Goal: Task Accomplishment & Management: Use online tool/utility

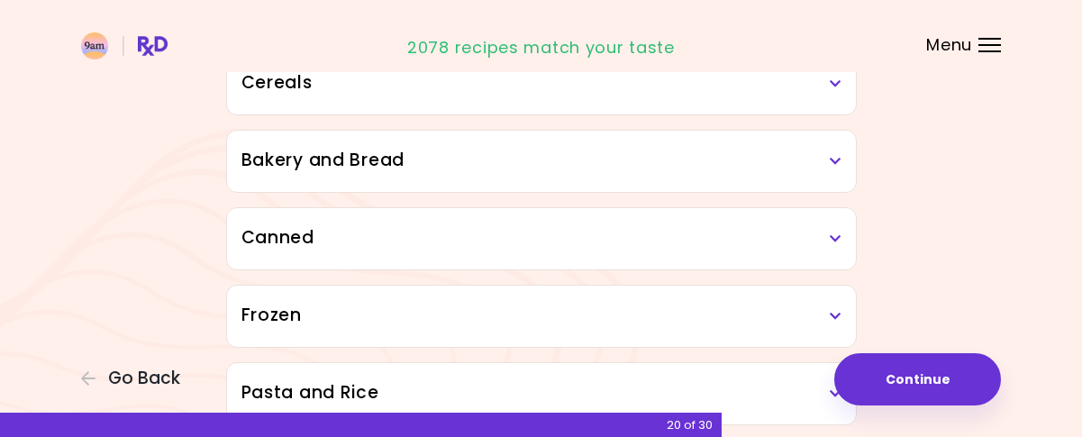
scroll to position [1142, 0]
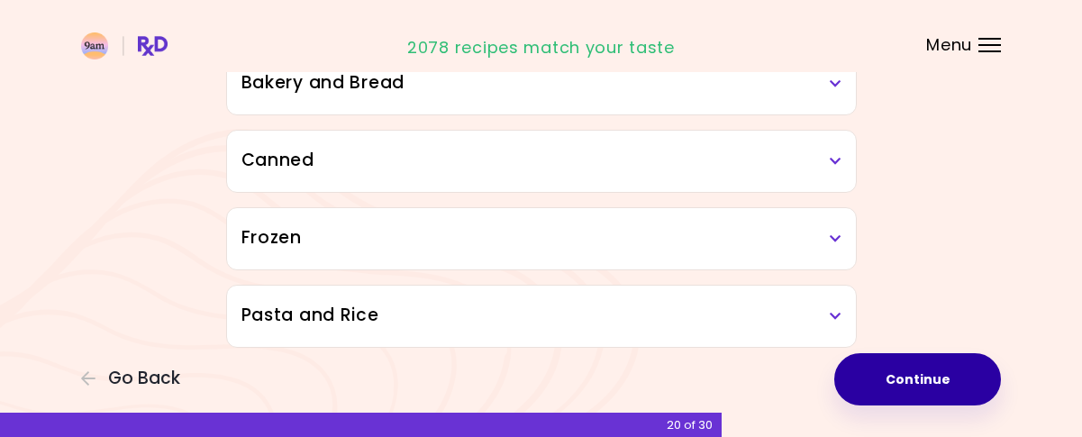
click at [893, 359] on button "Continue" at bounding box center [917, 379] width 167 height 52
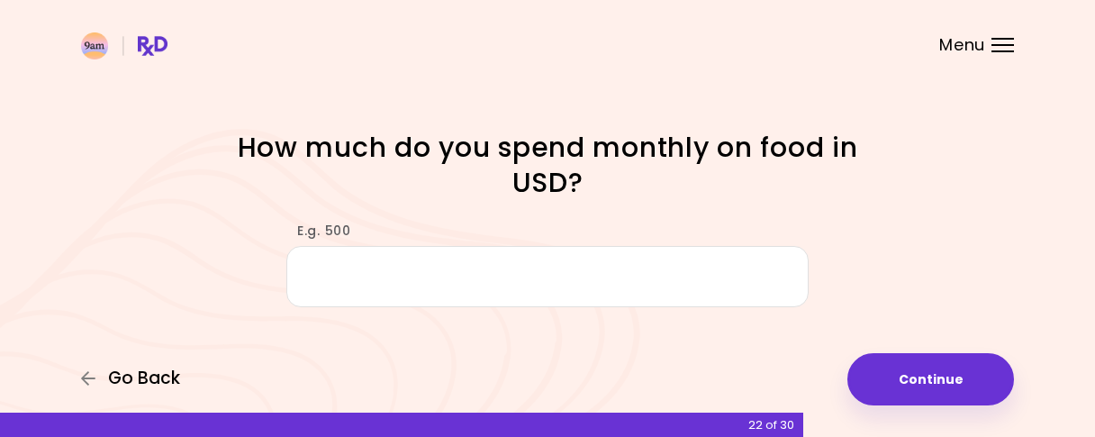
click at [153, 381] on span "Go Back" at bounding box center [144, 378] width 72 height 20
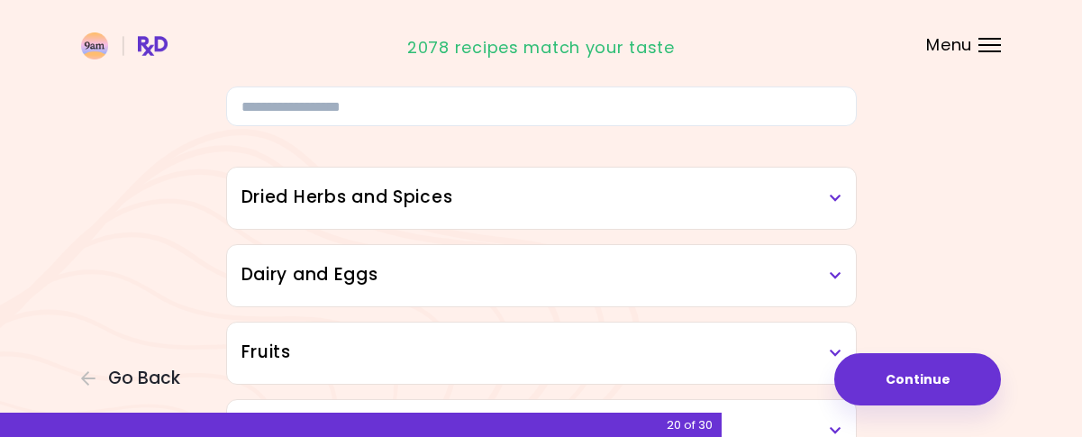
scroll to position [180, 0]
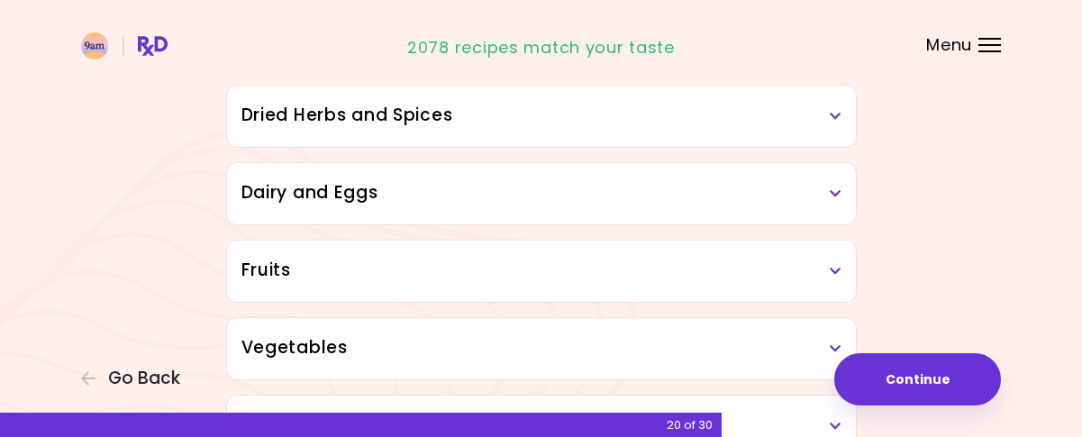
click at [836, 112] on icon at bounding box center [836, 116] width 12 height 13
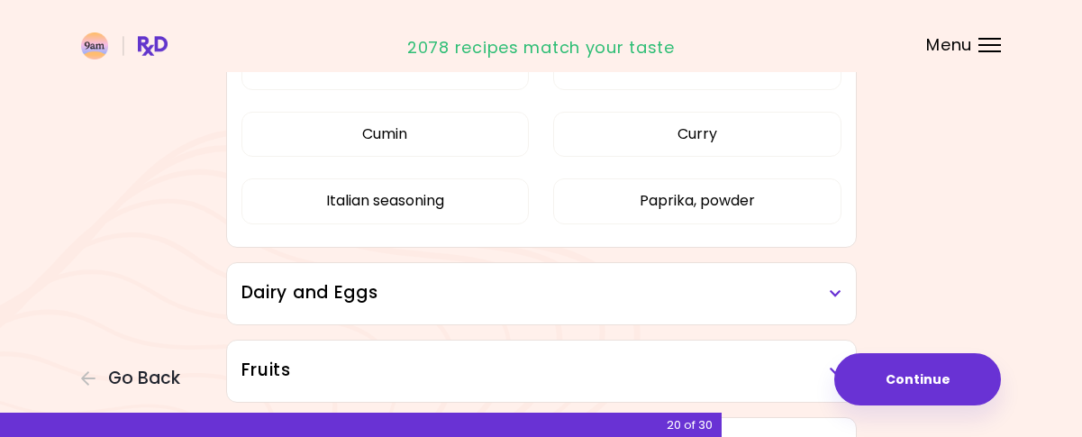
scroll to position [270, 0]
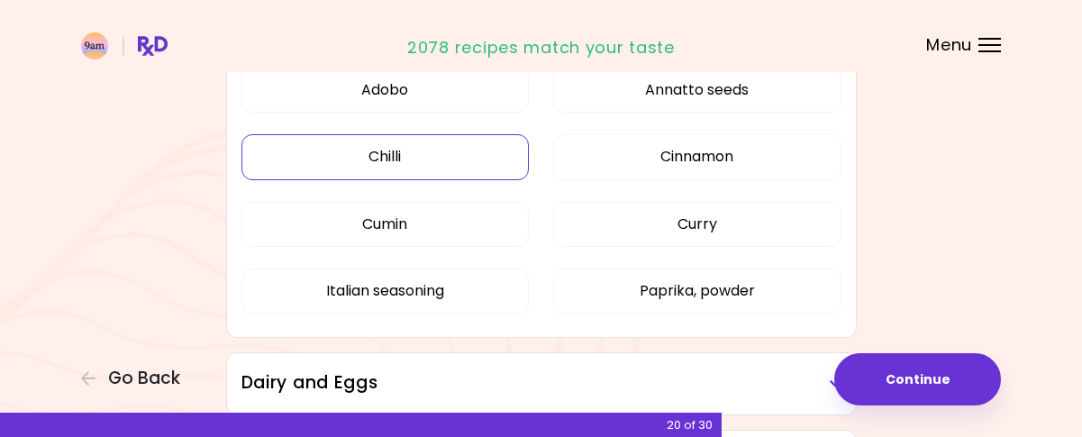
click at [400, 158] on button "Chilli" at bounding box center [385, 156] width 288 height 45
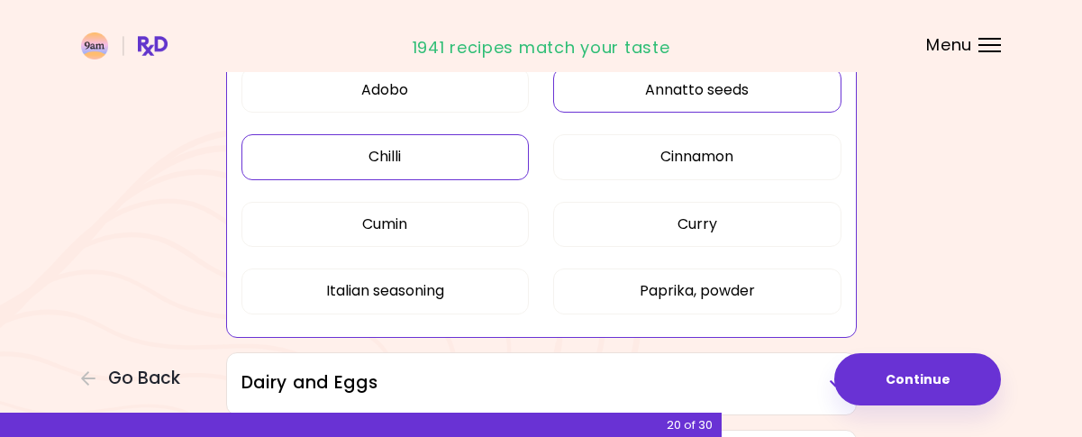
scroll to position [360, 0]
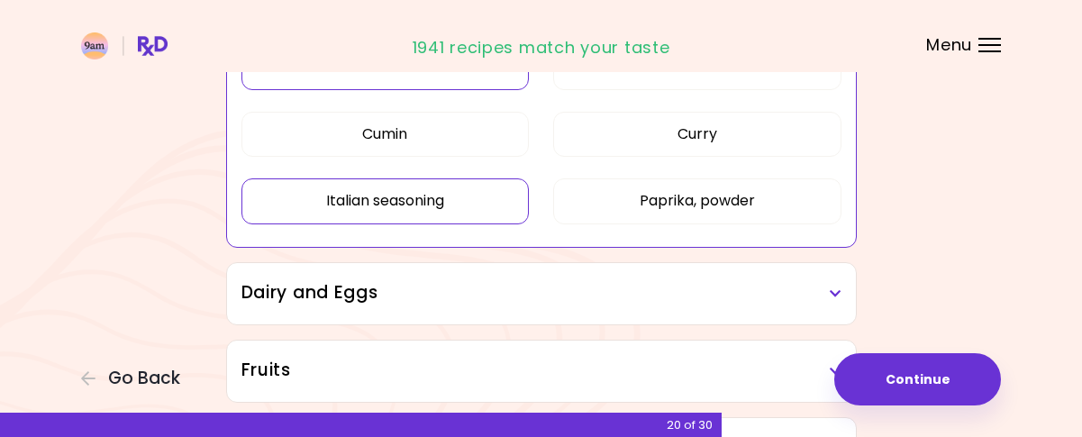
click at [458, 203] on button "Italian seasoning" at bounding box center [385, 200] width 288 height 45
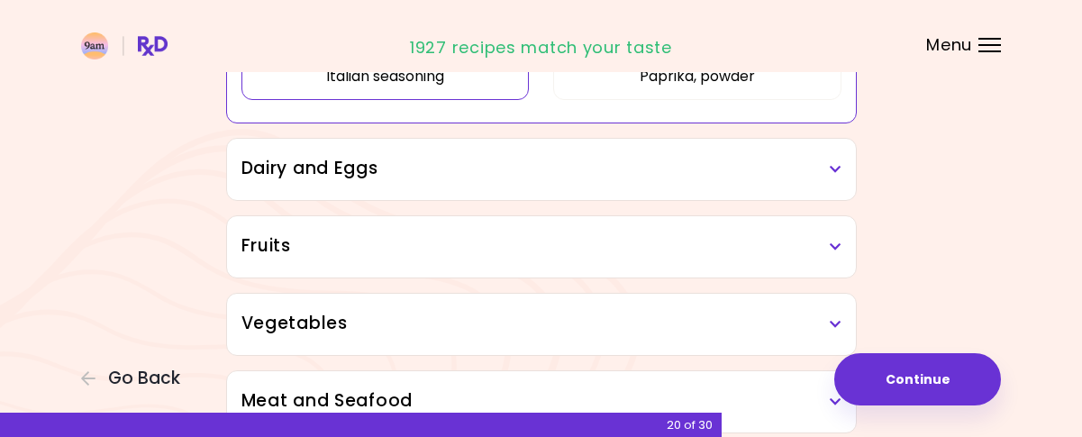
scroll to position [540, 0]
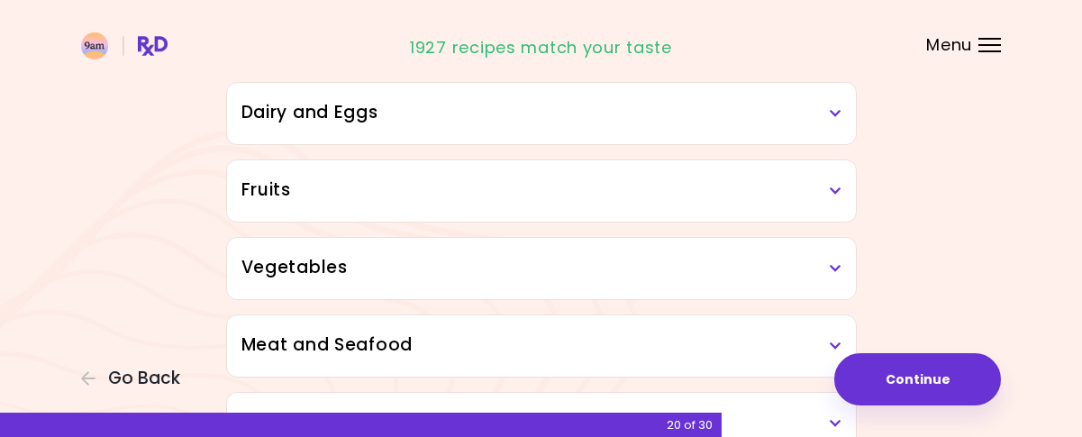
click at [594, 127] on div "Dairy and Eggs" at bounding box center [541, 113] width 629 height 61
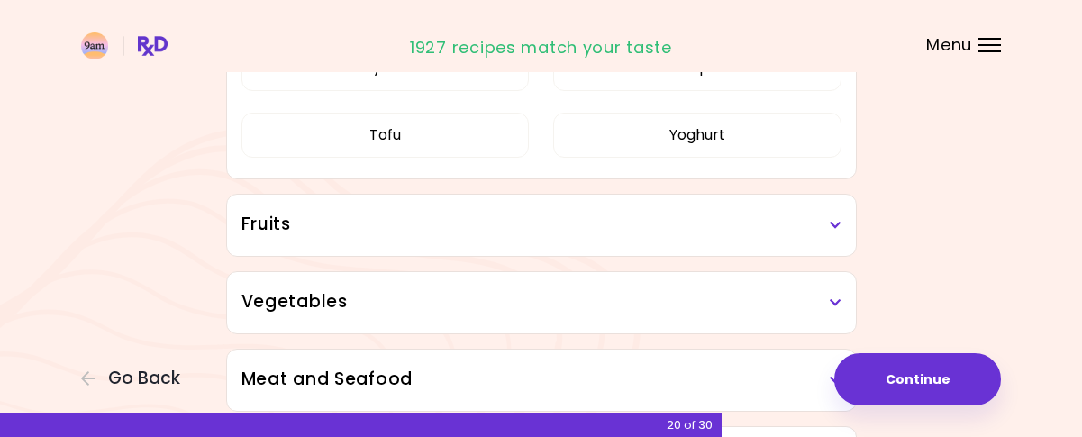
scroll to position [1081, 0]
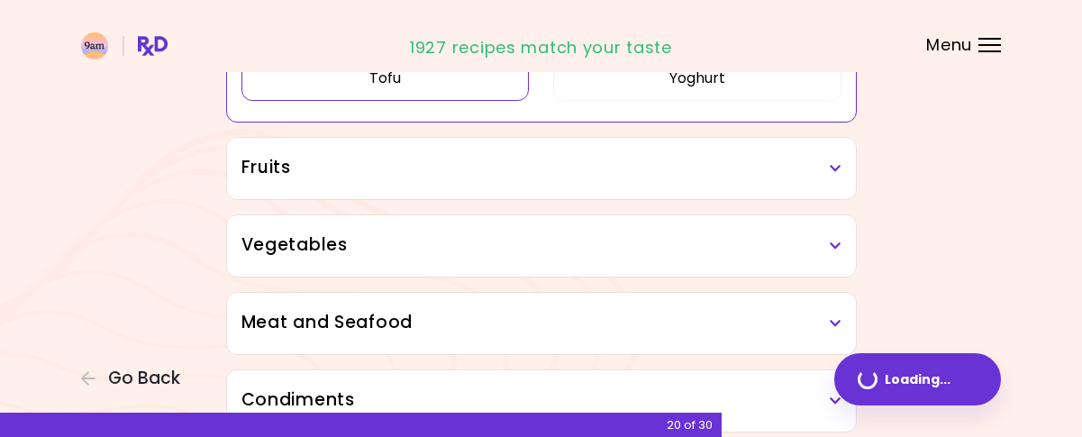
scroll to position [801, 0]
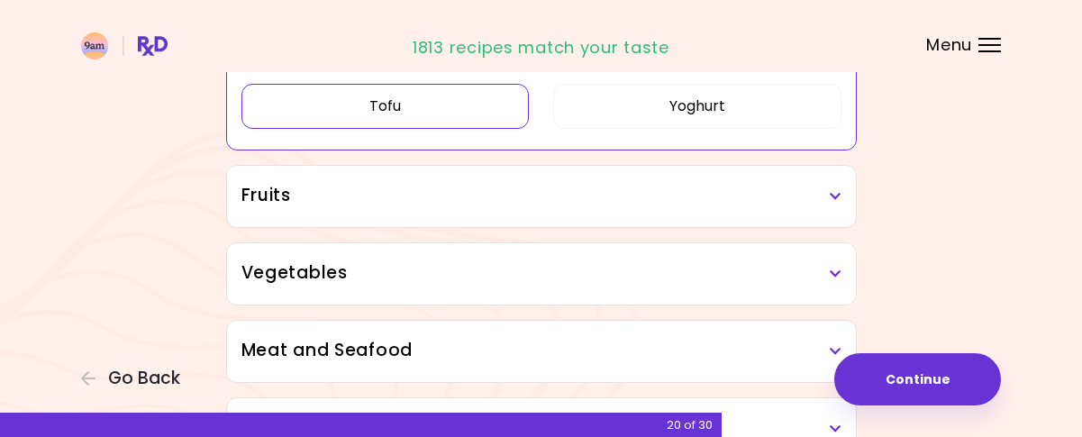
click at [476, 186] on h3 "Fruits" at bounding box center [541, 196] width 600 height 26
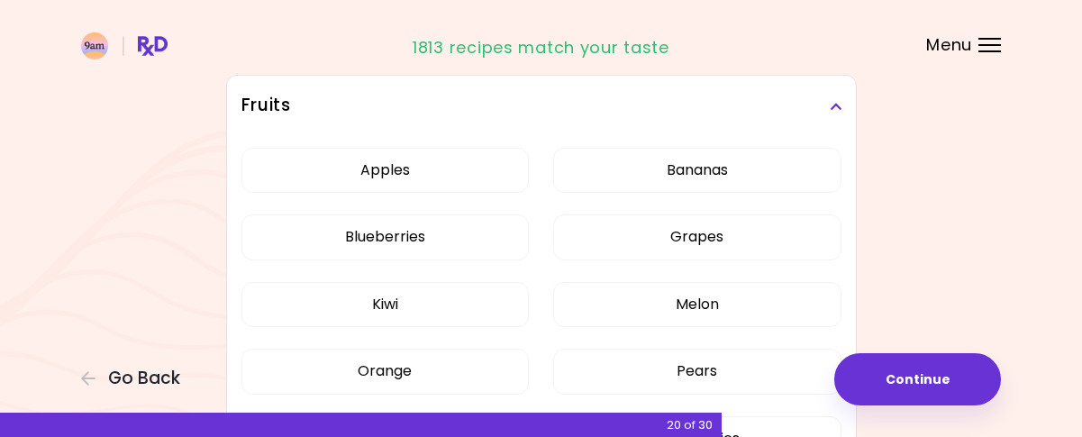
scroll to position [981, 0]
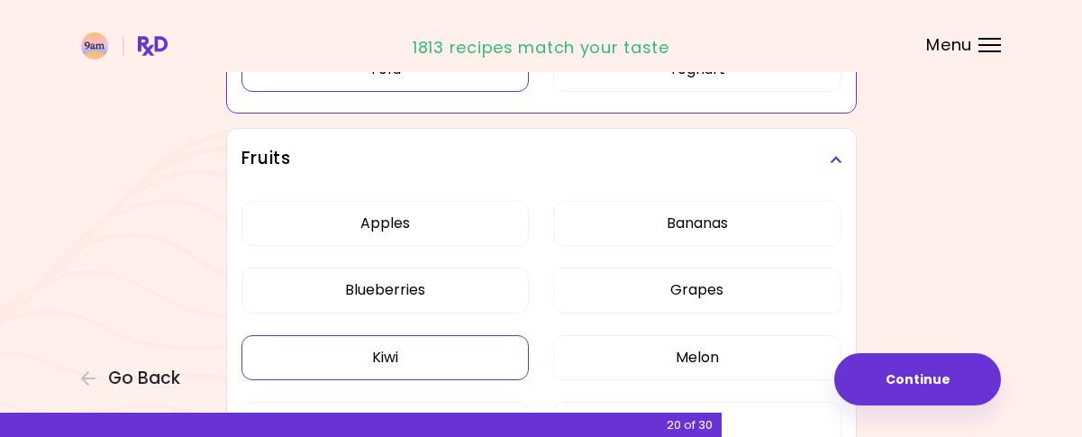
click at [470, 335] on button "Kiwi" at bounding box center [385, 357] width 288 height 45
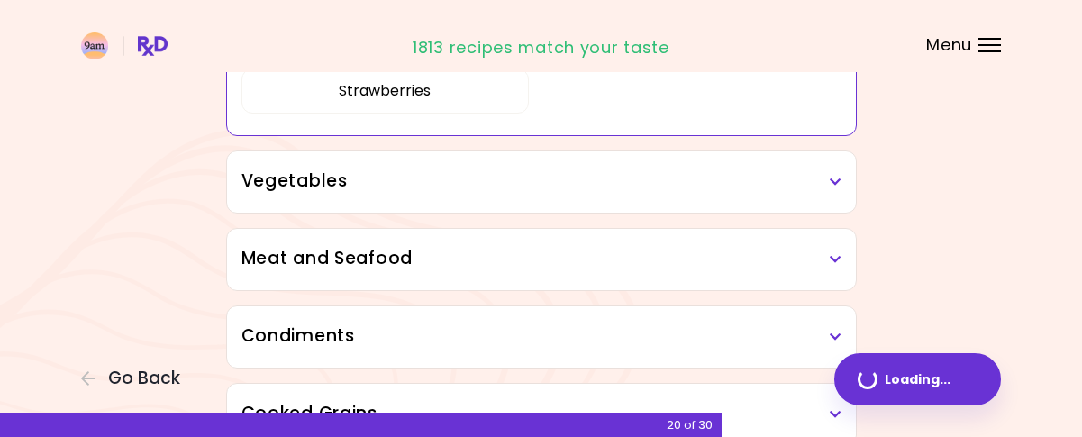
scroll to position [435, 0]
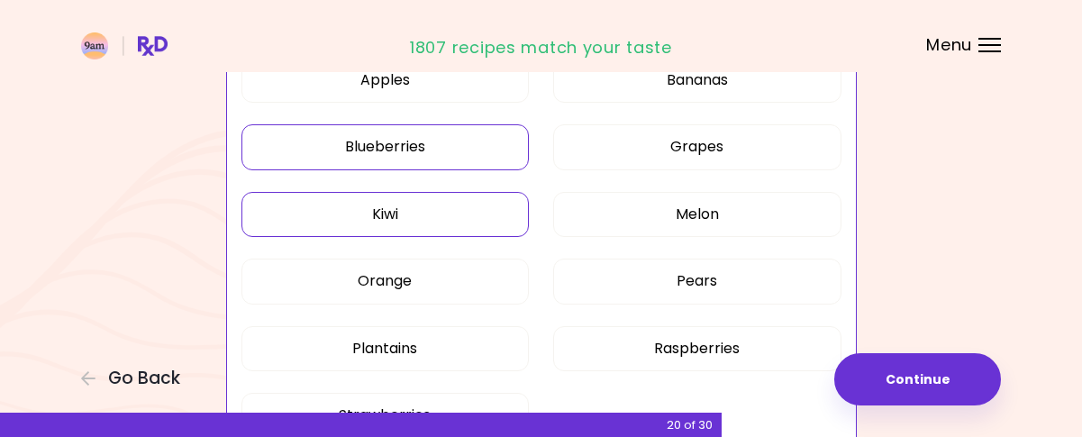
click at [473, 147] on button "Blueberries" at bounding box center [385, 146] width 288 height 45
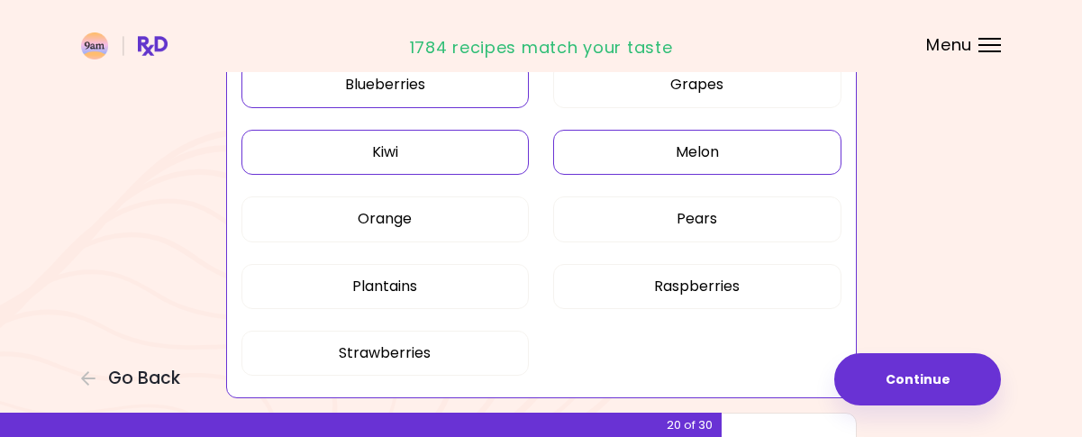
scroll to position [525, 0]
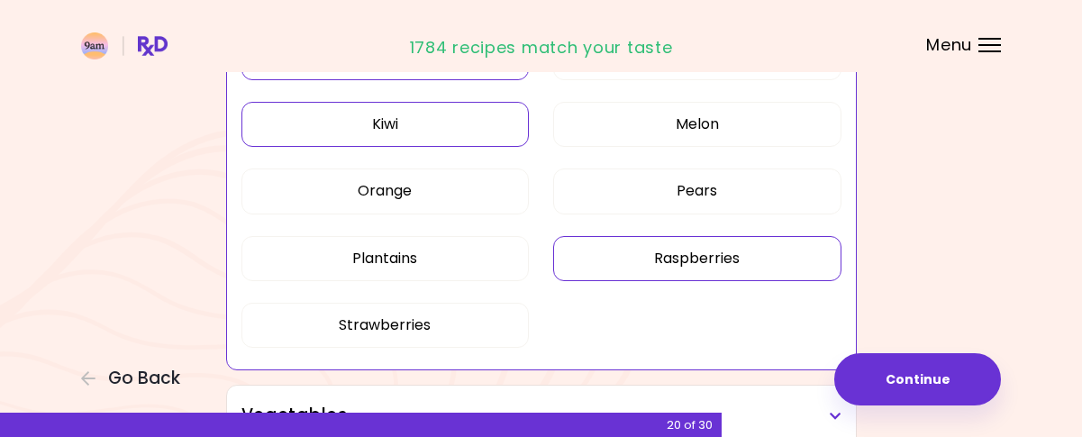
click at [585, 240] on button "Raspberries" at bounding box center [697, 258] width 288 height 45
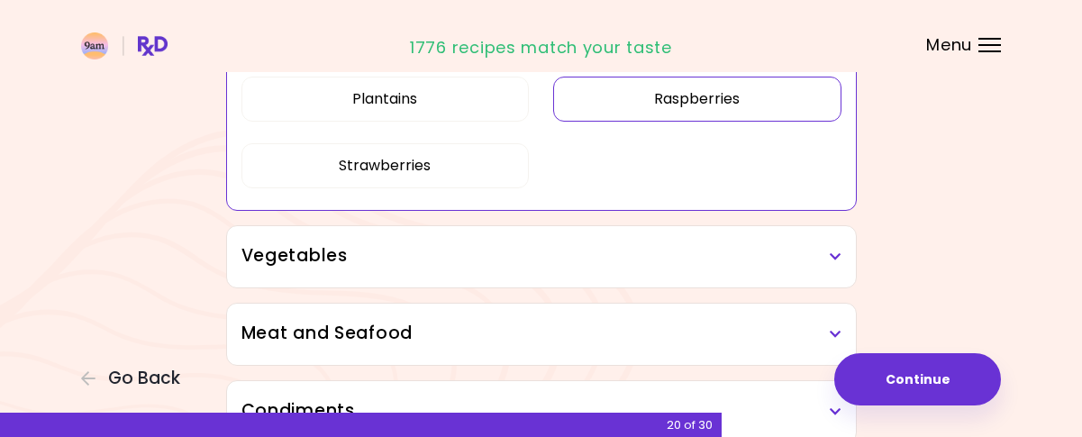
scroll to position [721, 0]
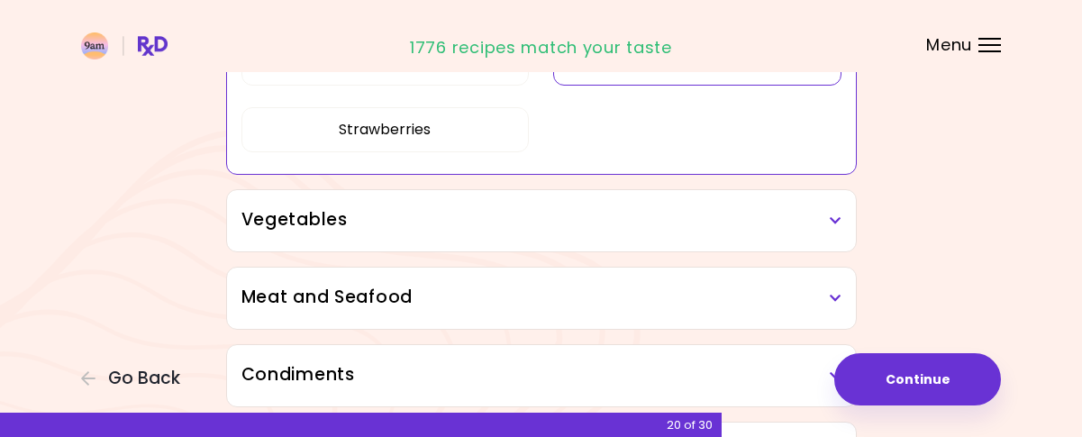
click at [584, 239] on div "Vegetables" at bounding box center [541, 220] width 629 height 61
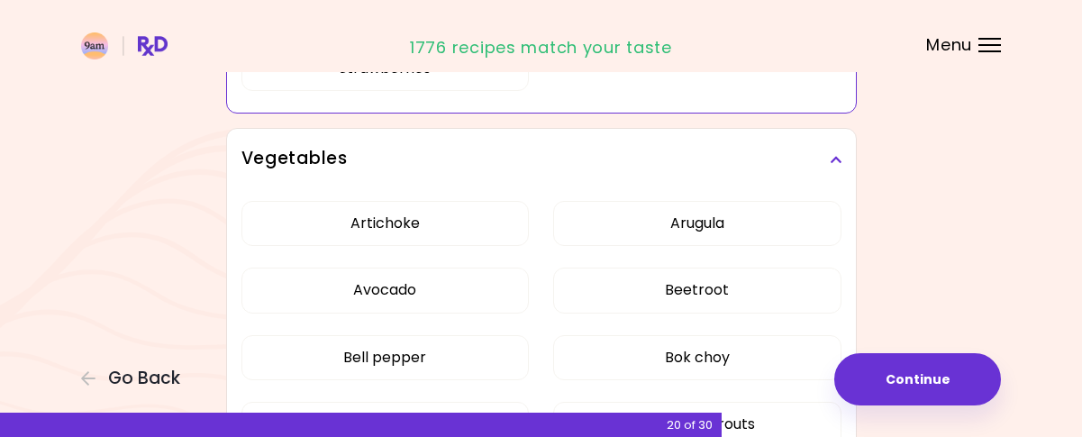
scroll to position [811, 0]
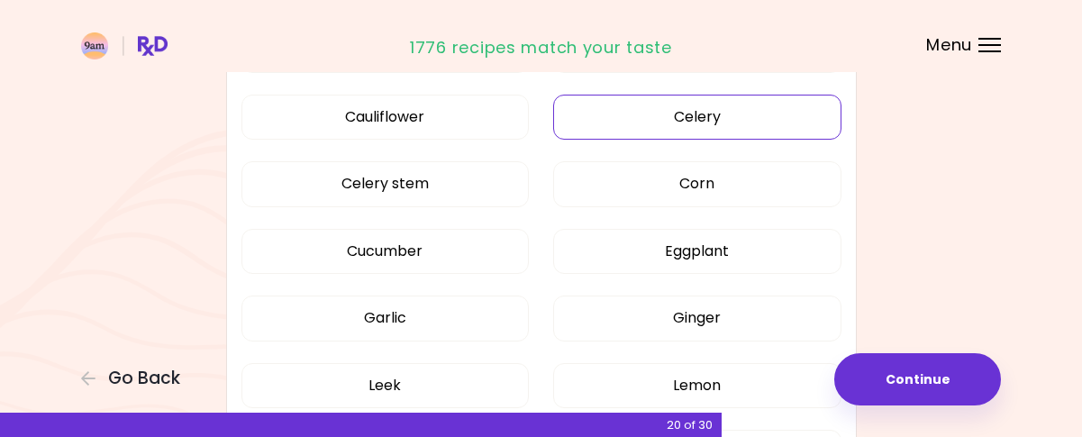
click at [708, 102] on button "Celery" at bounding box center [697, 117] width 288 height 45
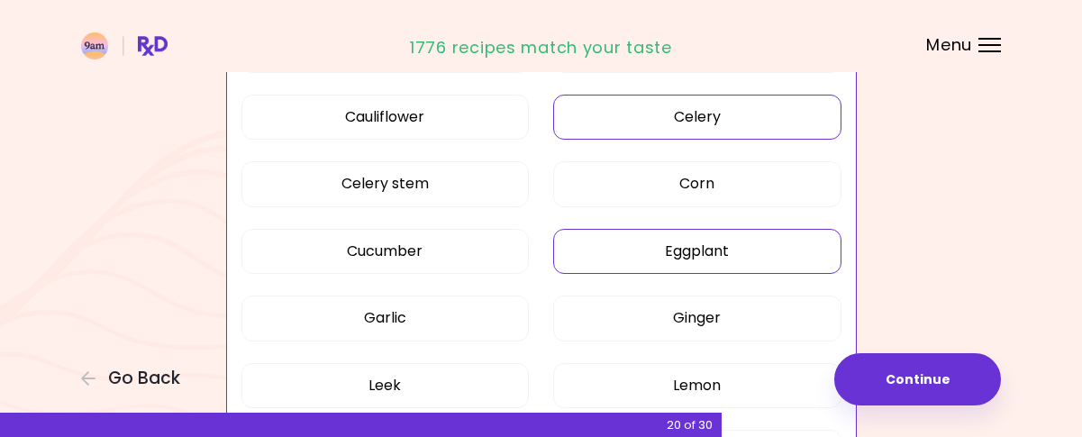
click at [695, 255] on button "Eggplant" at bounding box center [697, 251] width 288 height 45
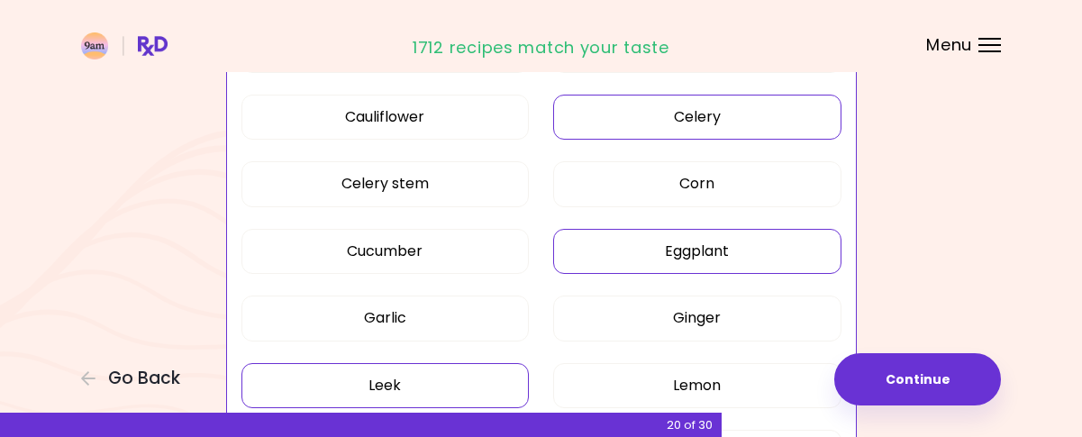
click at [375, 379] on button "Leek" at bounding box center [385, 385] width 288 height 45
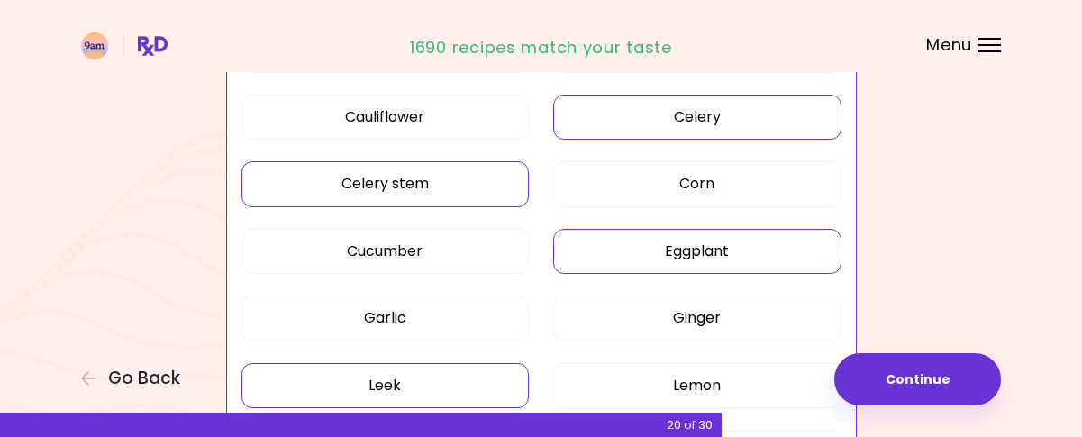
click at [440, 185] on button "Celery stem" at bounding box center [385, 183] width 288 height 45
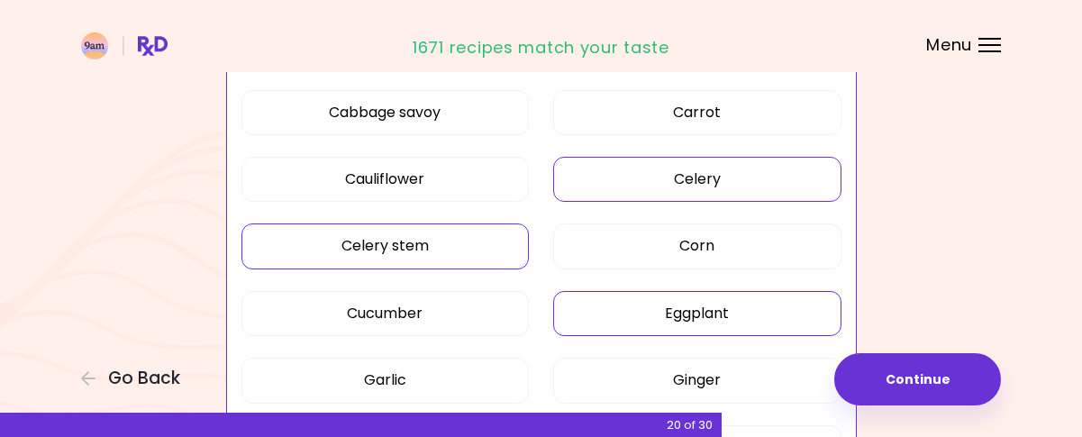
scroll to position [721, 0]
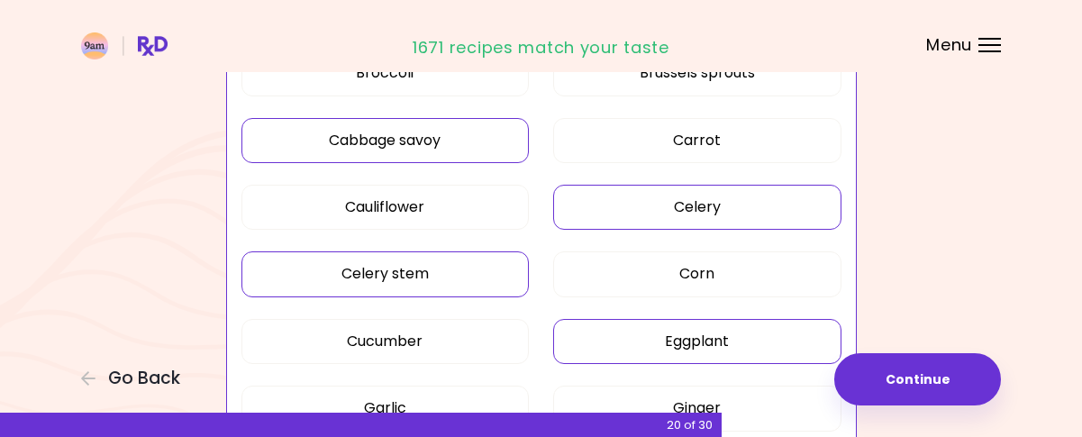
click at [461, 150] on button "Cabbage savoy" at bounding box center [385, 140] width 288 height 45
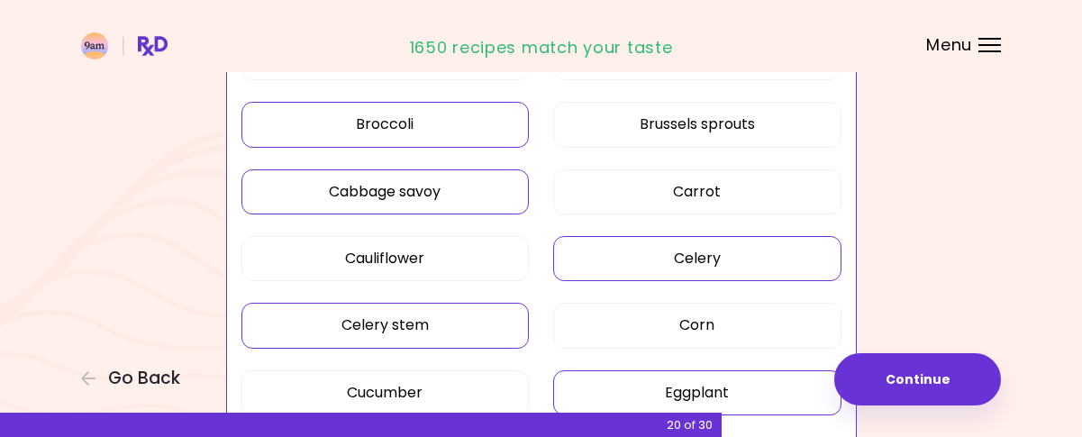
scroll to position [630, 0]
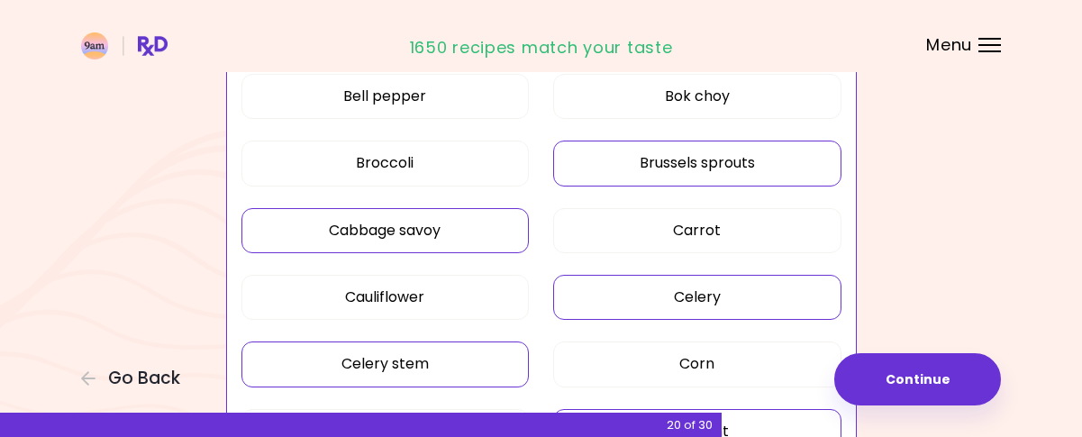
click at [638, 158] on button "Brussels sprouts" at bounding box center [697, 163] width 288 height 45
click at [425, 100] on button "Bell pepper" at bounding box center [385, 96] width 288 height 45
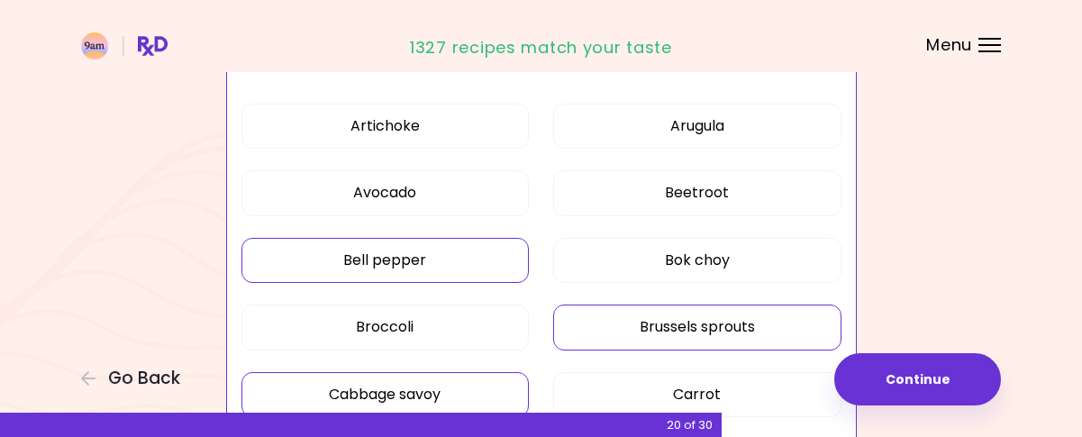
scroll to position [450, 0]
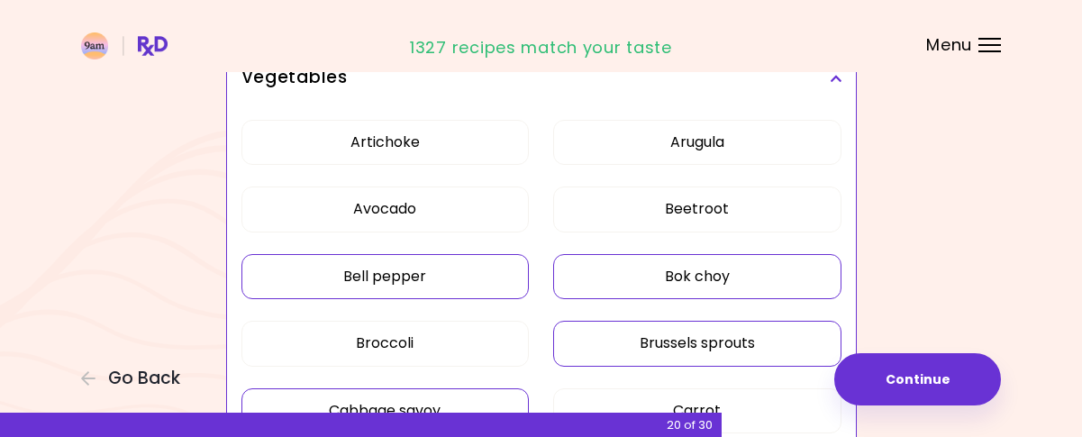
click at [618, 275] on button "Bok choy" at bounding box center [697, 276] width 288 height 45
click at [628, 210] on button "Beetroot" at bounding box center [697, 208] width 288 height 45
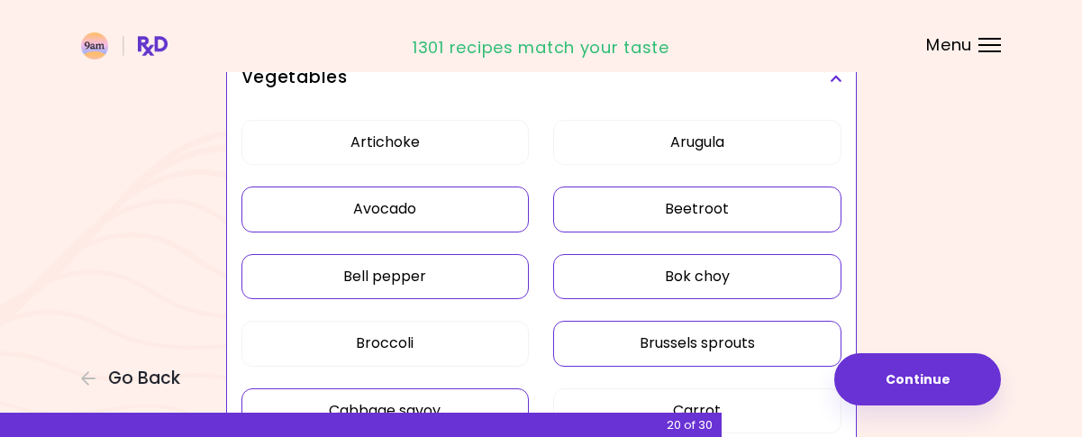
click at [476, 207] on button "Avocado" at bounding box center [385, 208] width 288 height 45
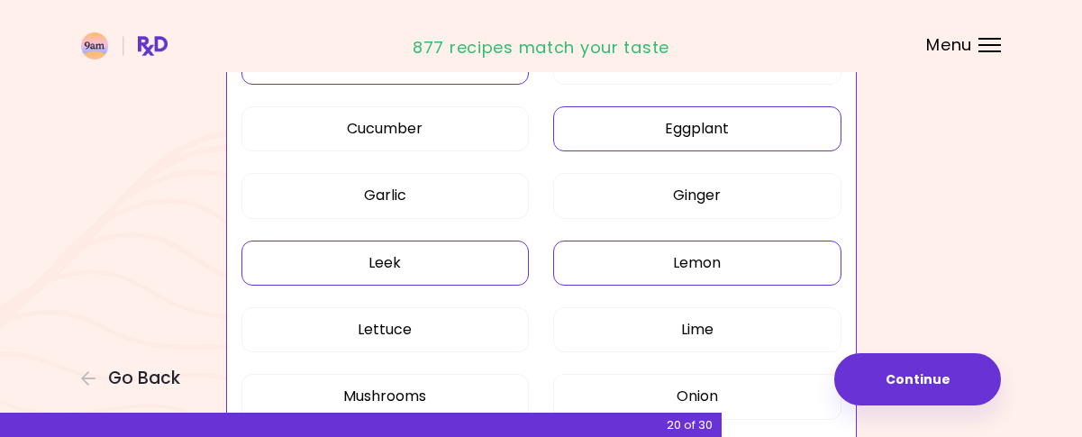
scroll to position [991, 0]
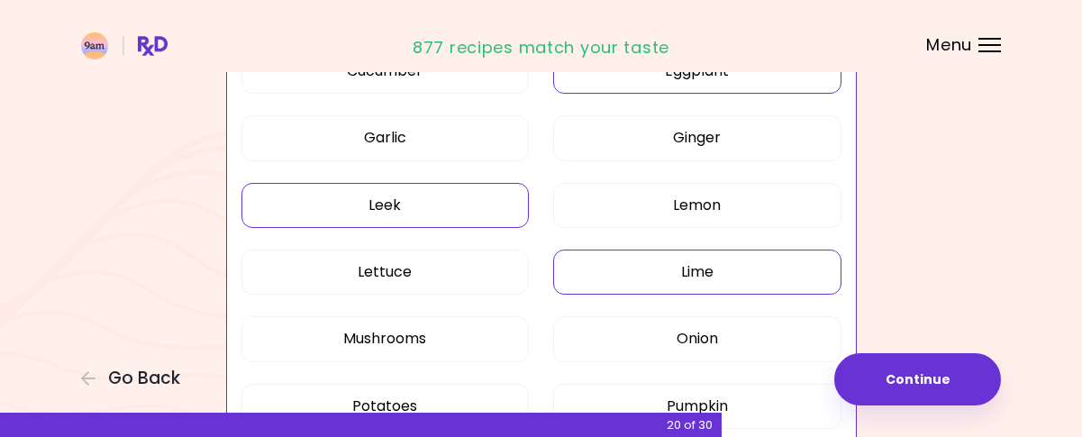
click at [654, 257] on button "Lime" at bounding box center [697, 271] width 288 height 45
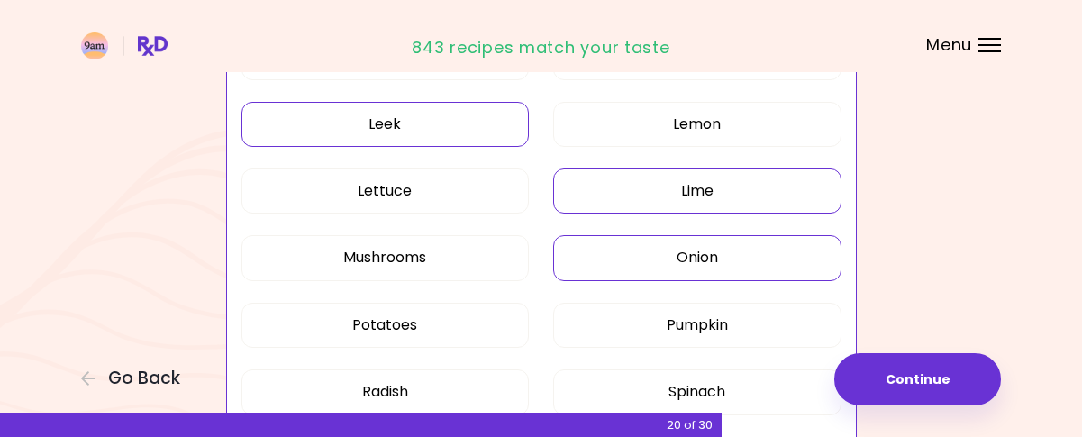
scroll to position [1171, 0]
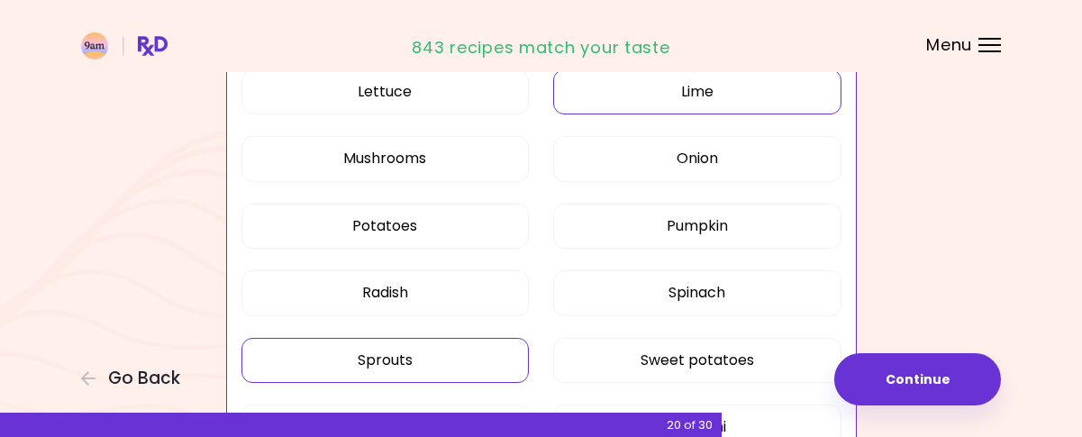
click at [454, 346] on button "Sprouts" at bounding box center [385, 360] width 288 height 45
click at [435, 282] on button "Radish" at bounding box center [385, 292] width 288 height 45
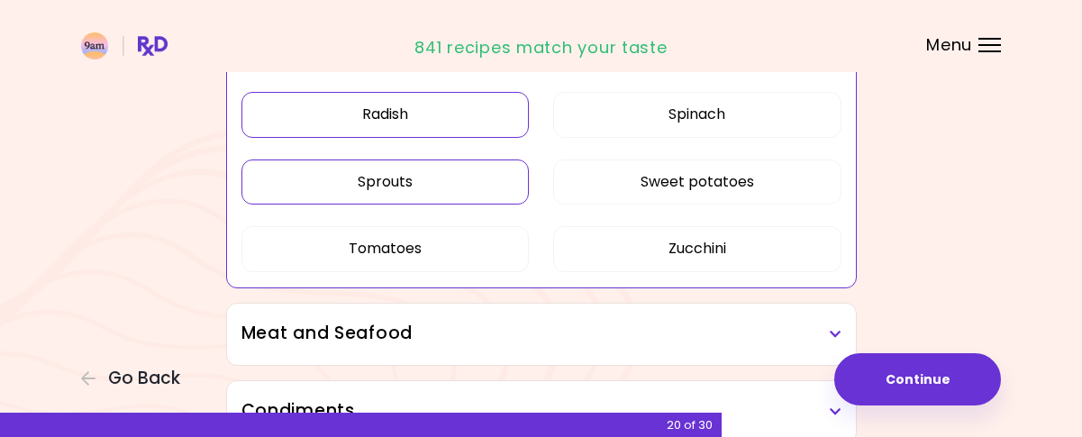
scroll to position [1351, 0]
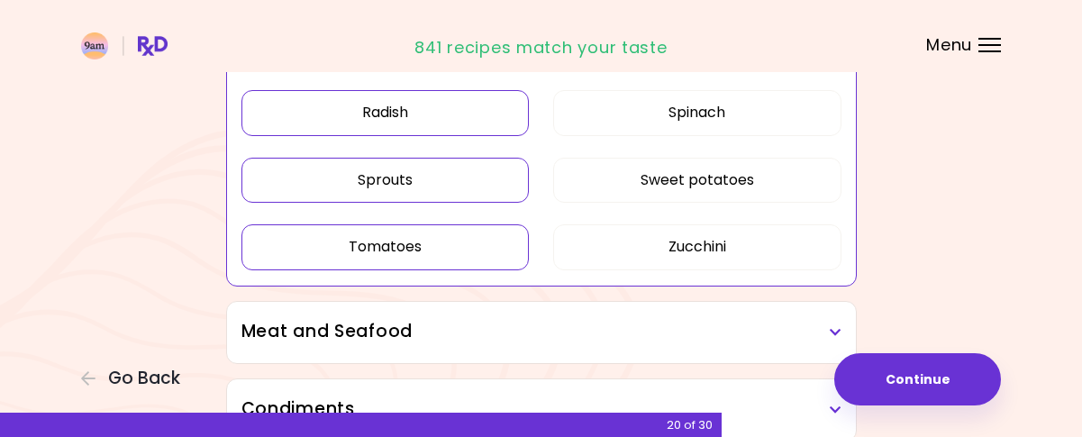
click at [434, 240] on button "Tomatoes" at bounding box center [385, 246] width 288 height 45
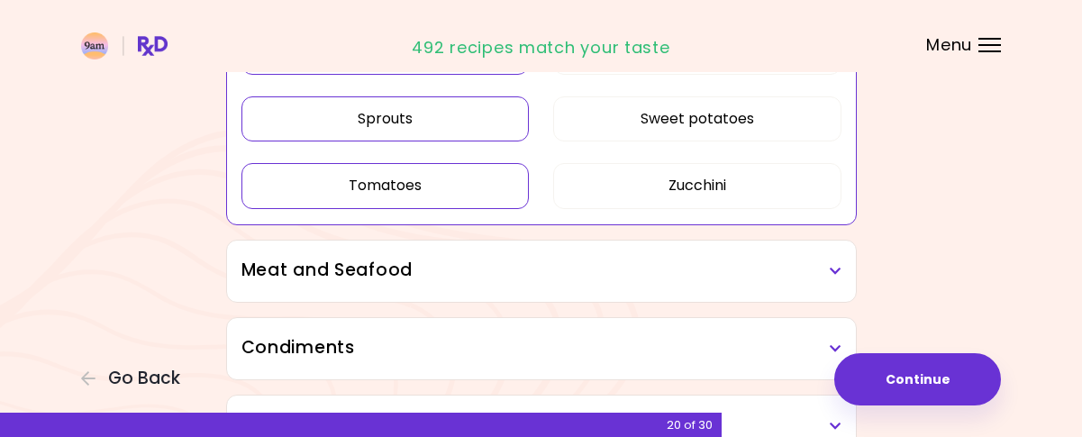
scroll to position [1441, 0]
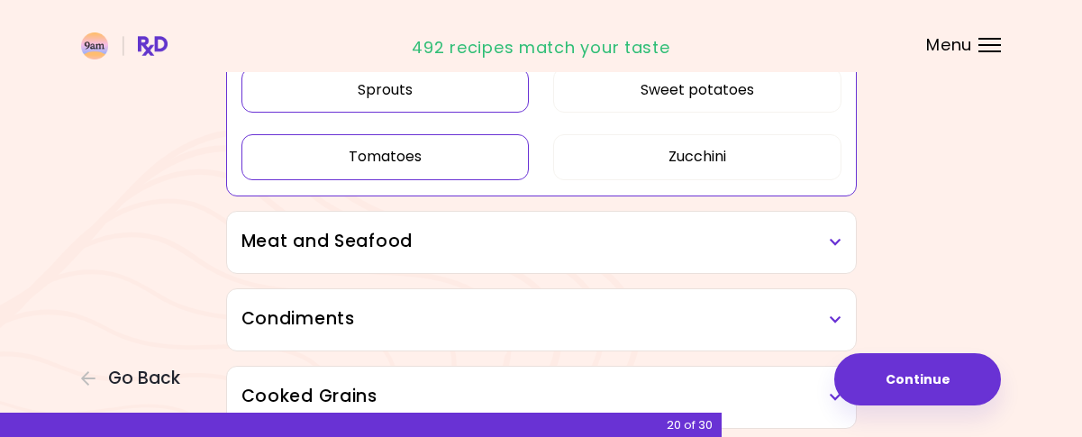
click at [440, 243] on h3 "Meat and Seafood" at bounding box center [541, 242] width 600 height 26
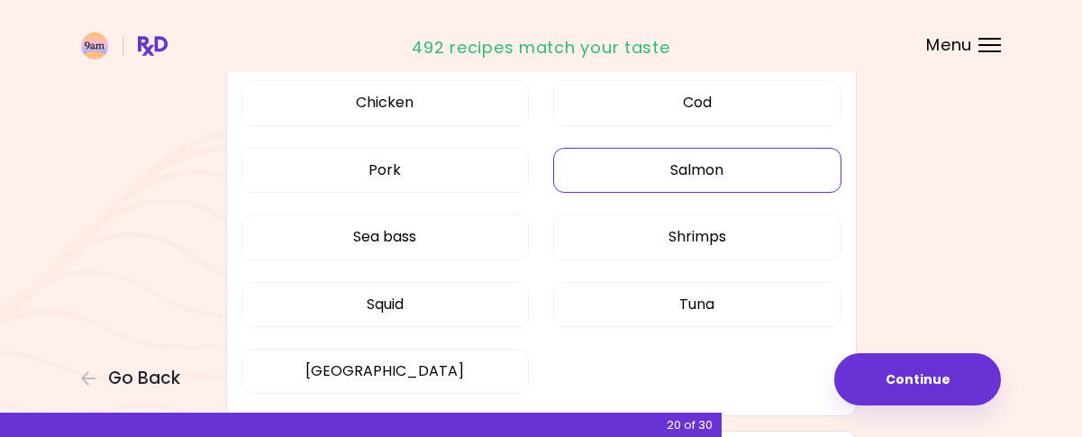
click at [638, 168] on button "Salmon" at bounding box center [697, 170] width 288 height 45
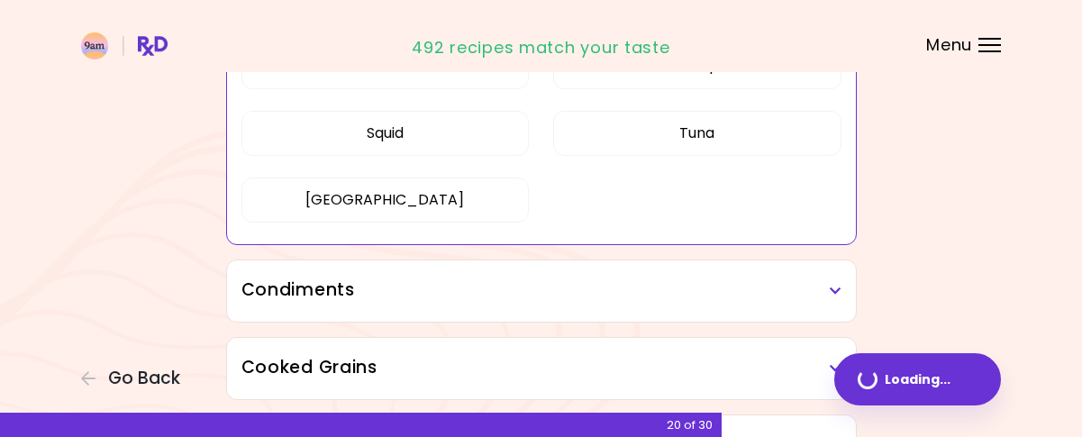
scroll to position [634, 0]
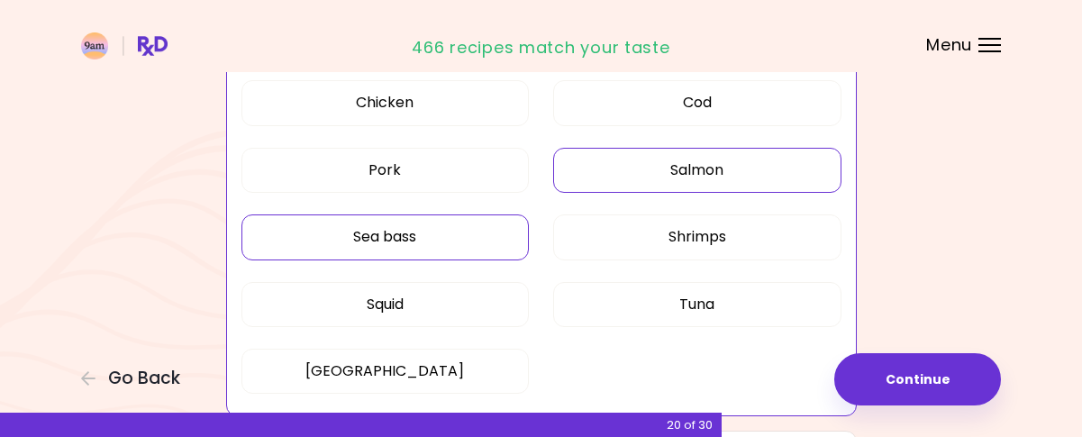
click at [497, 224] on button "Sea bass" at bounding box center [385, 236] width 288 height 45
click at [632, 225] on button "Shrimps" at bounding box center [697, 236] width 288 height 45
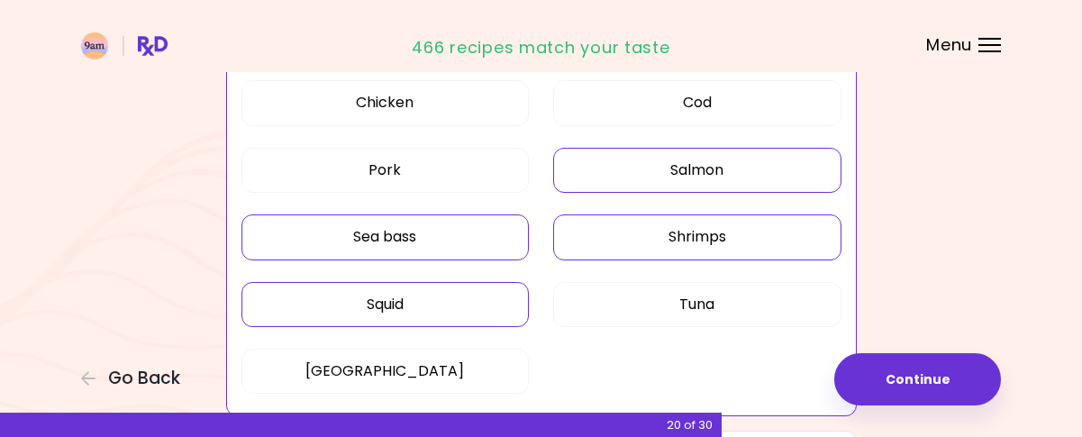
click at [392, 305] on button "Squid" at bounding box center [385, 304] width 288 height 45
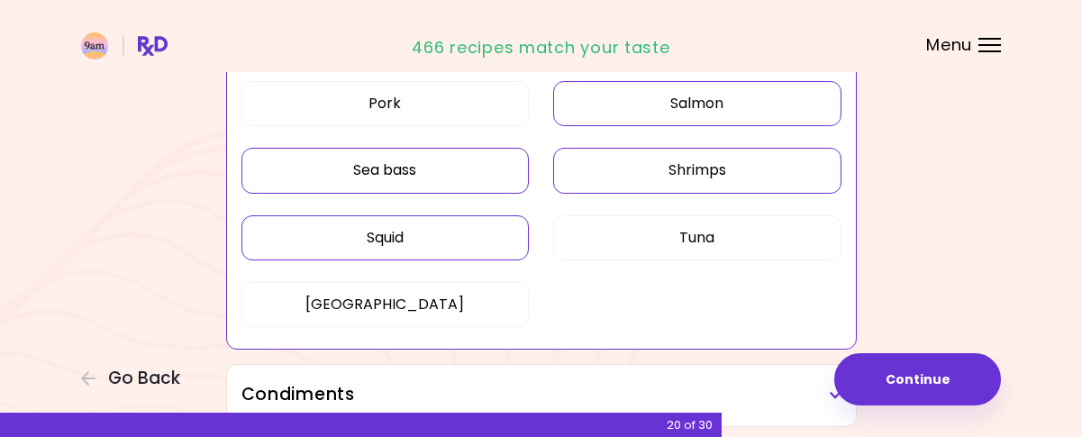
scroll to position [724, 0]
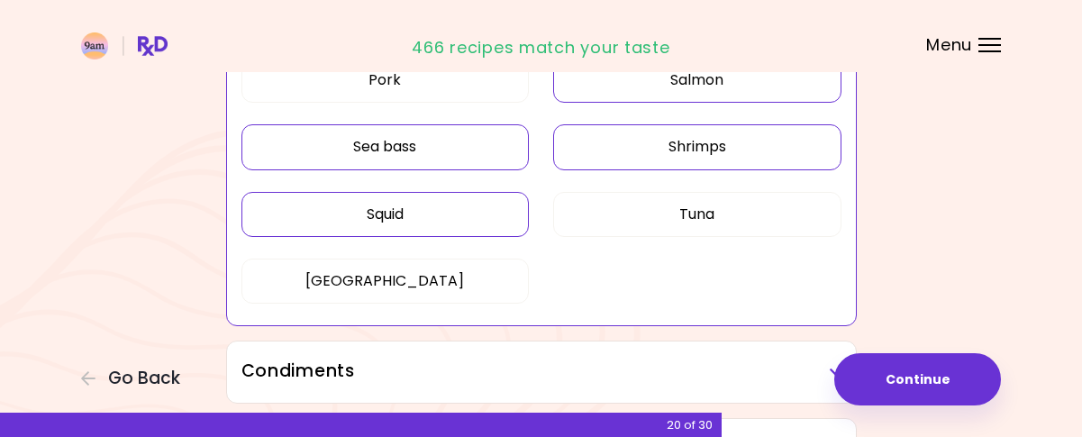
click at [488, 358] on h3 "Condiments" at bounding box center [541, 371] width 600 height 26
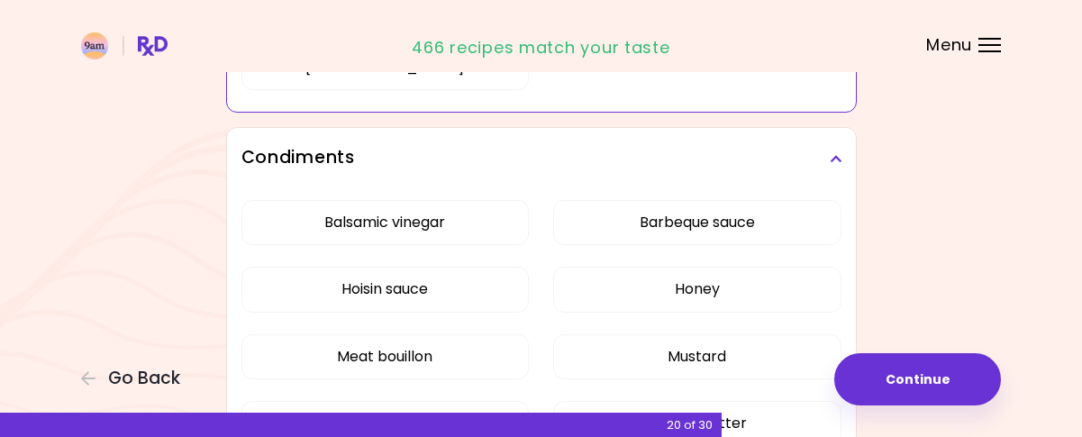
scroll to position [994, 0]
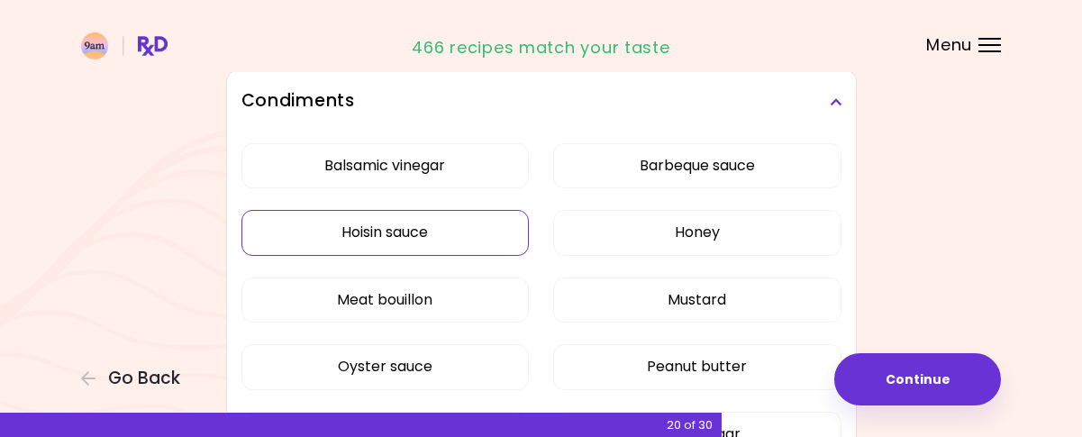
click at [443, 231] on div "Balsamic vinegar Barbeque sauce Hoisin sauce Honey Meat bouillon Mustard Oyster…" at bounding box center [541, 374] width 600 height 484
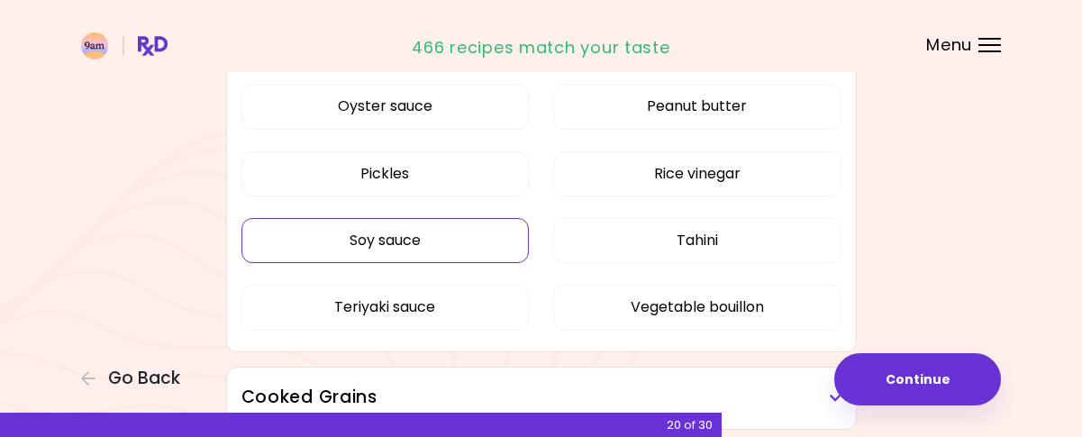
scroll to position [814, 0]
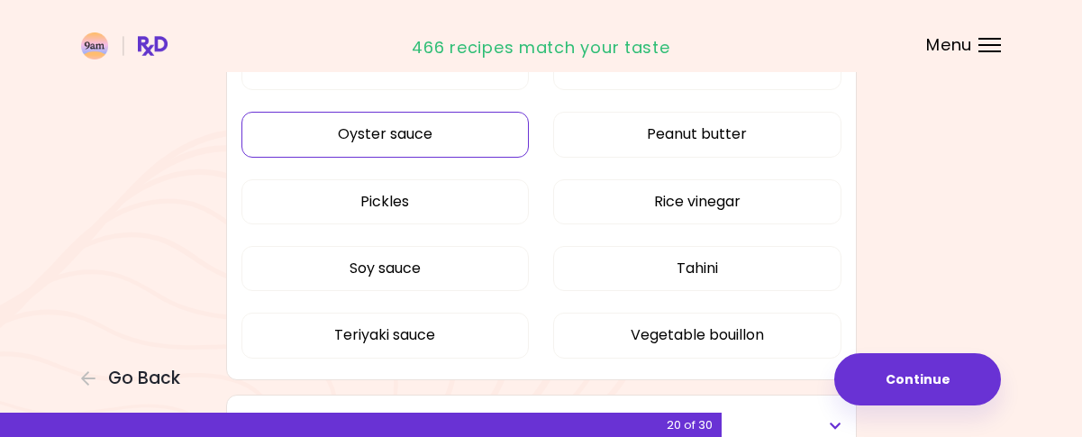
click at [440, 133] on button "Oyster sauce" at bounding box center [385, 134] width 288 height 45
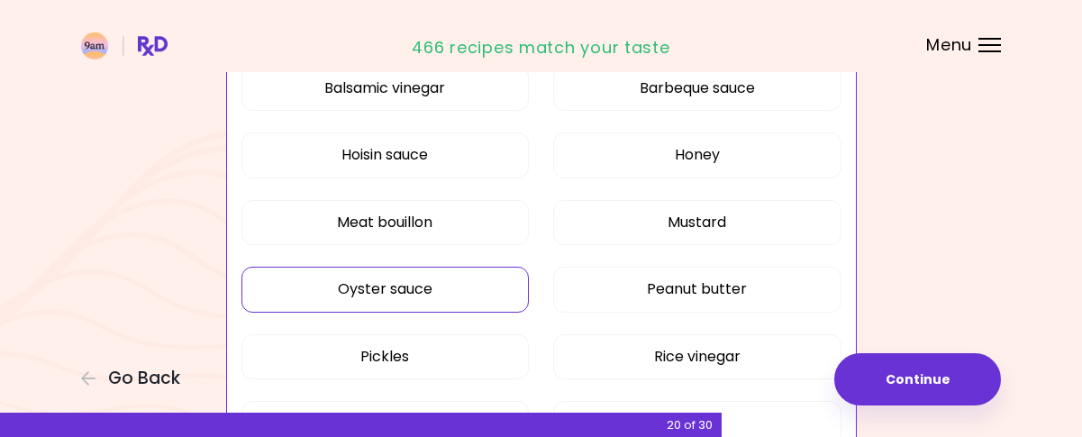
scroll to position [634, 0]
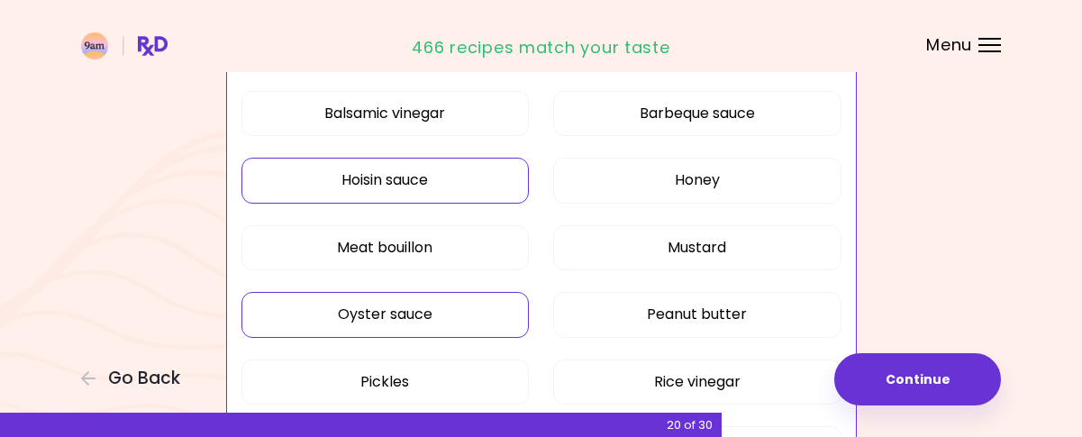
click at [492, 177] on button "Hoisin sauce" at bounding box center [385, 180] width 288 height 45
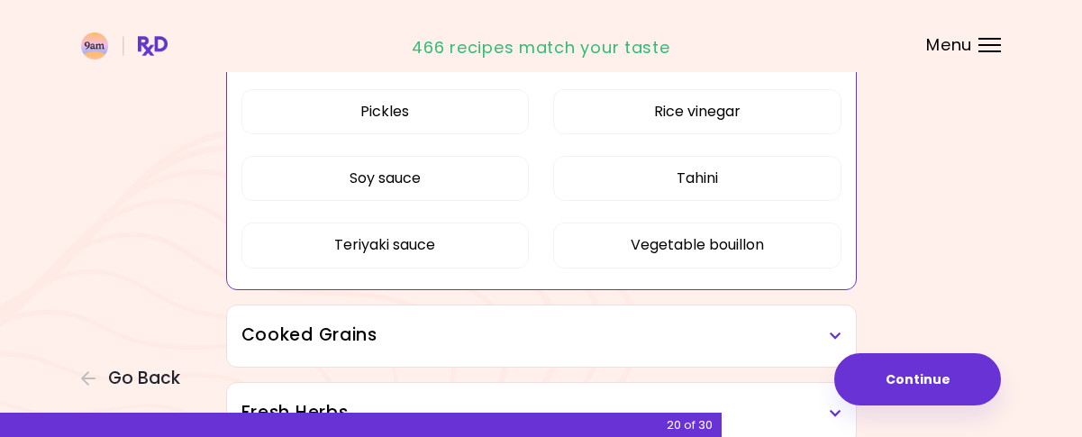
scroll to position [994, 0]
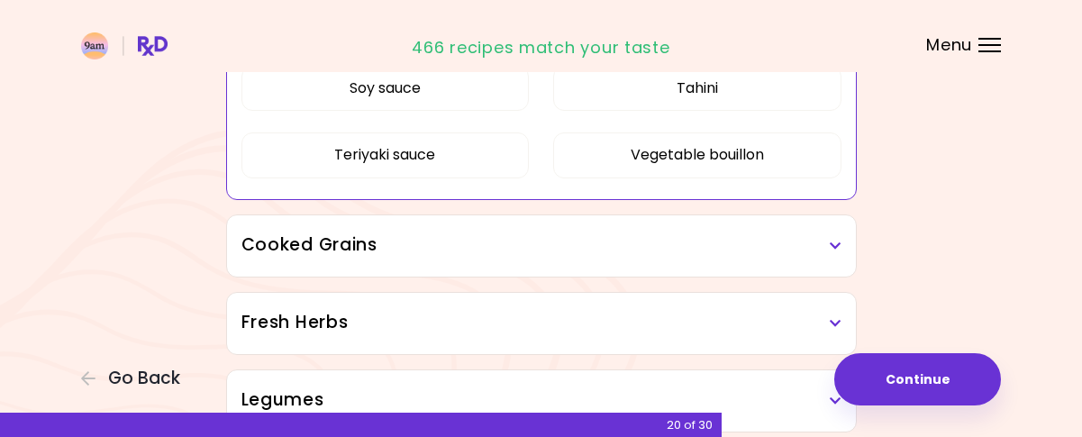
click at [569, 233] on h3 "Cooked Grains" at bounding box center [541, 245] width 600 height 26
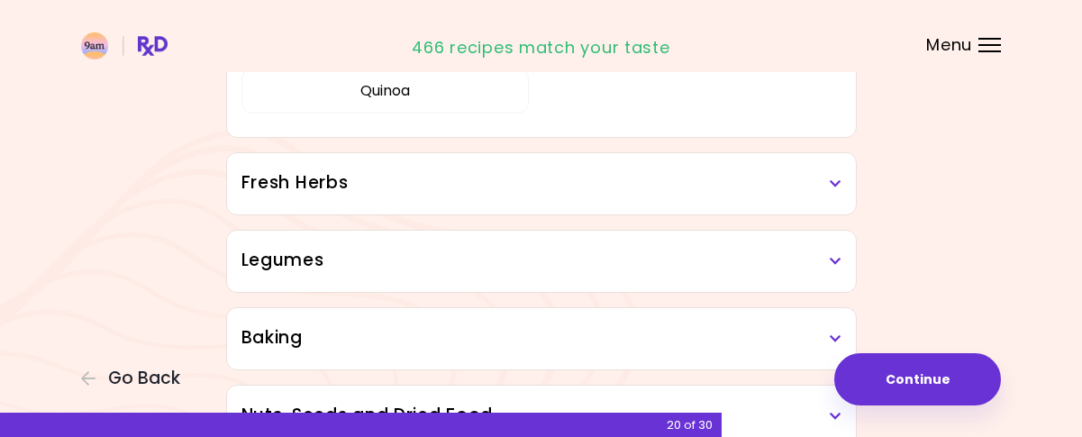
scroll to position [1355, 0]
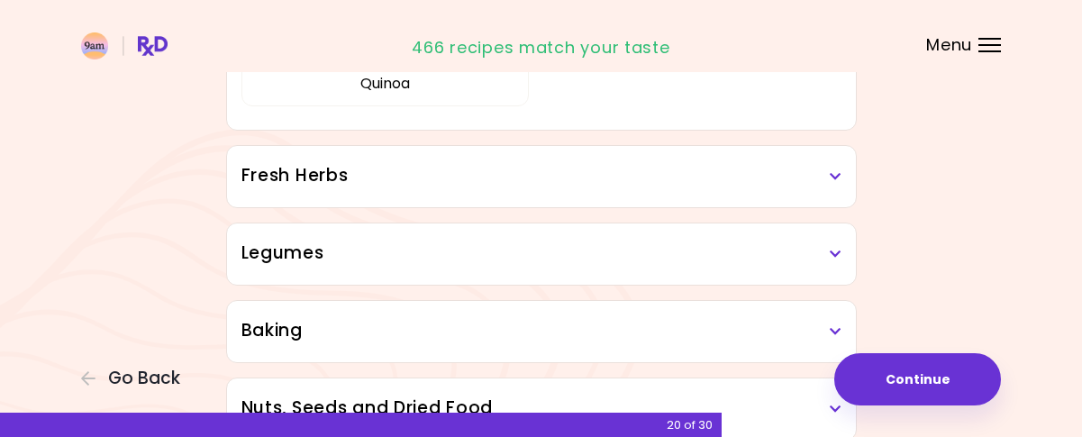
click at [546, 170] on h3 "Fresh Herbs" at bounding box center [541, 176] width 600 height 26
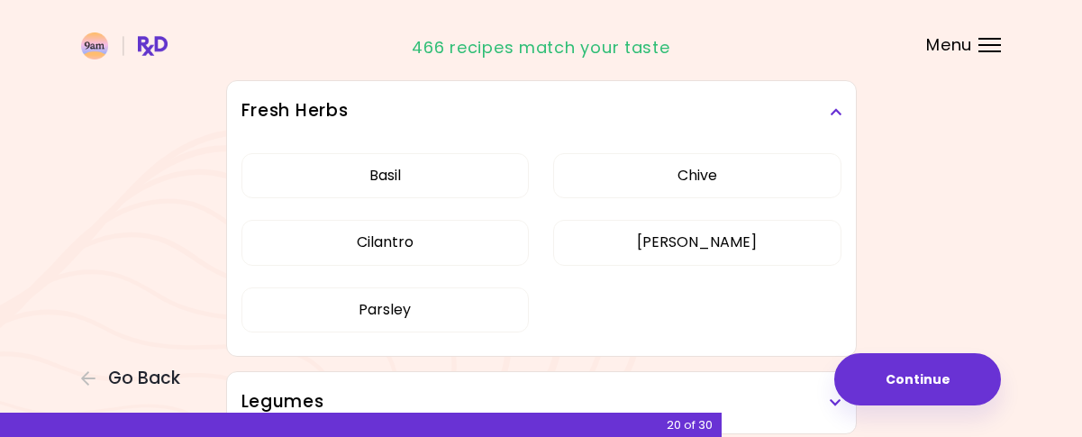
scroll to position [1445, 0]
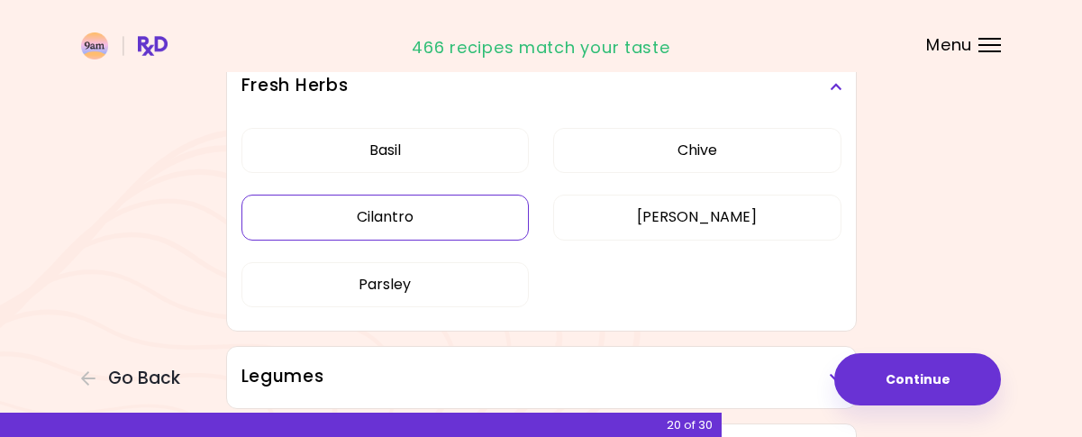
click at [467, 217] on div "[PERSON_NAME] Cilantro [PERSON_NAME] [PERSON_NAME]" at bounding box center [541, 224] width 600 height 215
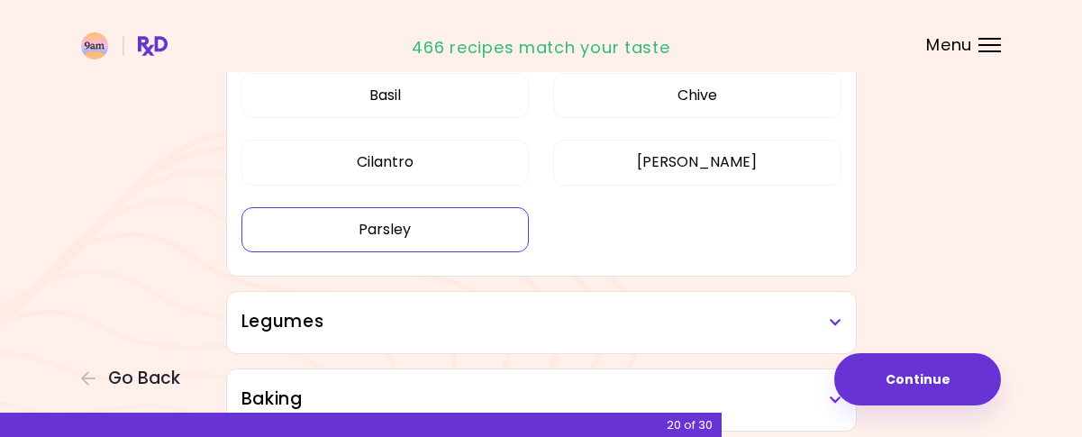
scroll to position [791, 0]
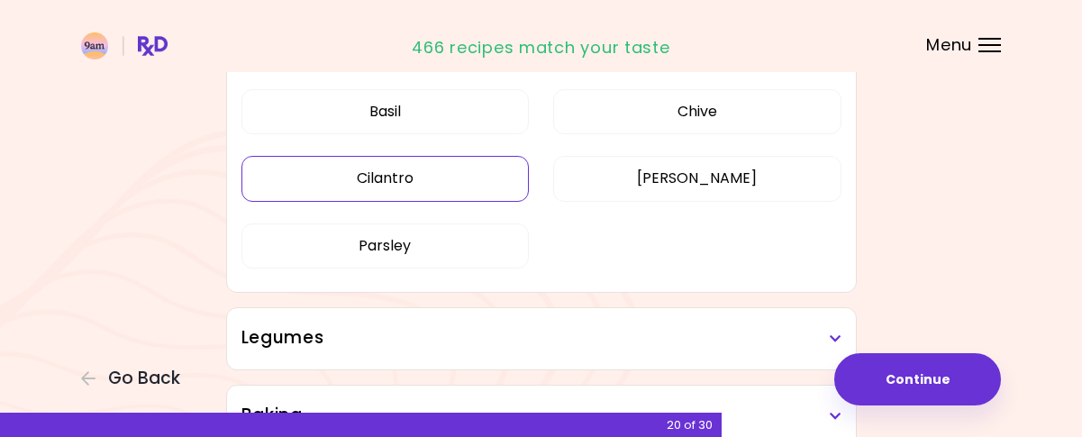
click at [467, 191] on button "Cilantro" at bounding box center [385, 178] width 288 height 45
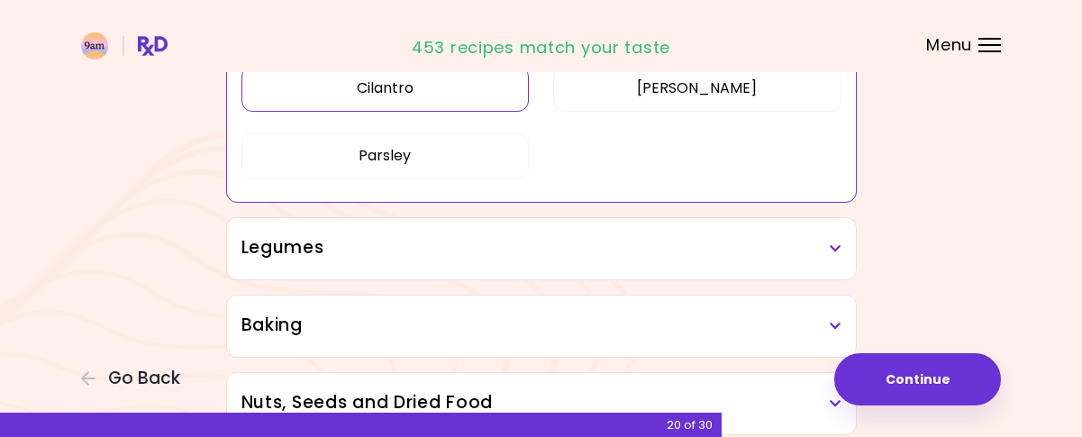
click at [569, 244] on h3 "Legumes" at bounding box center [541, 248] width 600 height 26
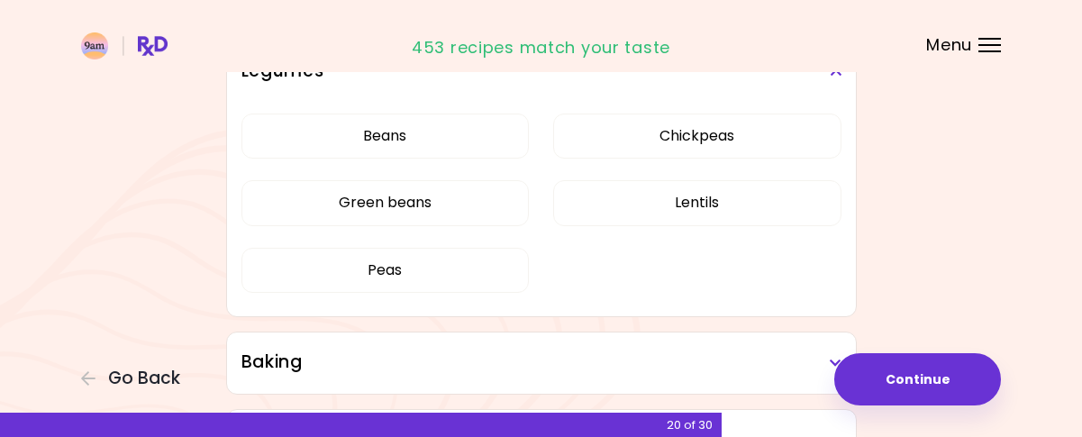
scroll to position [1061, 0]
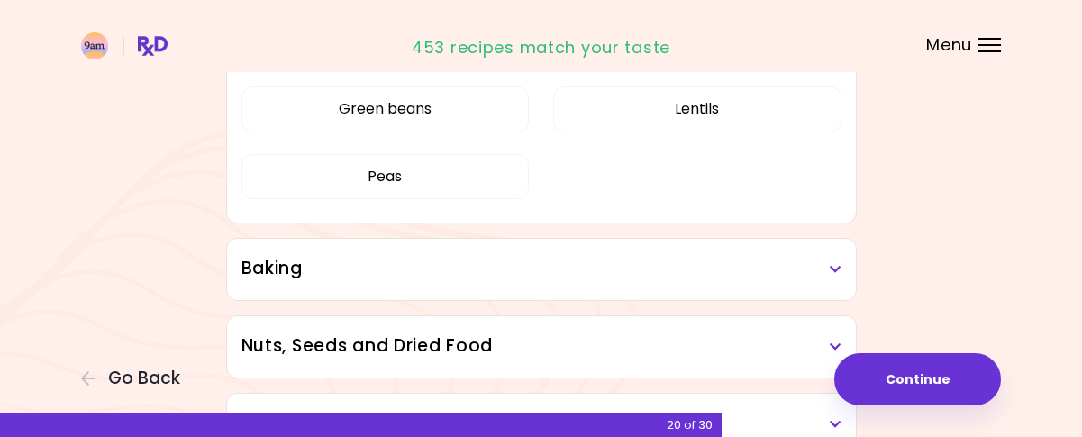
click at [569, 246] on div "Baking" at bounding box center [541, 269] width 629 height 61
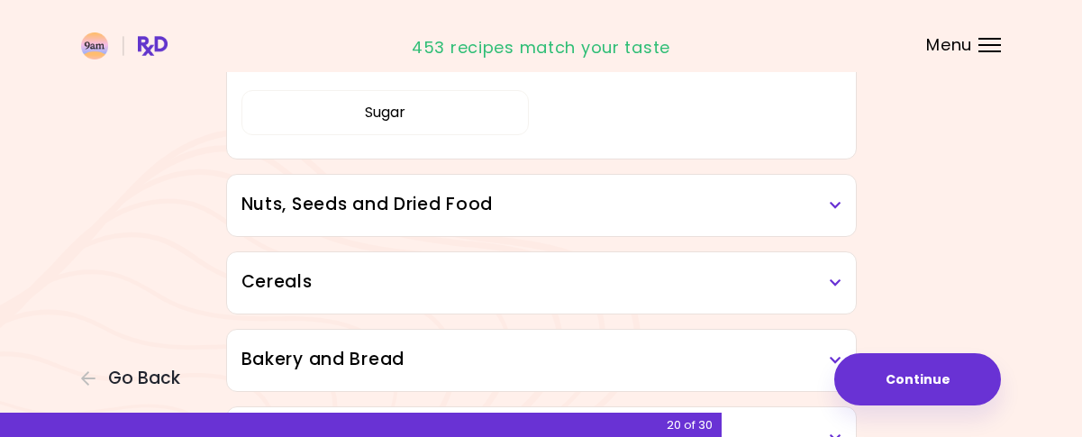
scroll to position [1511, 0]
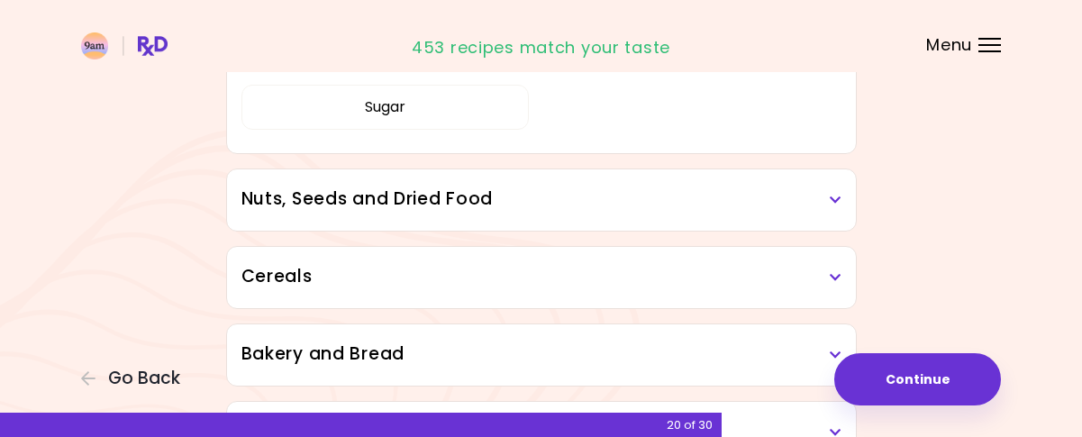
click at [569, 247] on div "Cereals" at bounding box center [541, 277] width 629 height 61
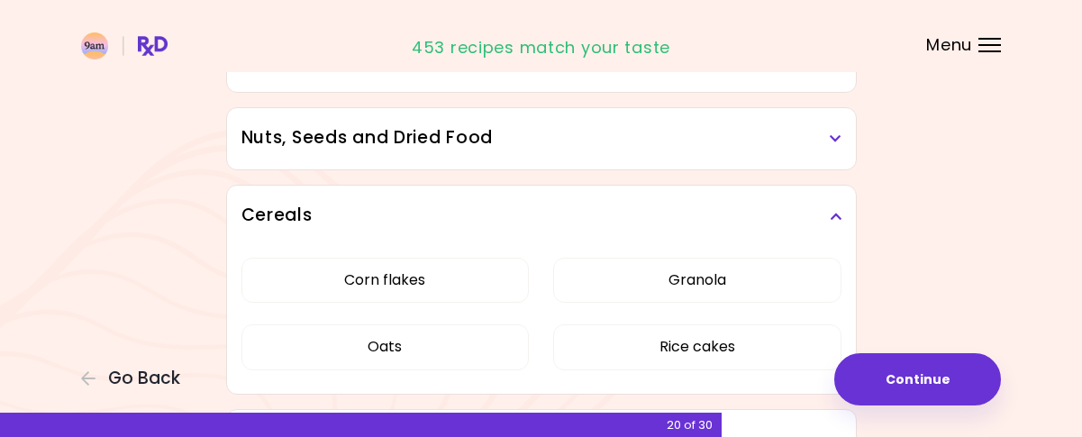
scroll to position [1601, 0]
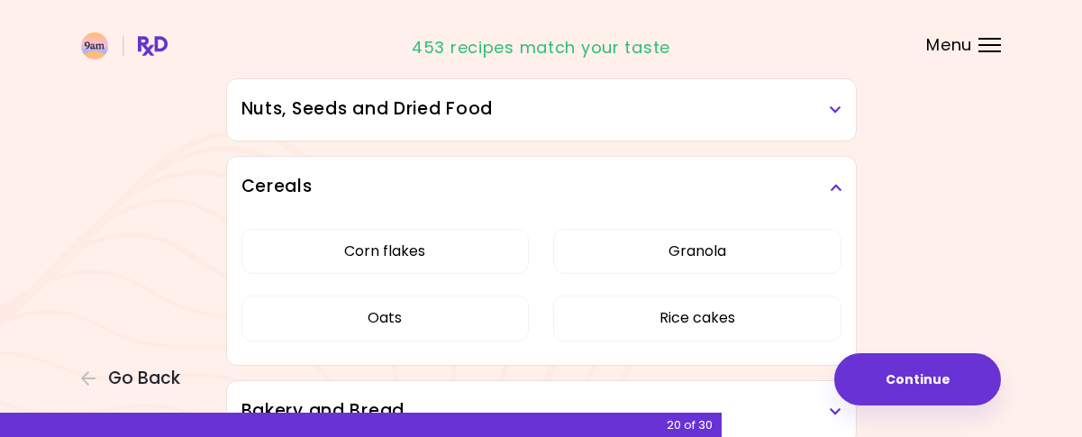
click at [549, 114] on h3 "Nuts, Seeds and Dried Food" at bounding box center [541, 109] width 600 height 26
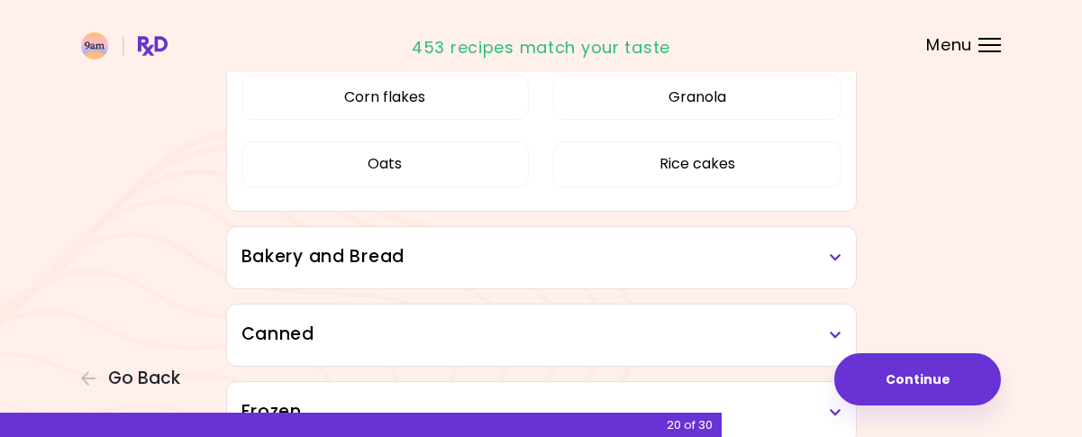
scroll to position [2142, 0]
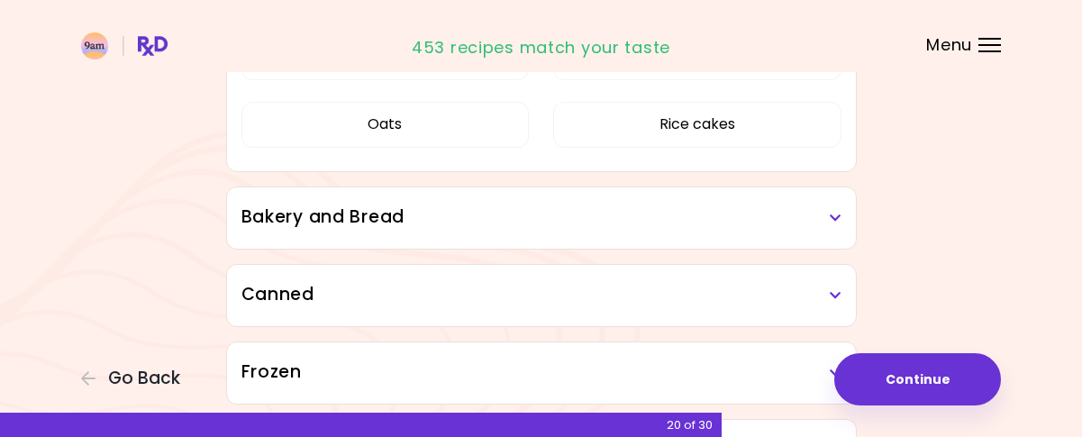
click at [529, 204] on h3 "Bakery and Bread" at bounding box center [541, 217] width 600 height 26
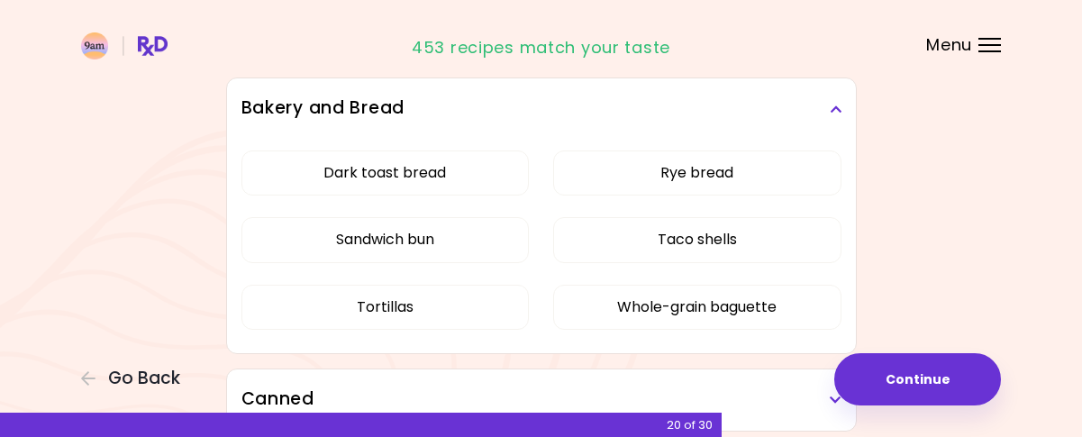
scroll to position [2322, 0]
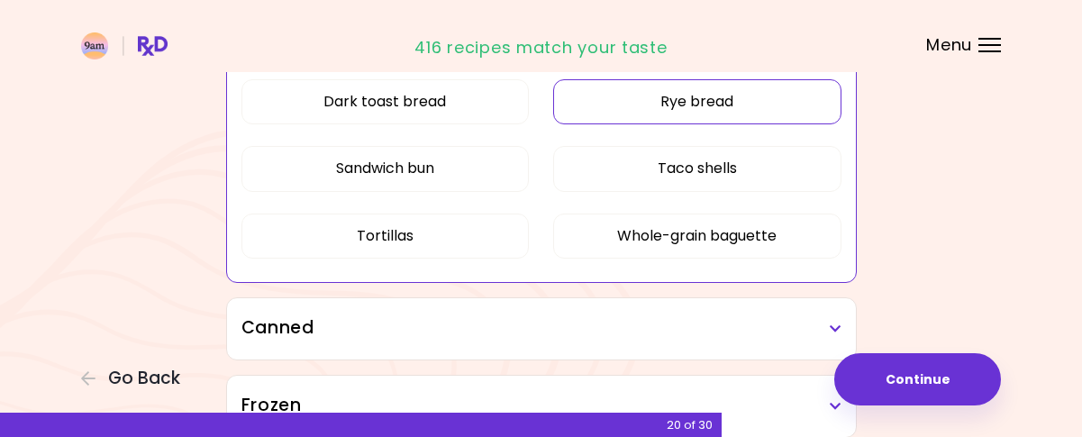
scroll to position [1278, 0]
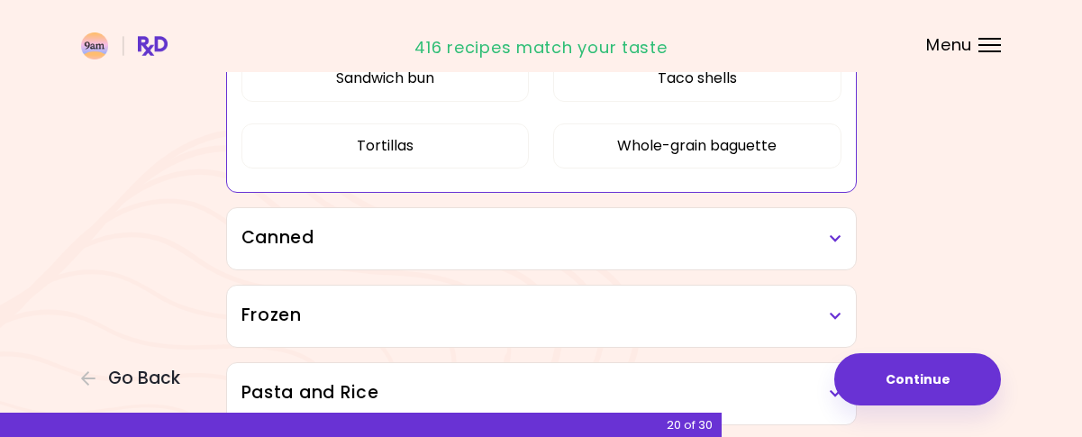
click at [510, 228] on h3 "Canned" at bounding box center [541, 238] width 600 height 26
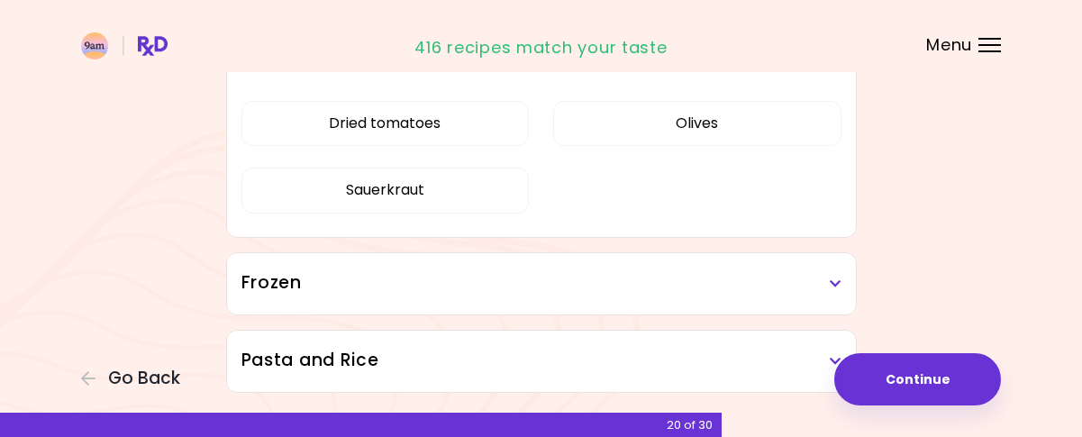
scroll to position [1458, 0]
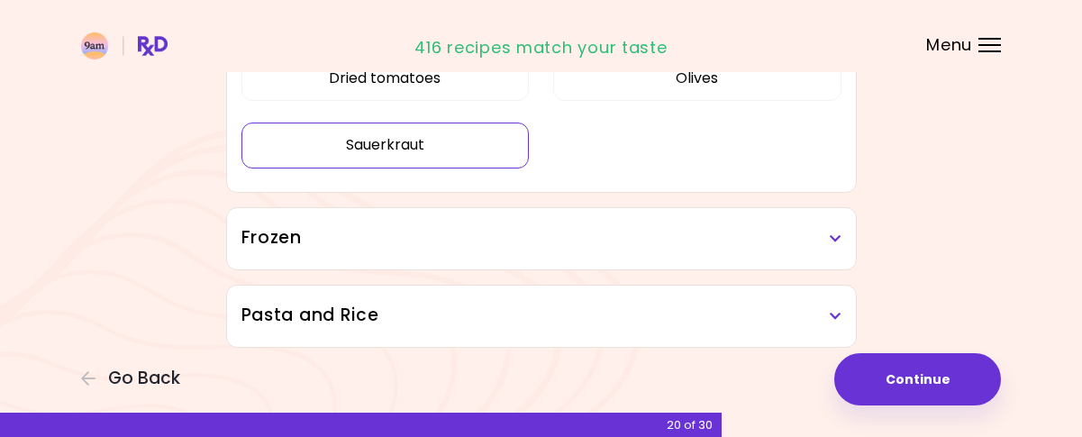
click at [479, 146] on button "Sauerkraut" at bounding box center [385, 144] width 288 height 45
click at [522, 209] on div "Frozen" at bounding box center [541, 238] width 629 height 61
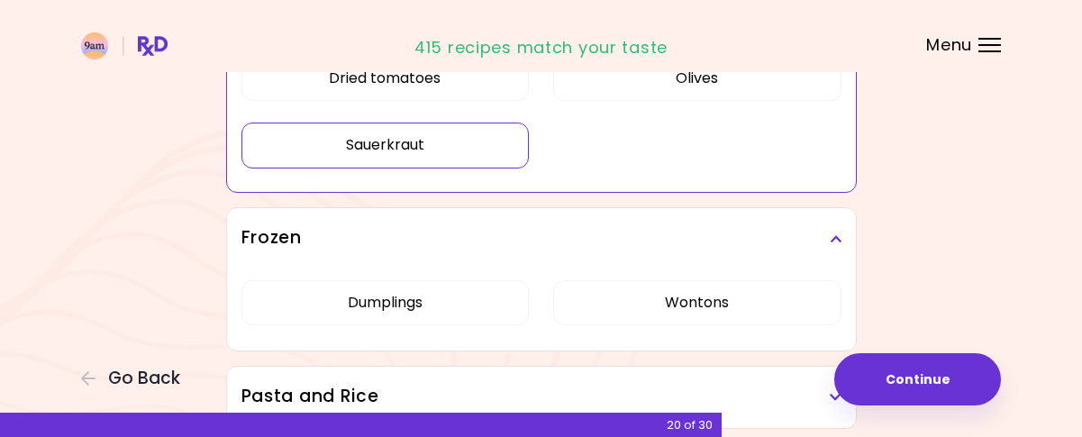
scroll to position [1370, 0]
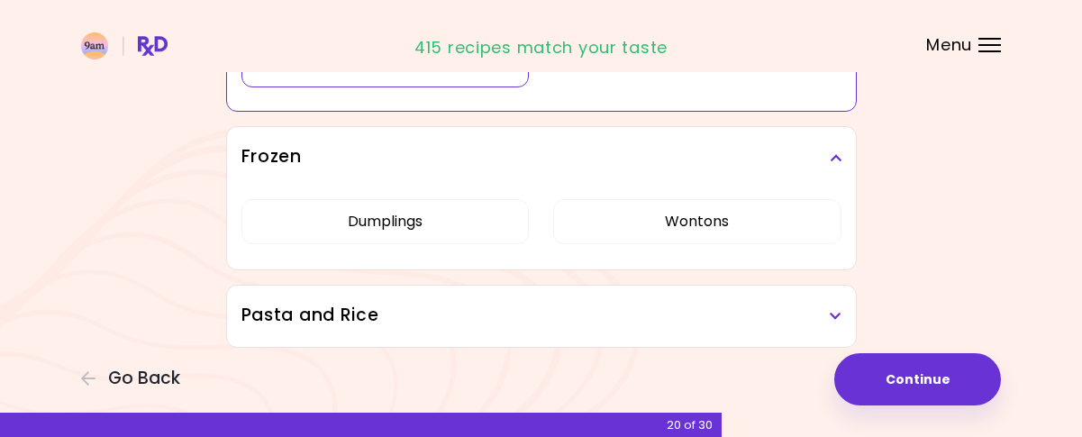
click at [531, 311] on h3 "Pasta and Rice" at bounding box center [541, 316] width 600 height 26
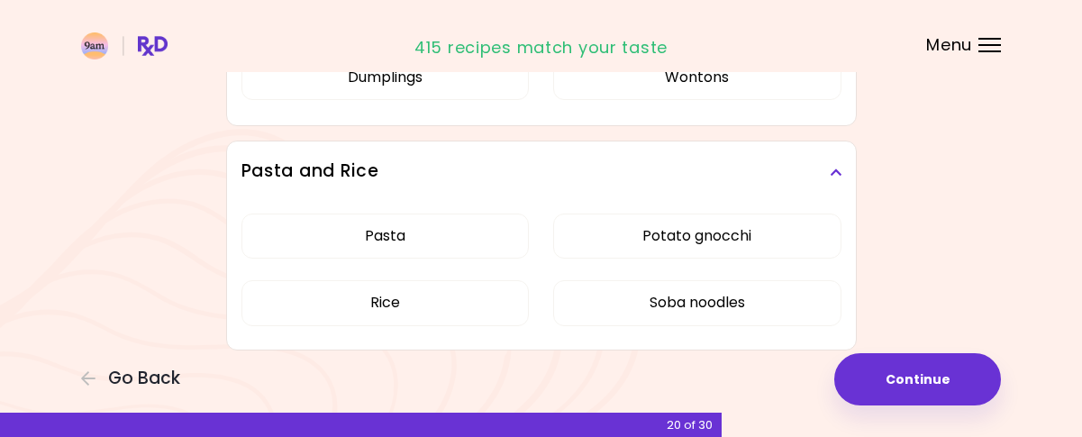
scroll to position [1517, 0]
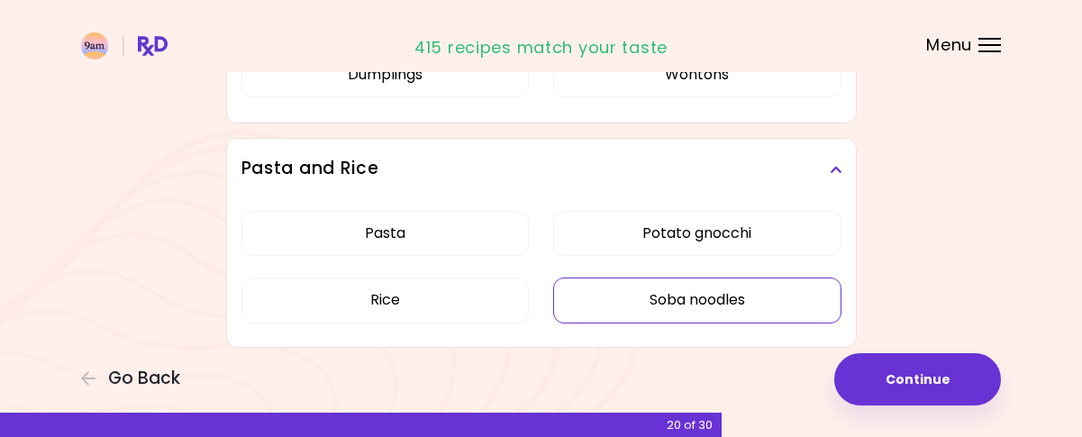
click at [609, 289] on button "Soba noodles" at bounding box center [697, 299] width 288 height 45
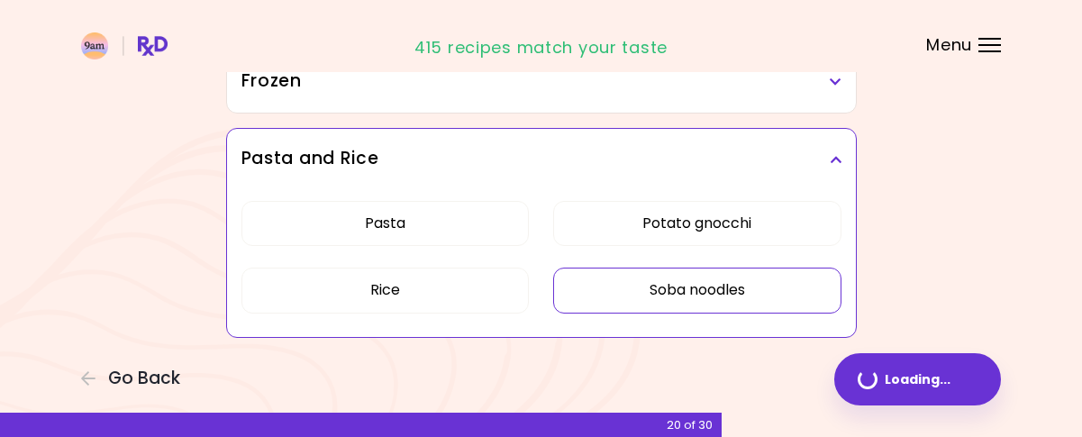
scroll to position [1289, 0]
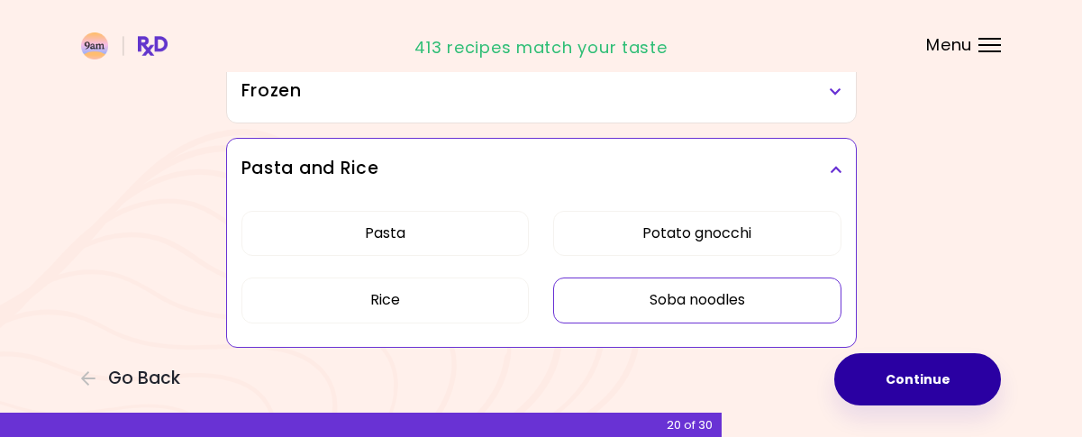
click at [900, 365] on button "Continue" at bounding box center [917, 379] width 167 height 52
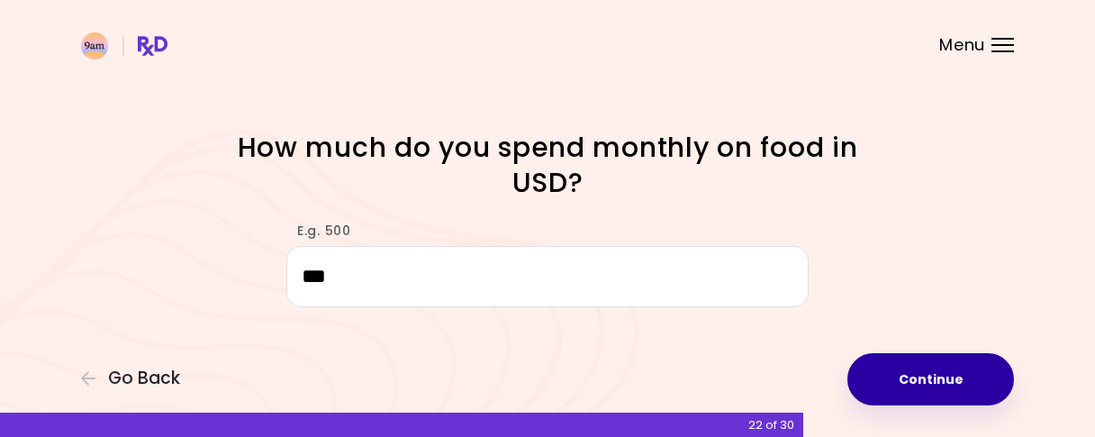
type input "***"
click at [889, 370] on button "Continue" at bounding box center [931, 379] width 167 height 52
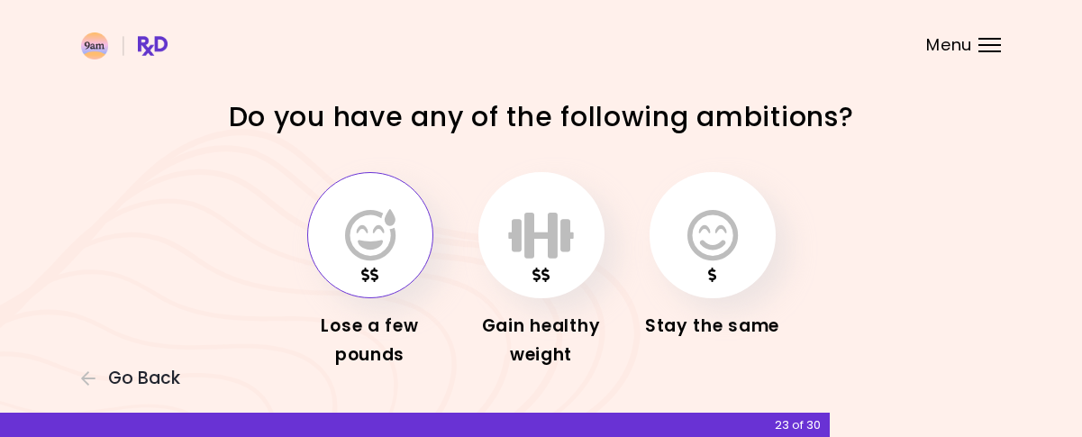
click at [346, 243] on icon "button" at bounding box center [370, 235] width 50 height 52
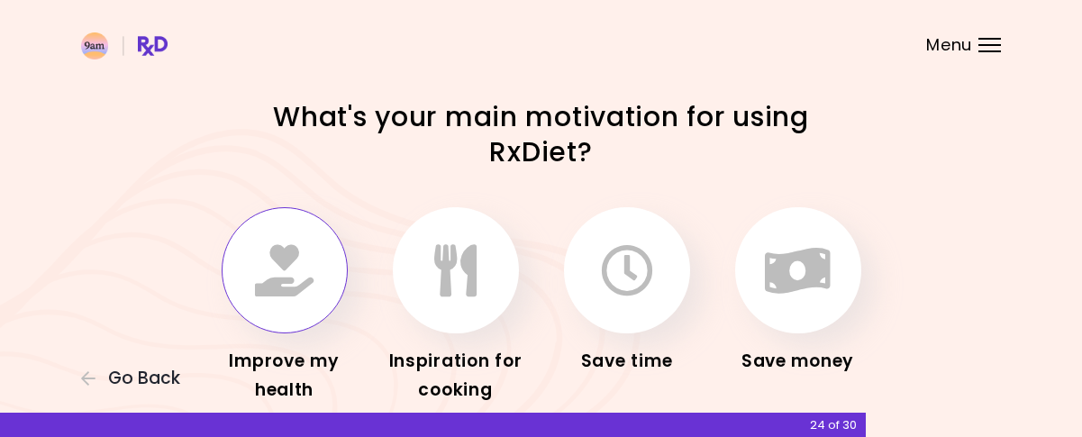
click at [284, 253] on icon "button" at bounding box center [284, 270] width 59 height 52
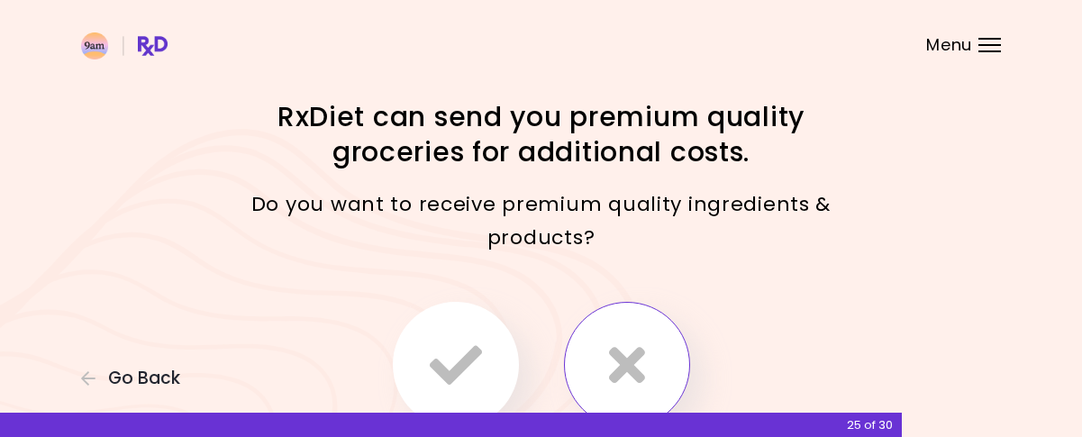
click at [657, 350] on button "button" at bounding box center [627, 365] width 126 height 126
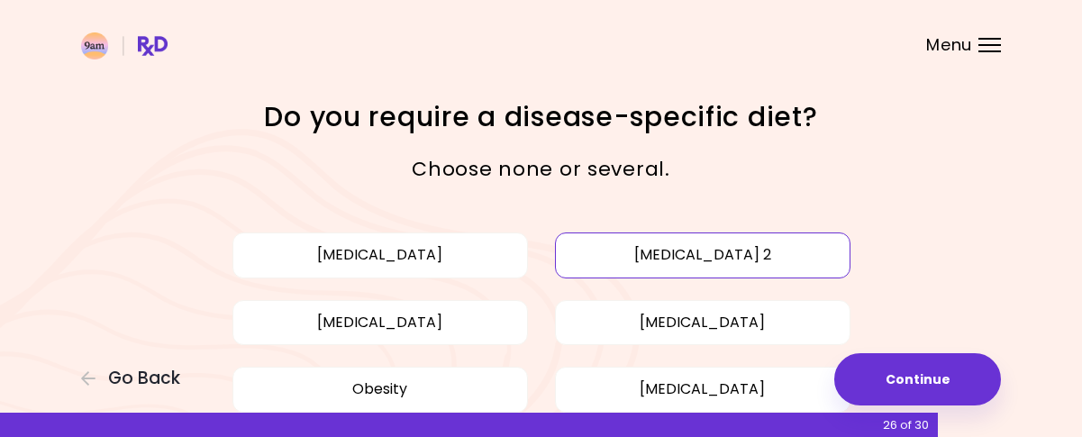
click at [648, 257] on button "[MEDICAL_DATA] 2" at bounding box center [702, 254] width 295 height 45
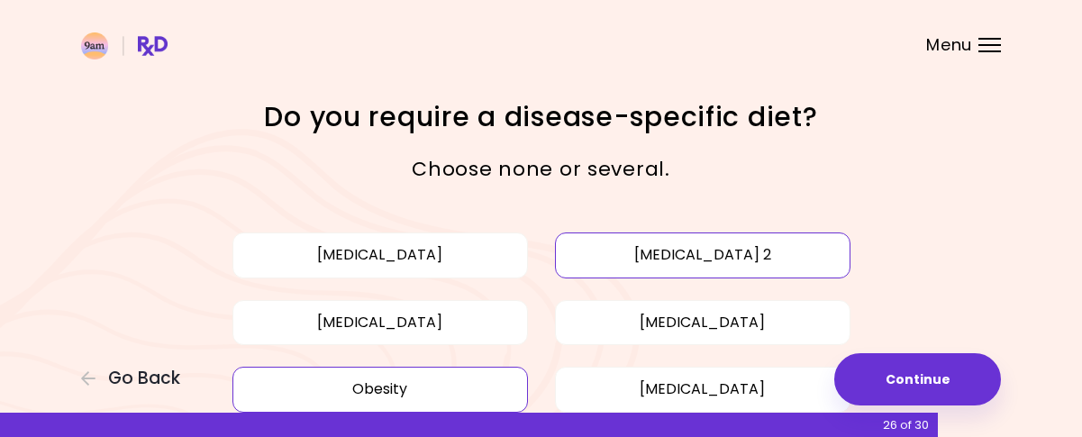
click at [497, 373] on button "Obesity" at bounding box center [379, 389] width 295 height 45
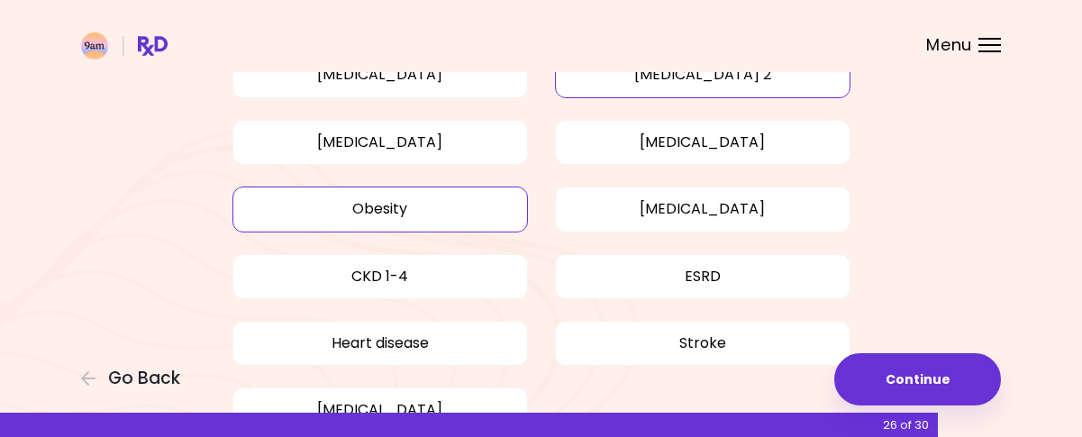
scroll to position [270, 0]
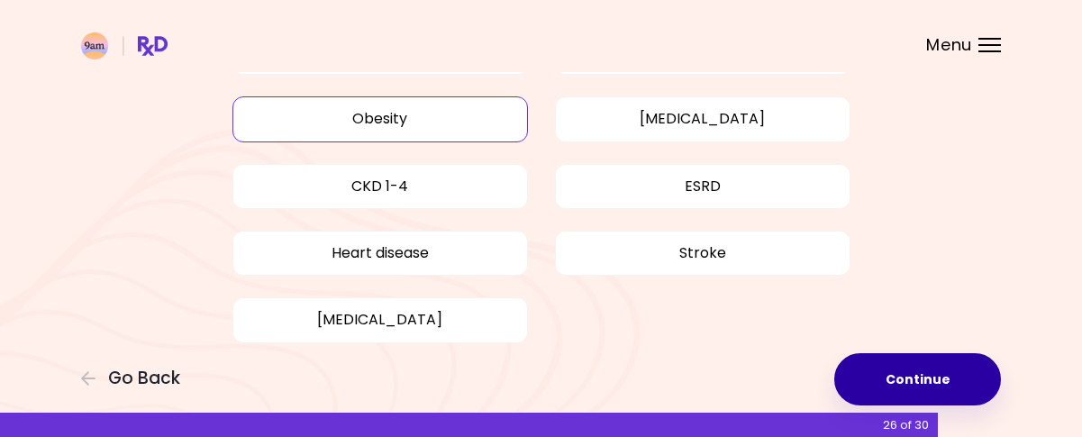
click at [889, 361] on button "Continue" at bounding box center [917, 379] width 167 height 52
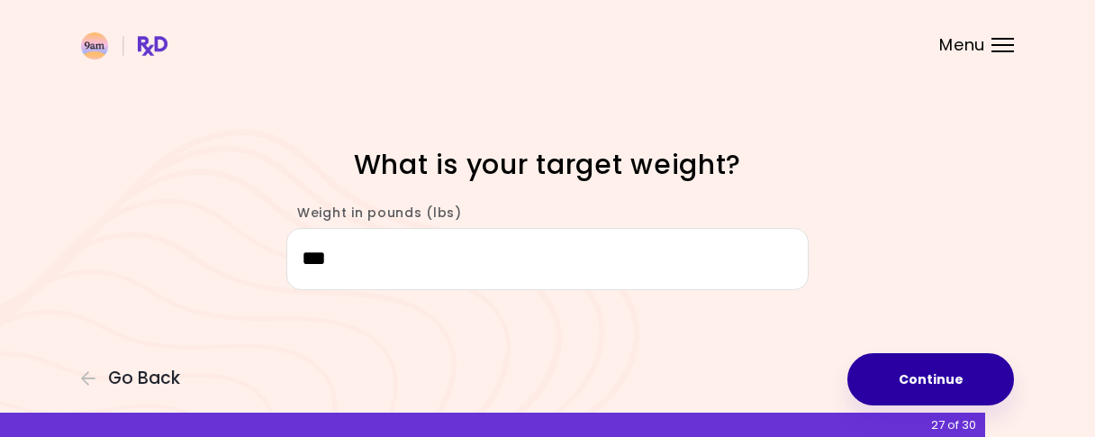
type input "***"
click at [915, 375] on button "Continue" at bounding box center [931, 379] width 167 height 52
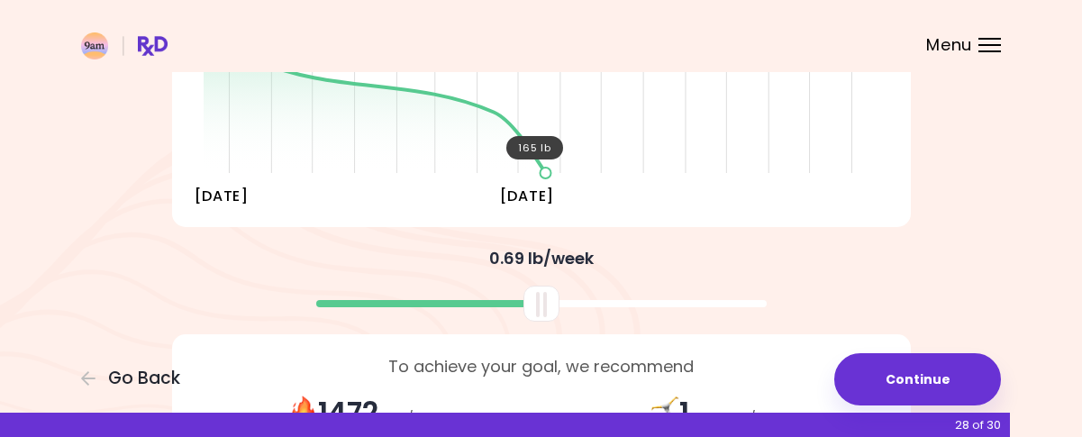
scroll to position [450, 0]
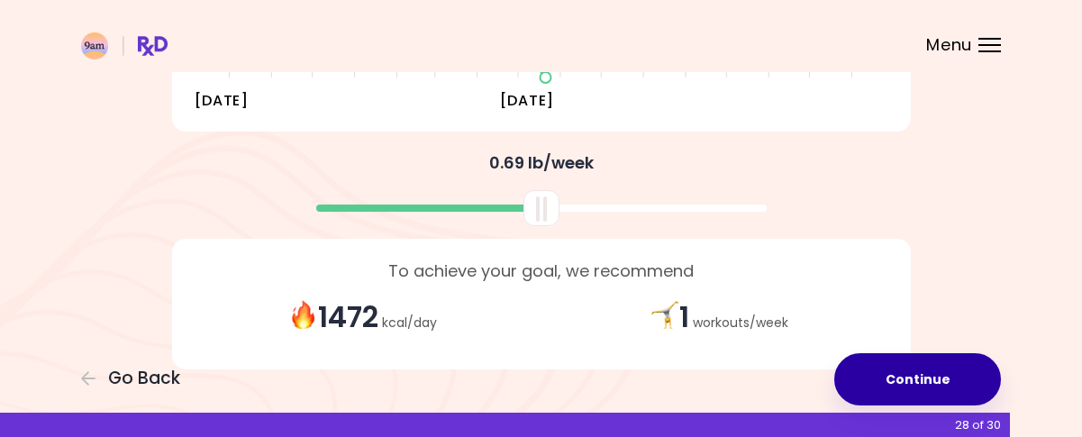
click at [942, 382] on button "Continue" at bounding box center [917, 379] width 167 height 52
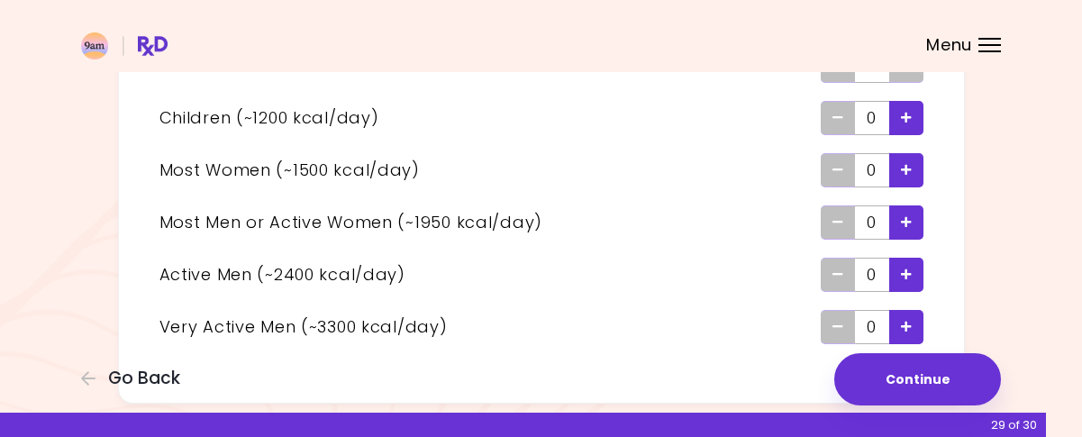
scroll to position [180, 0]
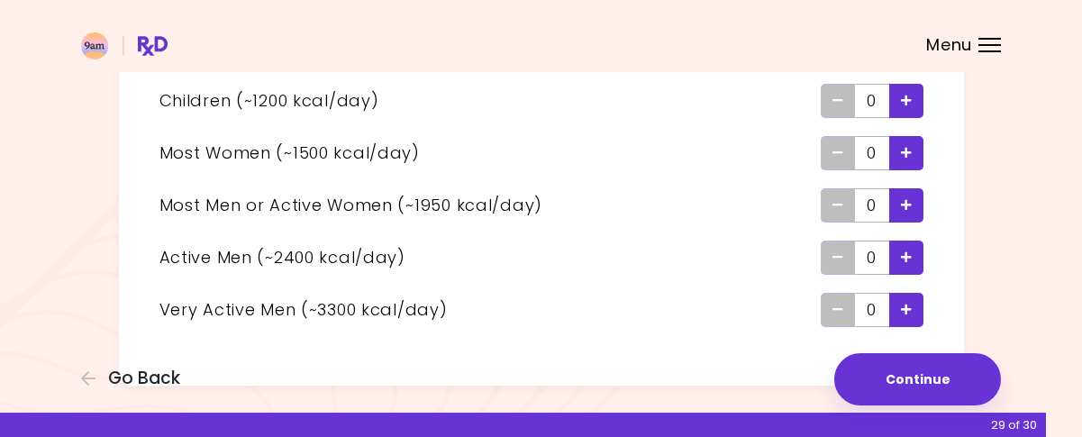
click at [911, 100] on icon "Add - Child" at bounding box center [906, 101] width 11 height 12
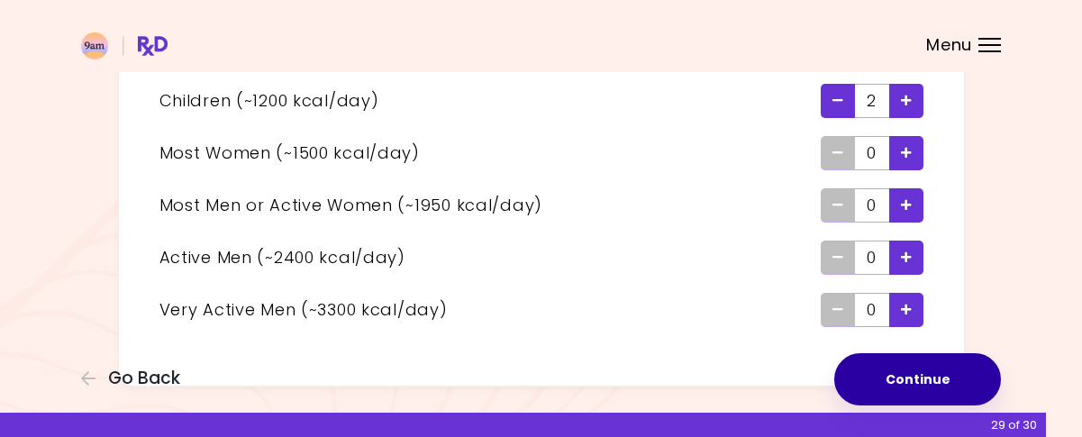
click at [908, 392] on button "Continue" at bounding box center [917, 379] width 167 height 52
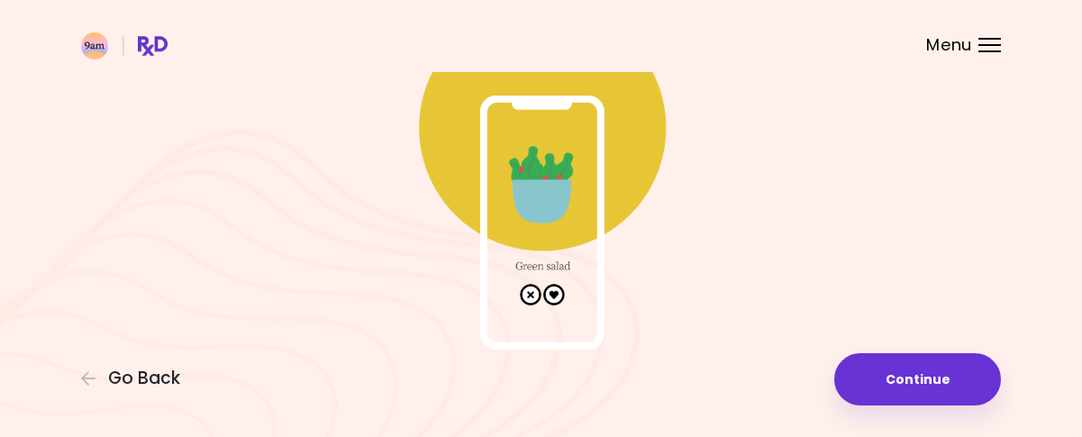
scroll to position [187, 0]
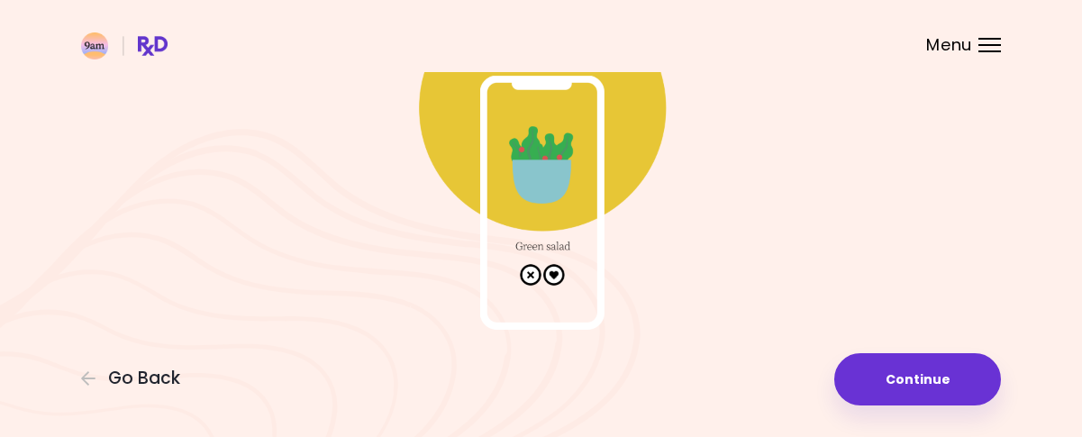
click at [552, 275] on img at bounding box center [541, 149] width 360 height 360
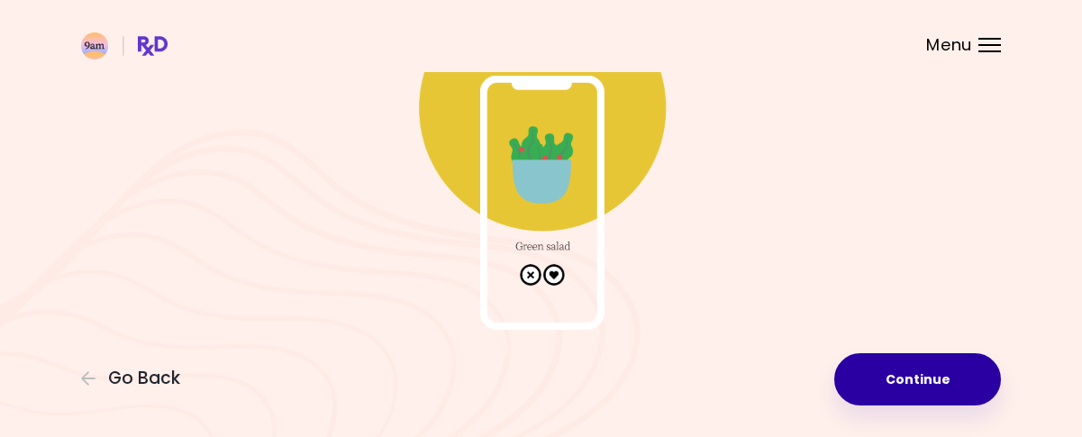
click at [878, 368] on button "Continue" at bounding box center [917, 379] width 167 height 52
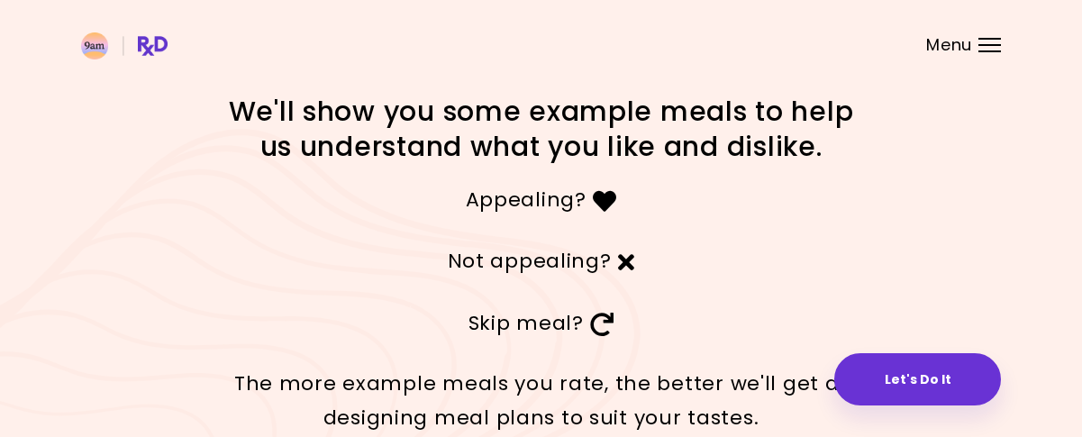
scroll to position [115, 0]
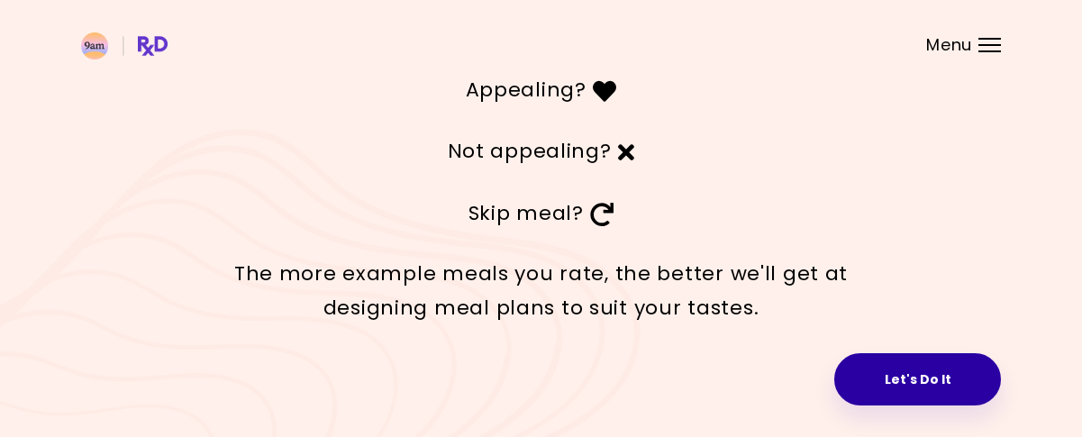
click at [910, 368] on button "Let's Do It" at bounding box center [917, 379] width 167 height 52
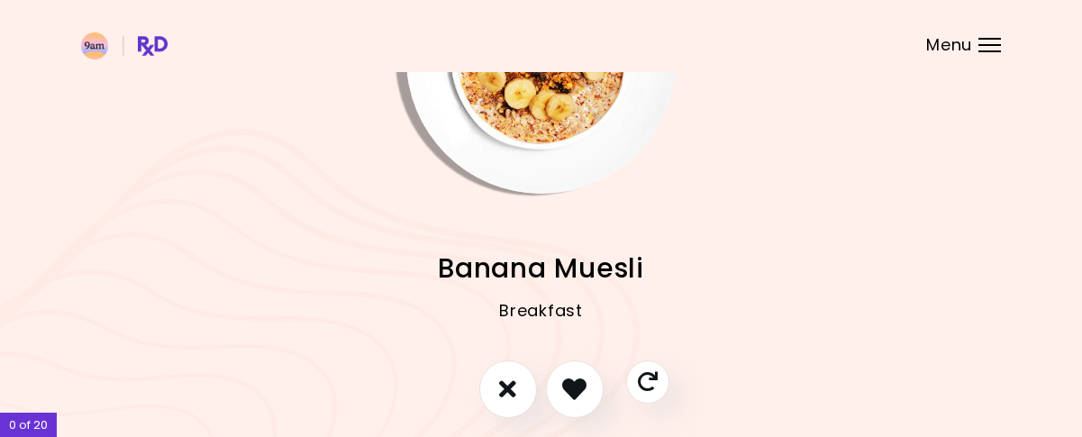
scroll to position [180, 0]
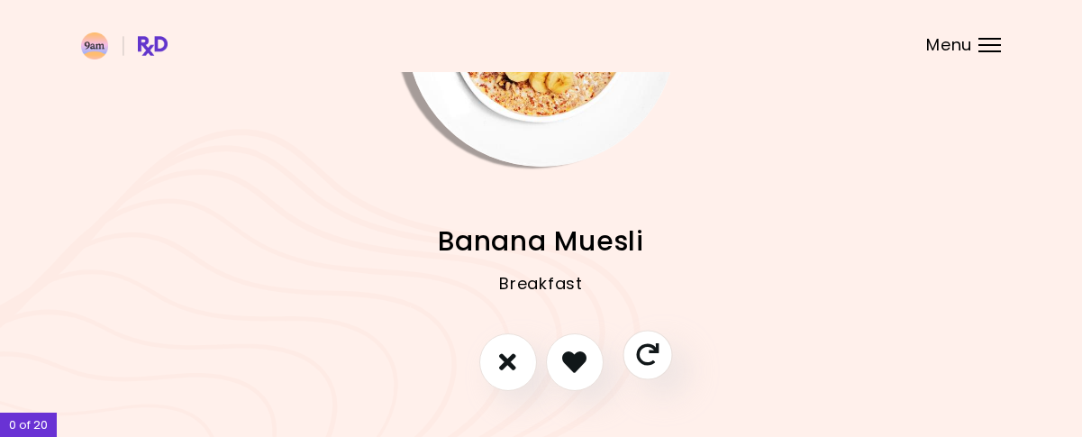
click at [657, 361] on icon "Skip" at bounding box center [647, 354] width 23 height 23
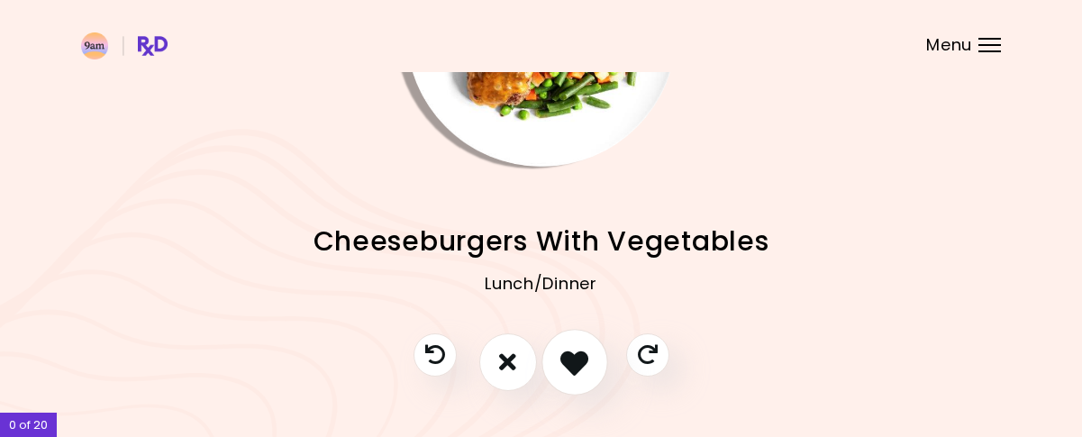
click at [574, 350] on icon "I like this recipe" at bounding box center [574, 362] width 28 height 28
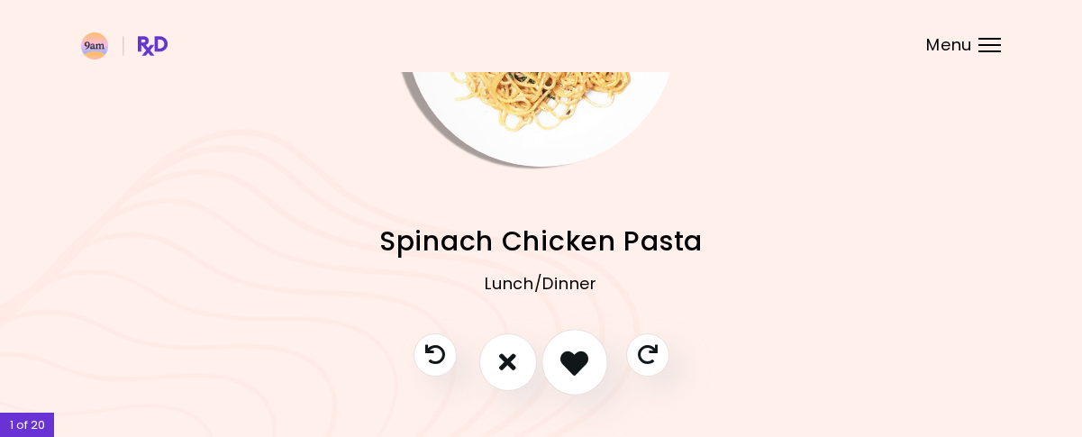
click at [574, 350] on icon "I like this recipe" at bounding box center [574, 362] width 28 height 28
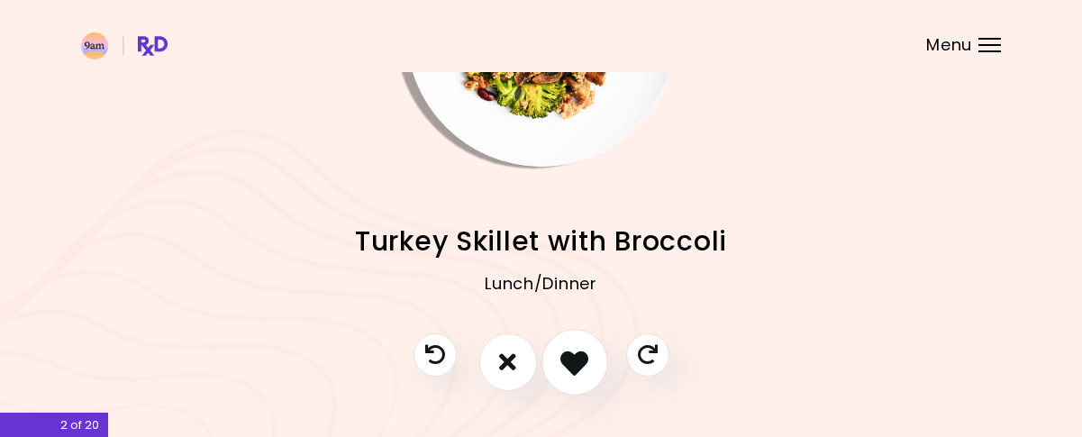
click at [574, 350] on icon "I like this recipe" at bounding box center [574, 362] width 28 height 28
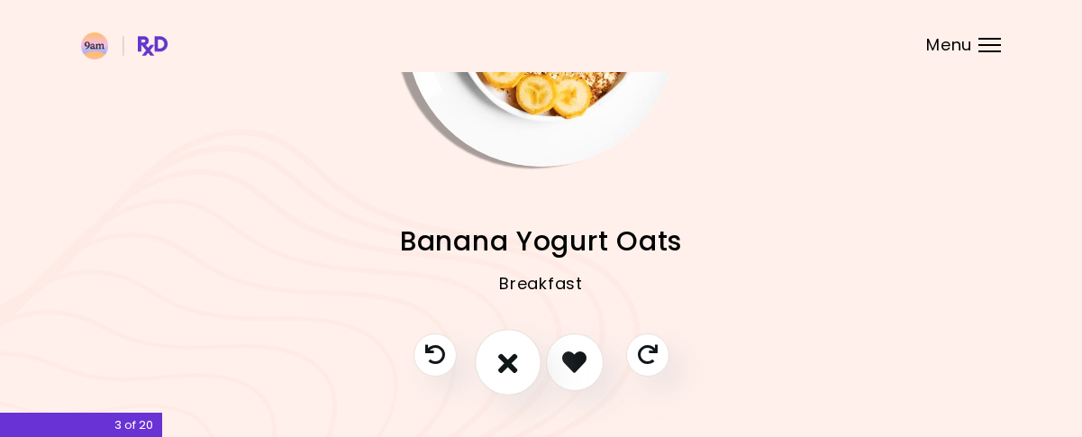
click at [513, 359] on icon "I don't like this recipe" at bounding box center [508, 362] width 20 height 28
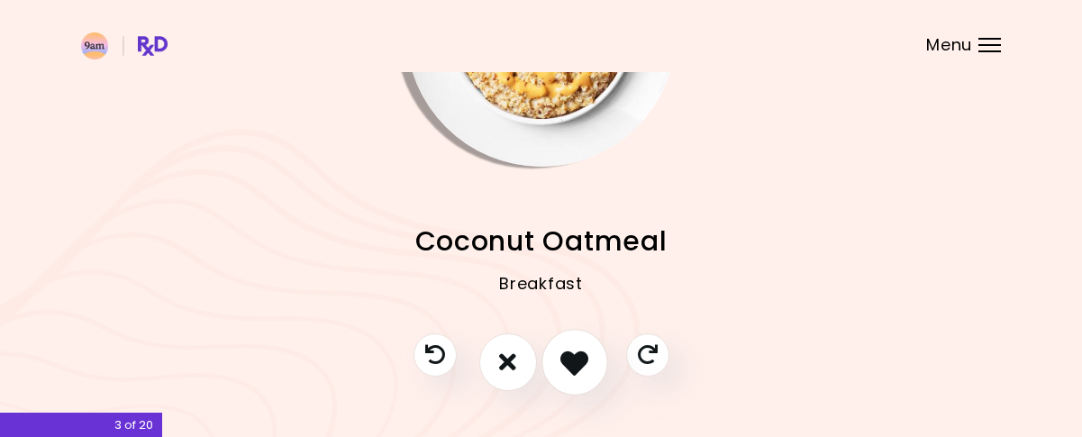
click at [562, 364] on icon "I like this recipe" at bounding box center [574, 362] width 28 height 28
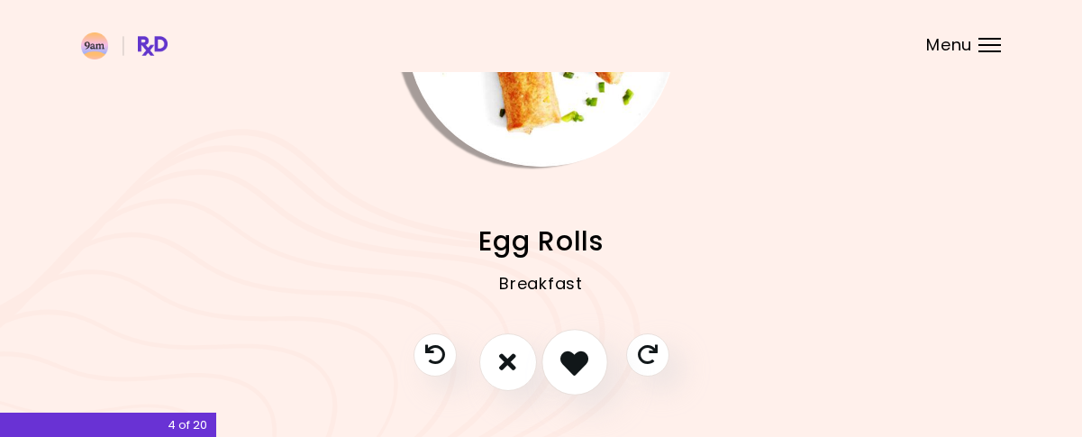
click at [562, 364] on icon "I like this recipe" at bounding box center [574, 362] width 28 height 28
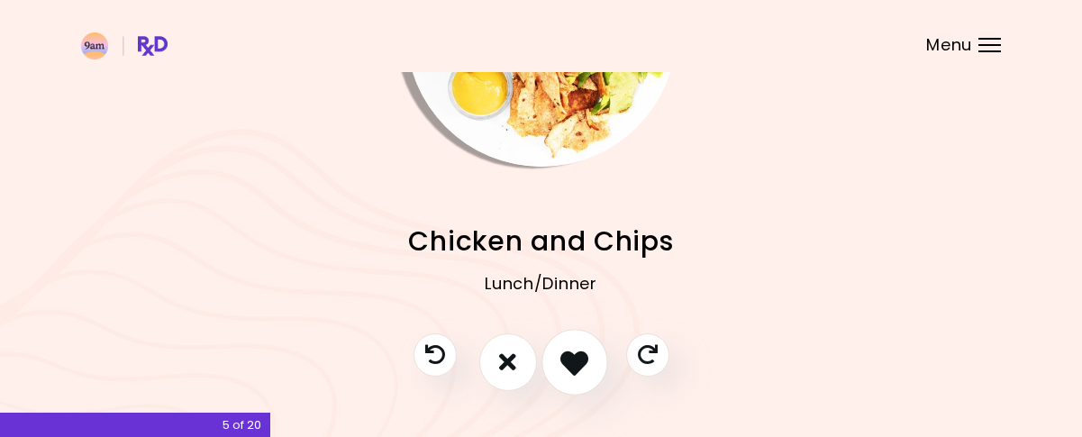
click at [562, 364] on icon "I like this recipe" at bounding box center [574, 362] width 28 height 28
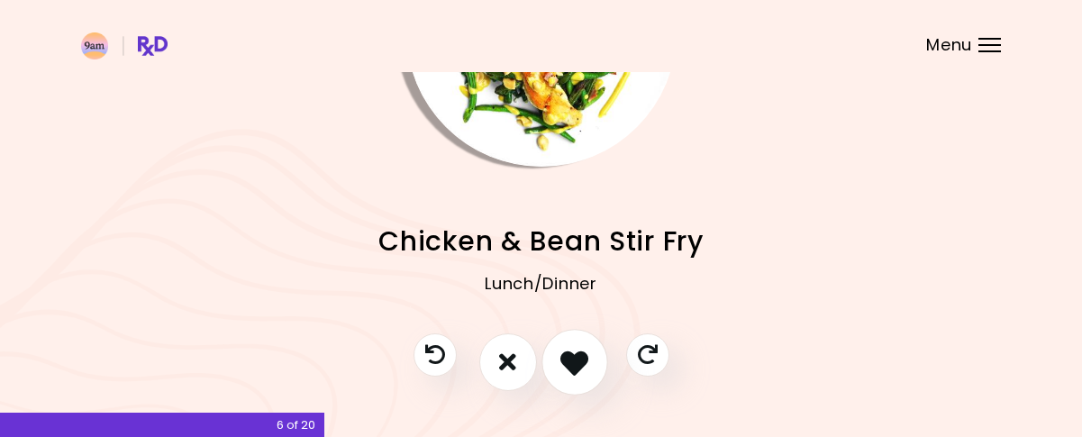
click at [562, 364] on icon "I like this recipe" at bounding box center [574, 362] width 28 height 28
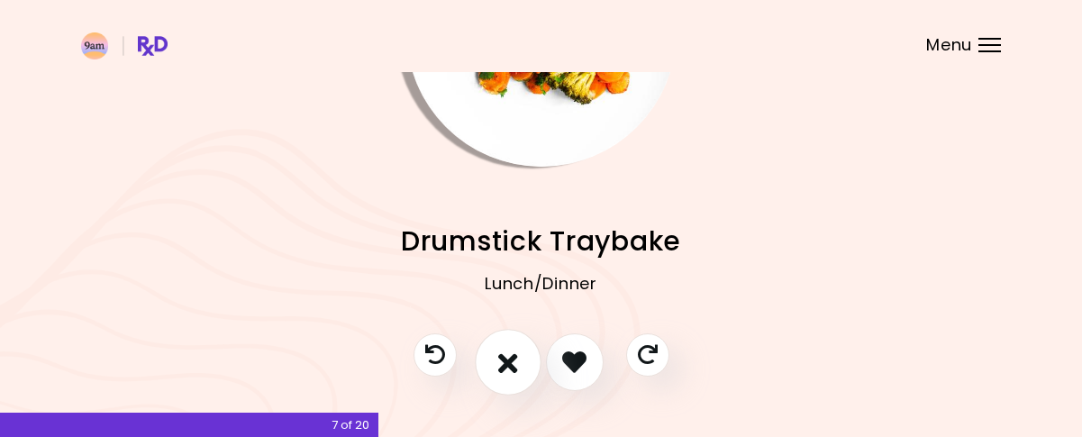
click at [526, 367] on button "I don't like this recipe" at bounding box center [508, 362] width 67 height 67
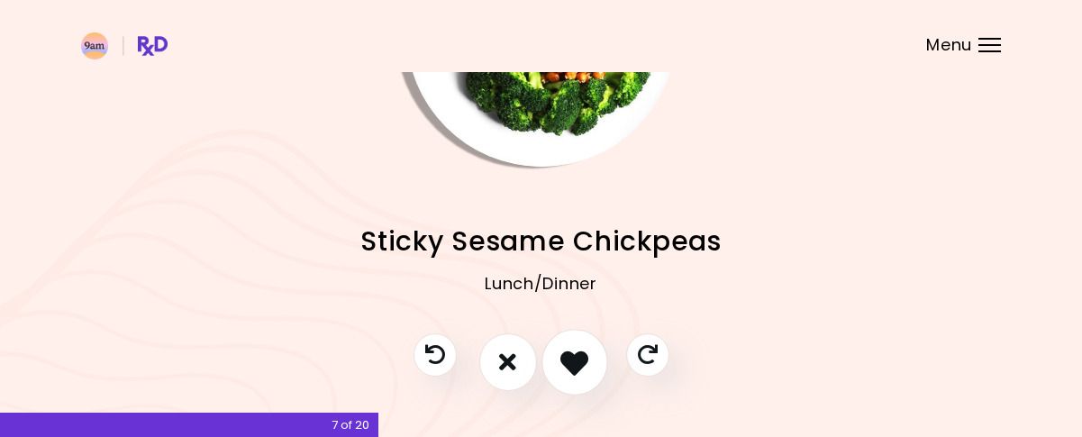
click at [568, 361] on icon "I like this recipe" at bounding box center [574, 362] width 28 height 28
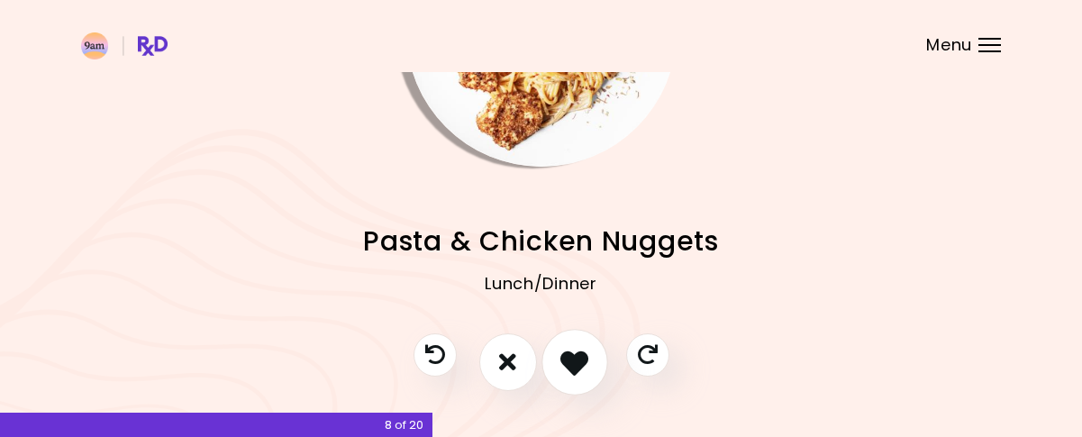
click at [568, 361] on icon "I like this recipe" at bounding box center [574, 362] width 28 height 28
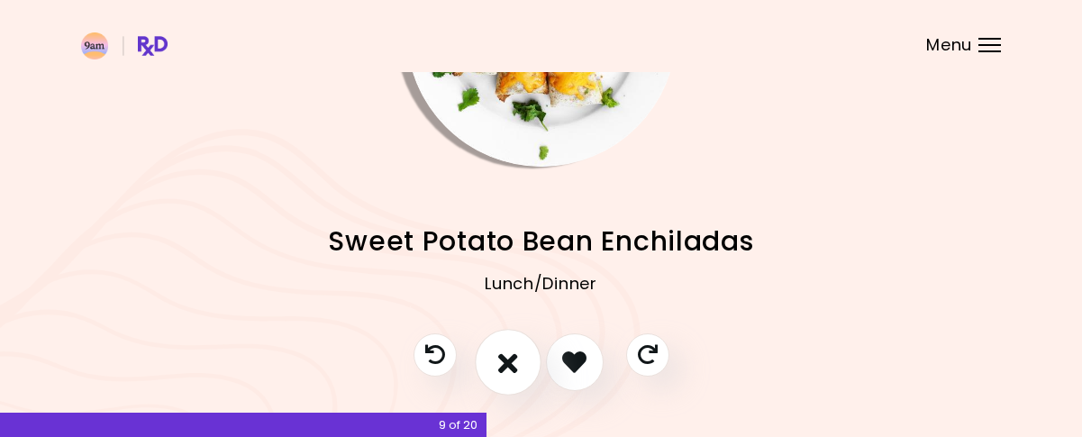
click at [524, 362] on button "I don't like this recipe" at bounding box center [508, 362] width 67 height 67
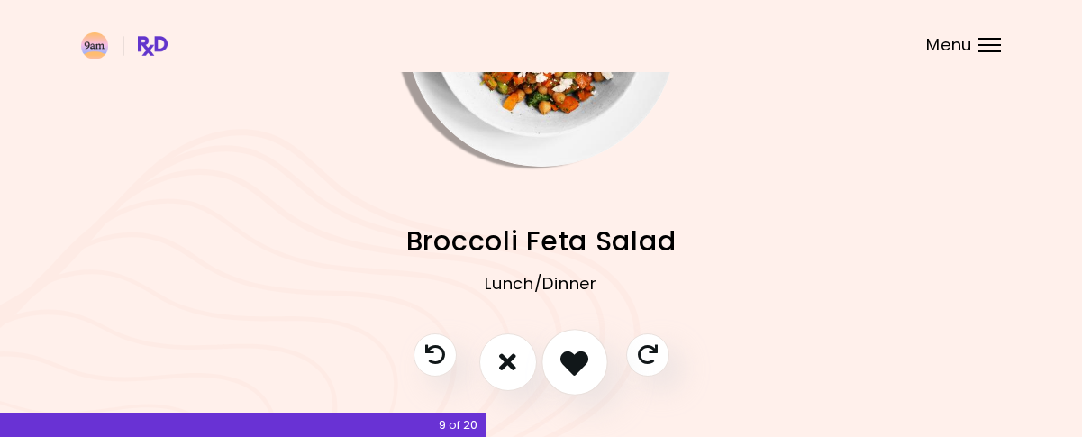
click at [560, 358] on icon "I like this recipe" at bounding box center [574, 362] width 28 height 28
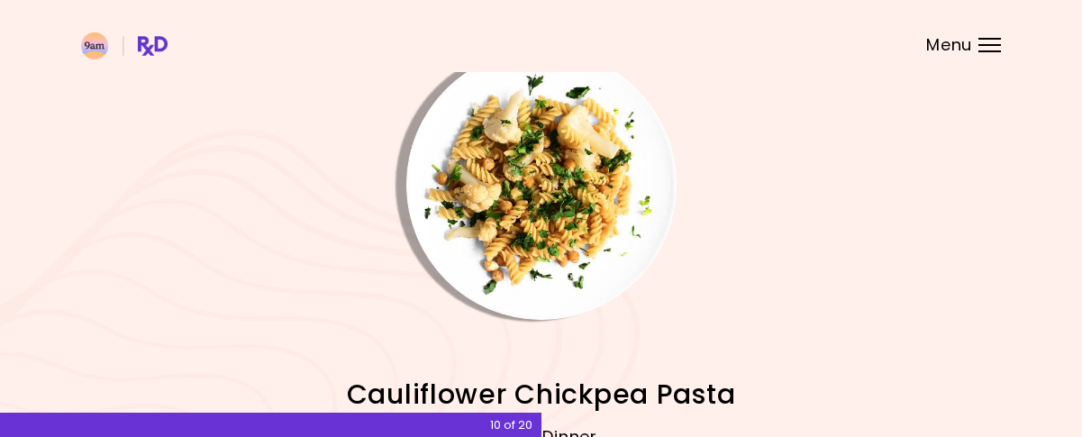
scroll to position [0, 0]
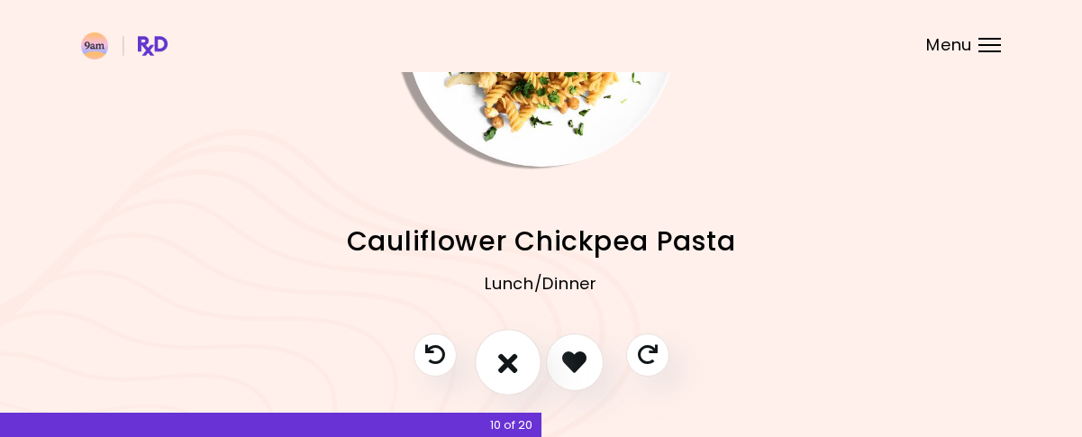
click at [513, 360] on icon "I don't like this recipe" at bounding box center [508, 362] width 20 height 28
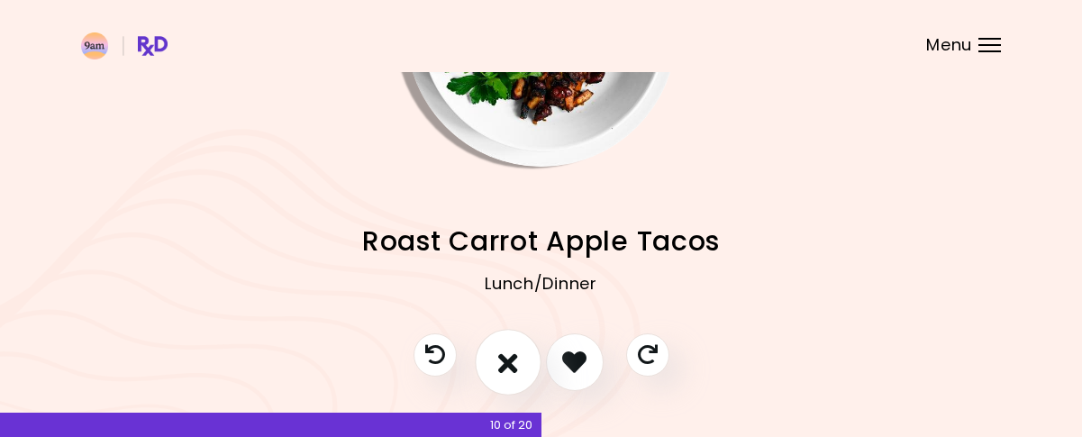
click at [513, 360] on icon "I don't like this recipe" at bounding box center [508, 362] width 20 height 28
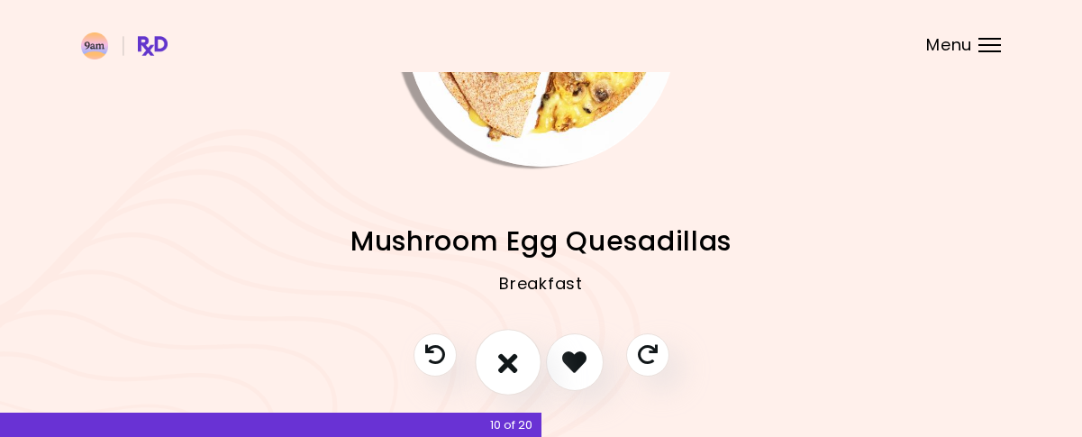
click at [513, 360] on icon "I don't like this recipe" at bounding box center [508, 362] width 20 height 28
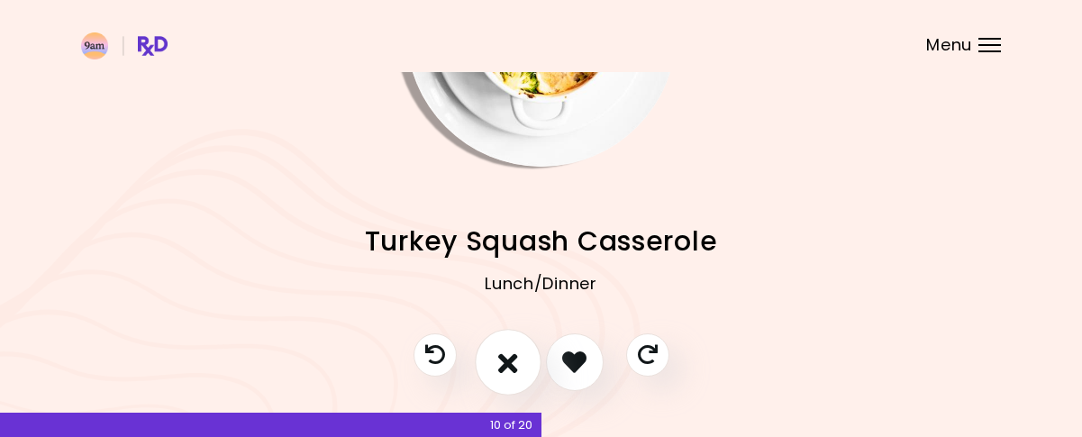
click at [516, 365] on icon "I don't like this recipe" at bounding box center [508, 362] width 20 height 28
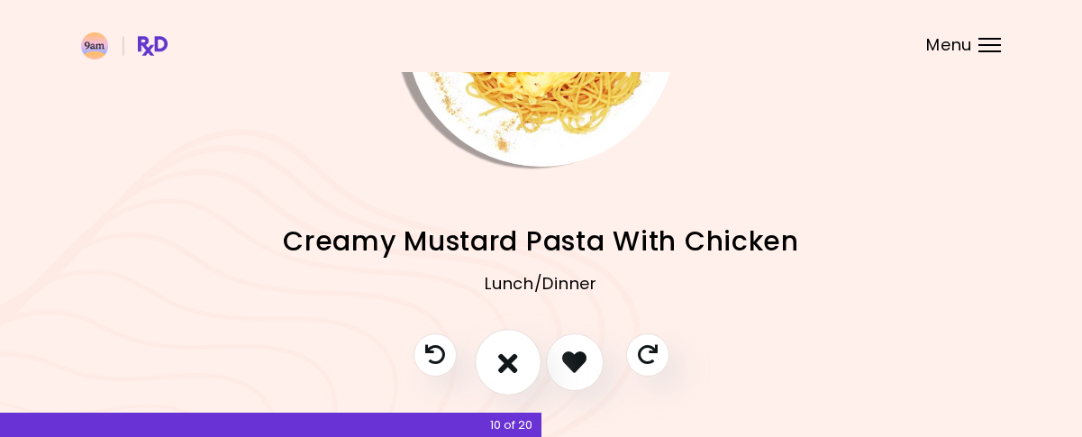
click at [515, 367] on icon "I don't like this recipe" at bounding box center [508, 362] width 20 height 28
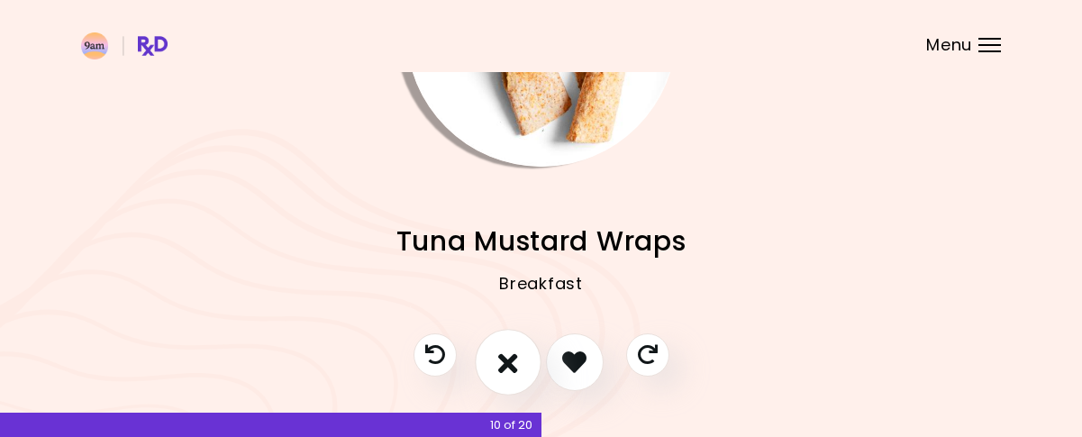
click at [502, 359] on icon "I don't like this recipe" at bounding box center [508, 362] width 20 height 28
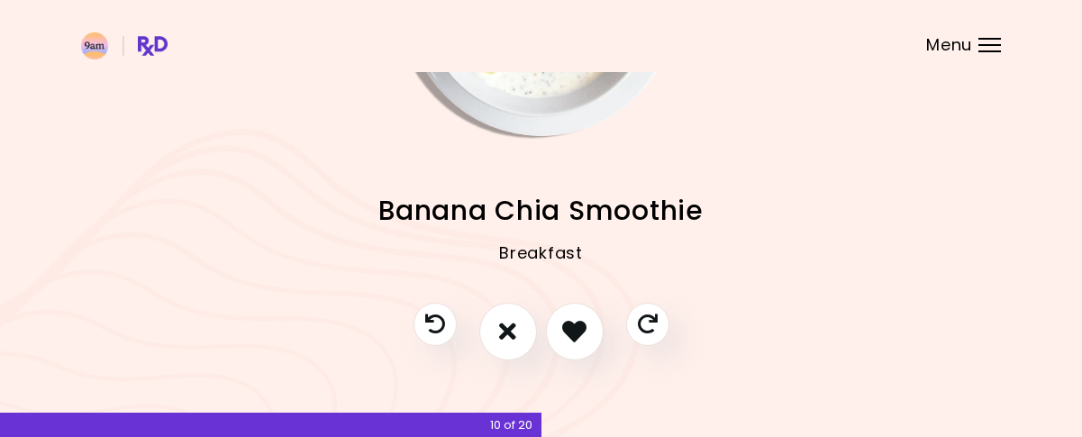
scroll to position [228, 0]
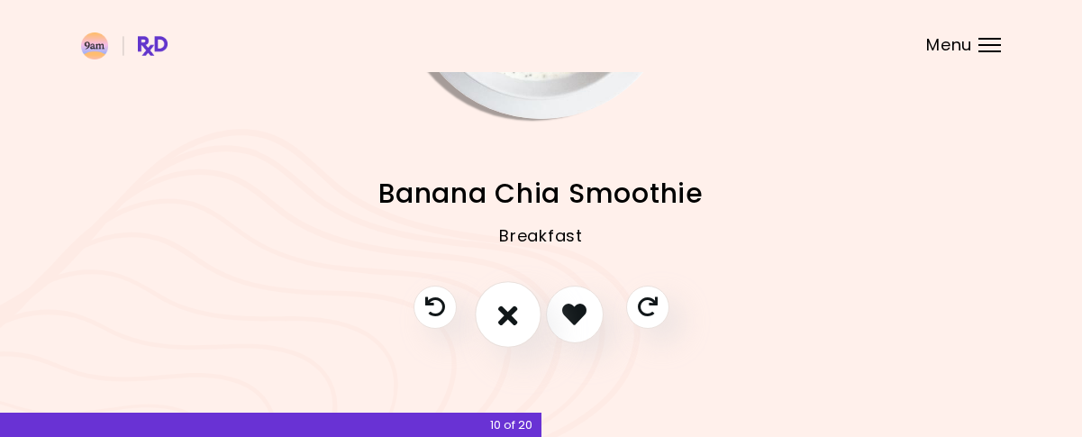
click at [504, 298] on button "I don't like this recipe" at bounding box center [508, 314] width 67 height 67
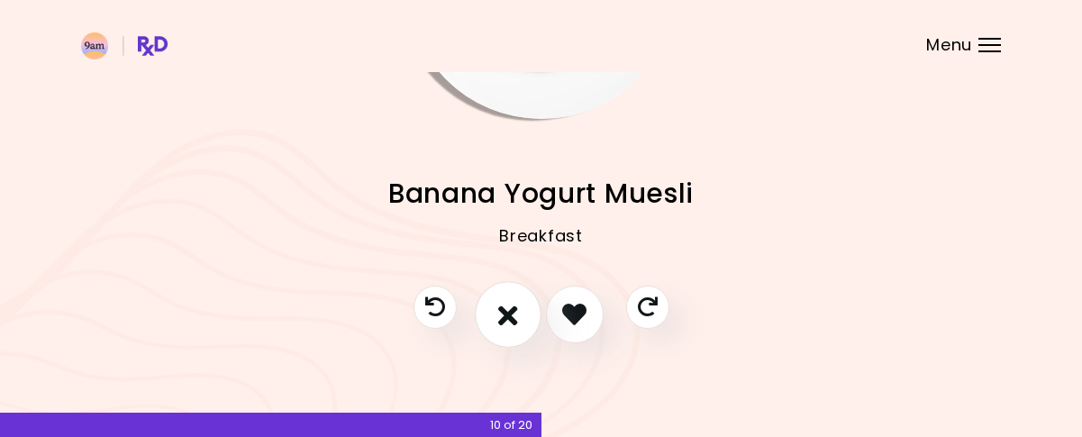
click at [504, 298] on button "I don't like this recipe" at bounding box center [508, 314] width 67 height 67
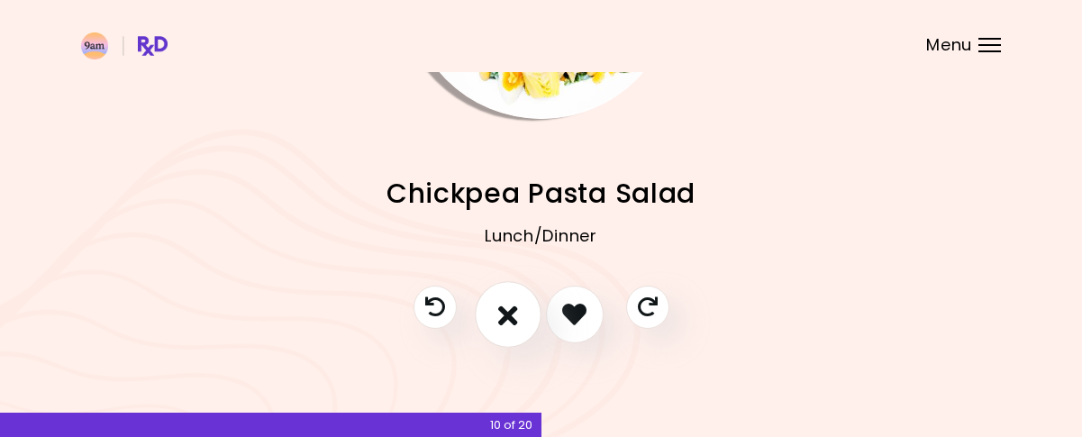
click at [504, 298] on button "I don't like this recipe" at bounding box center [508, 314] width 67 height 67
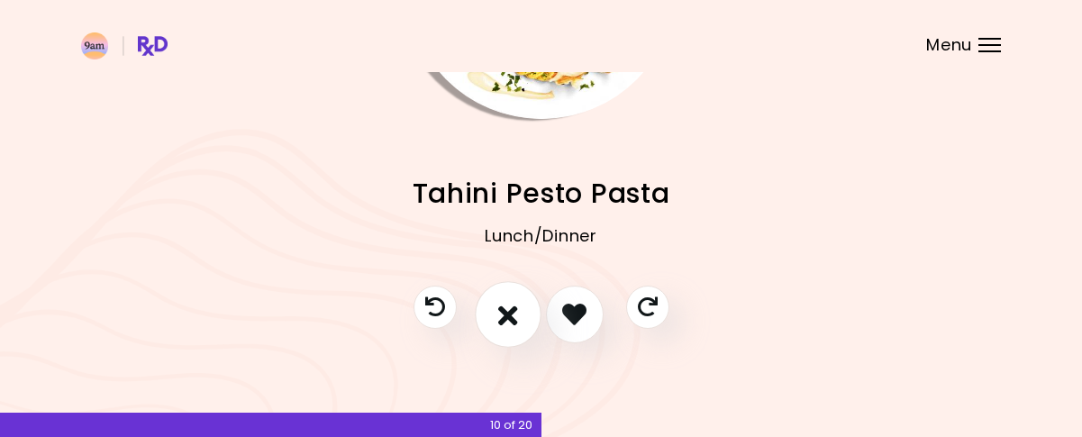
click at [504, 298] on button "I don't like this recipe" at bounding box center [508, 314] width 67 height 67
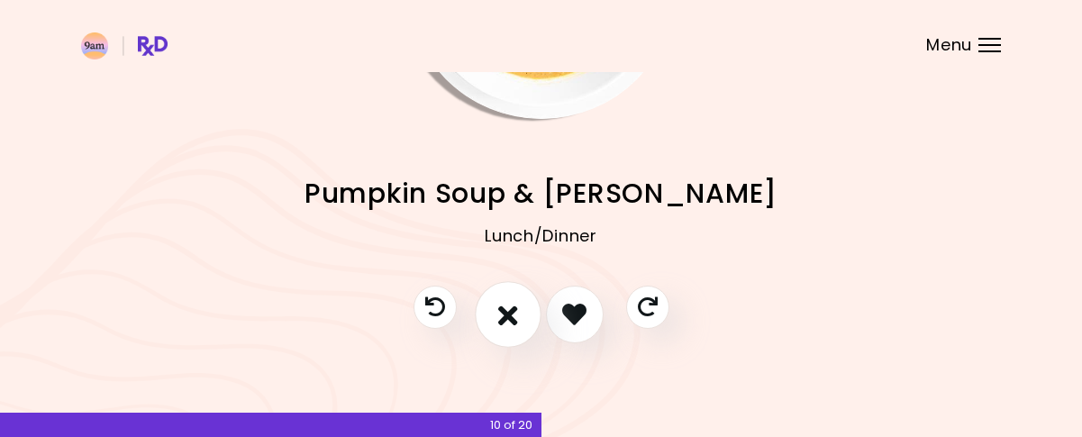
click at [504, 298] on button "I don't like this recipe" at bounding box center [508, 314] width 67 height 67
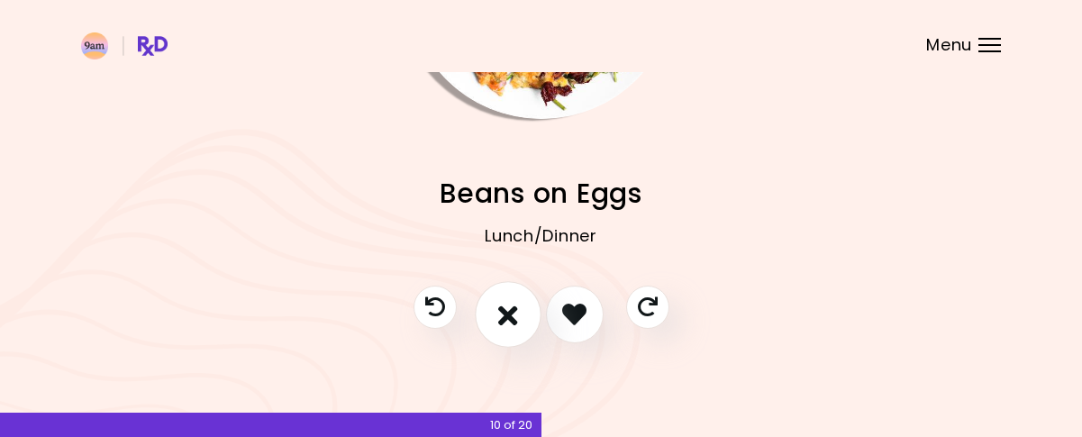
click at [504, 298] on button "I don't like this recipe" at bounding box center [508, 314] width 67 height 67
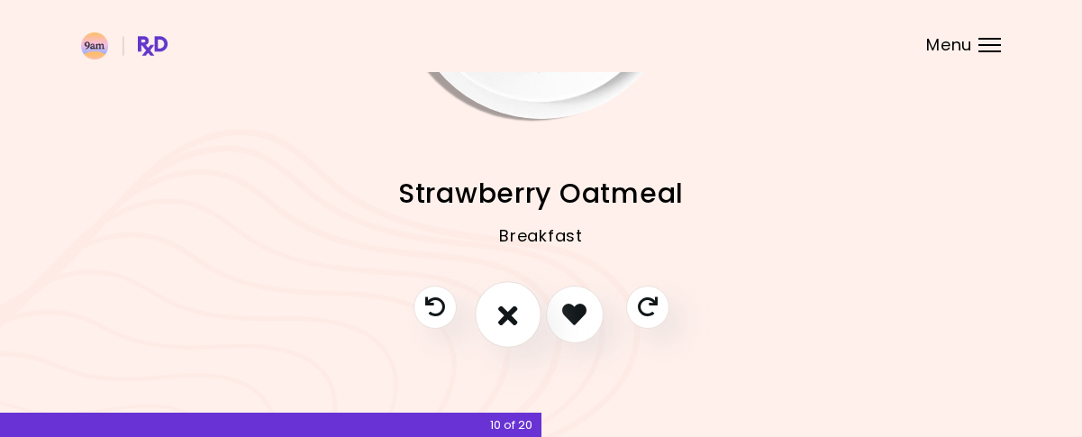
click at [507, 293] on button "I don't like this recipe" at bounding box center [508, 314] width 67 height 67
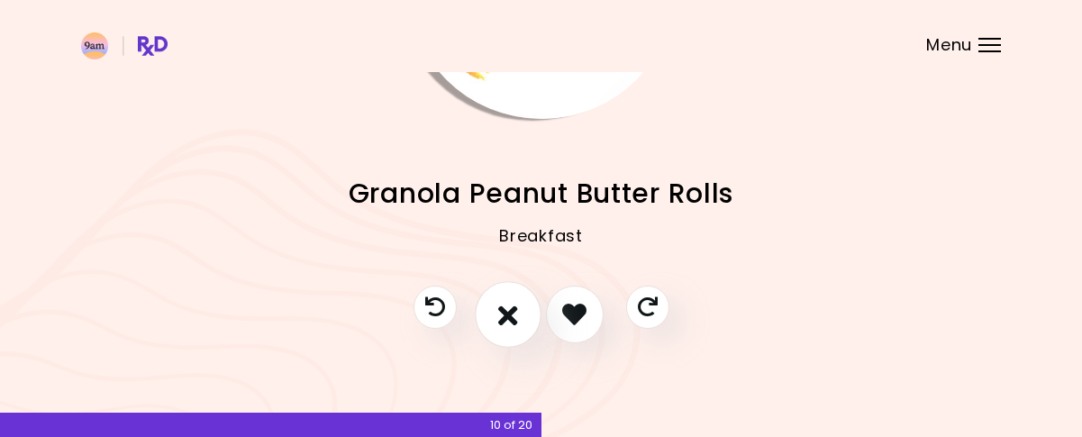
click at [514, 300] on icon "I don't like this recipe" at bounding box center [508, 314] width 20 height 28
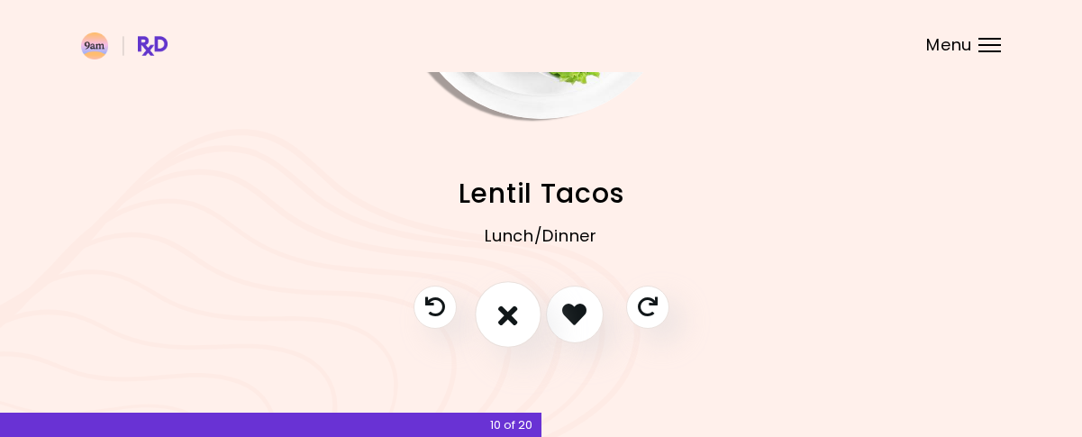
click at [514, 300] on icon "I don't like this recipe" at bounding box center [508, 314] width 20 height 28
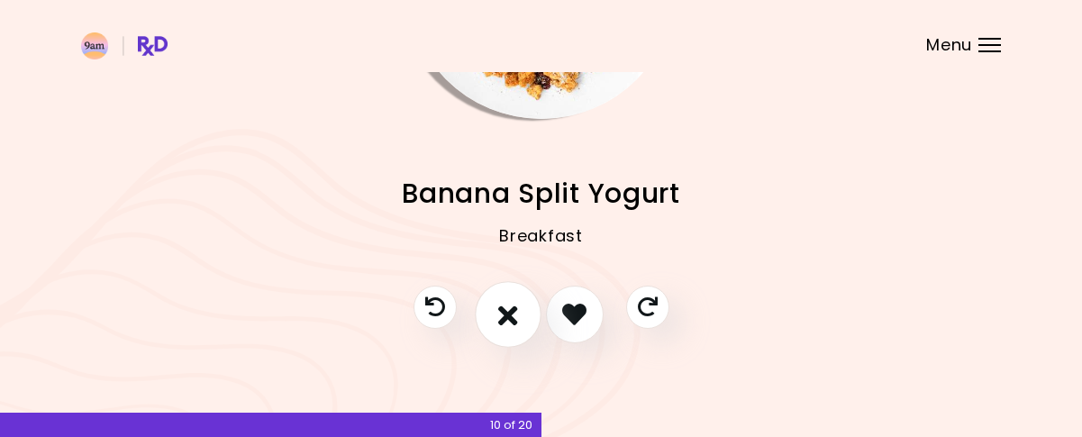
click at [514, 300] on icon "I don't like this recipe" at bounding box center [508, 314] width 20 height 28
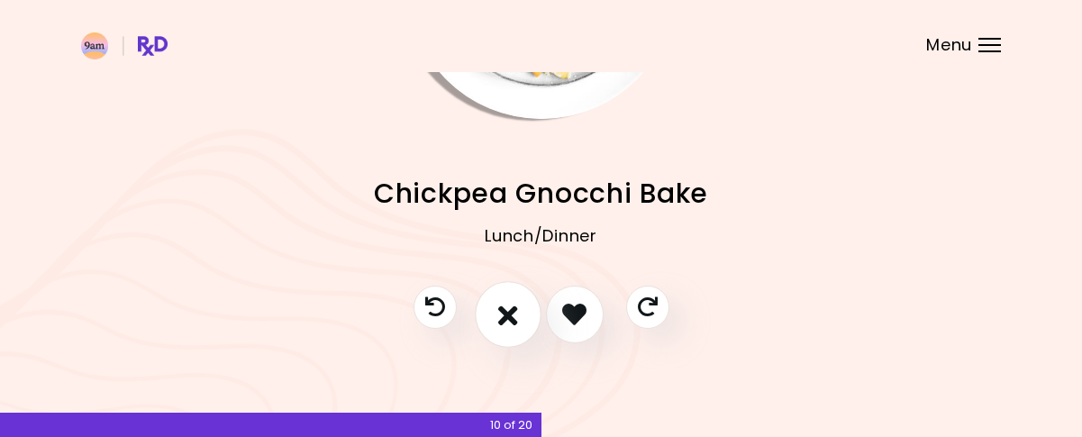
click at [514, 300] on icon "I don't like this recipe" at bounding box center [508, 314] width 20 height 28
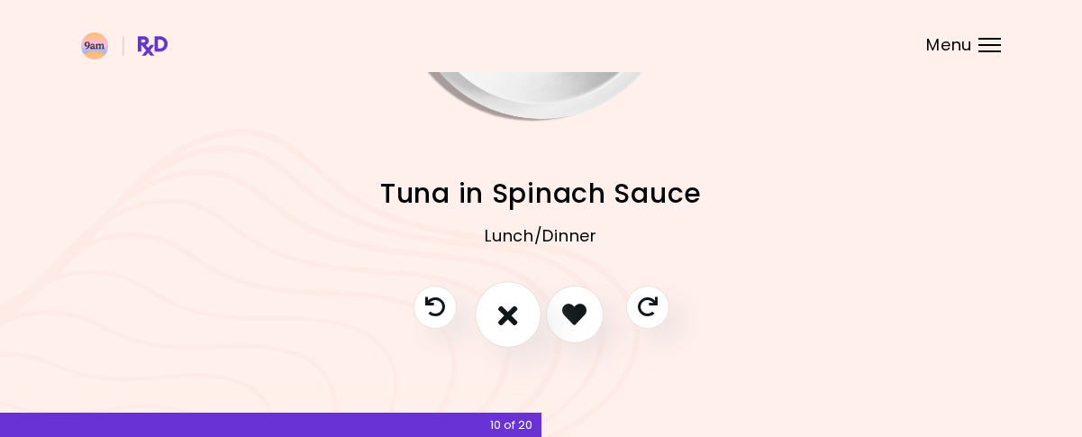
click at [514, 300] on icon "I don't like this recipe" at bounding box center [508, 314] width 20 height 28
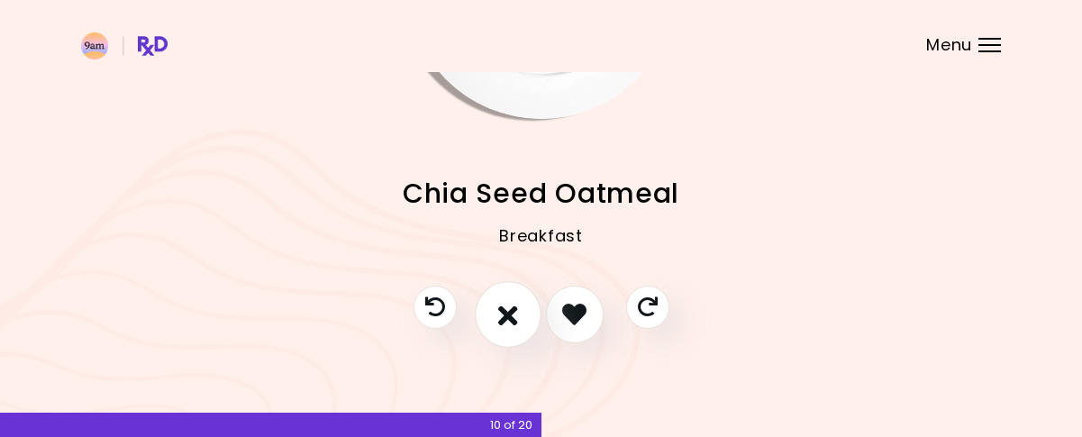
click at [514, 300] on icon "I don't like this recipe" at bounding box center [508, 314] width 20 height 28
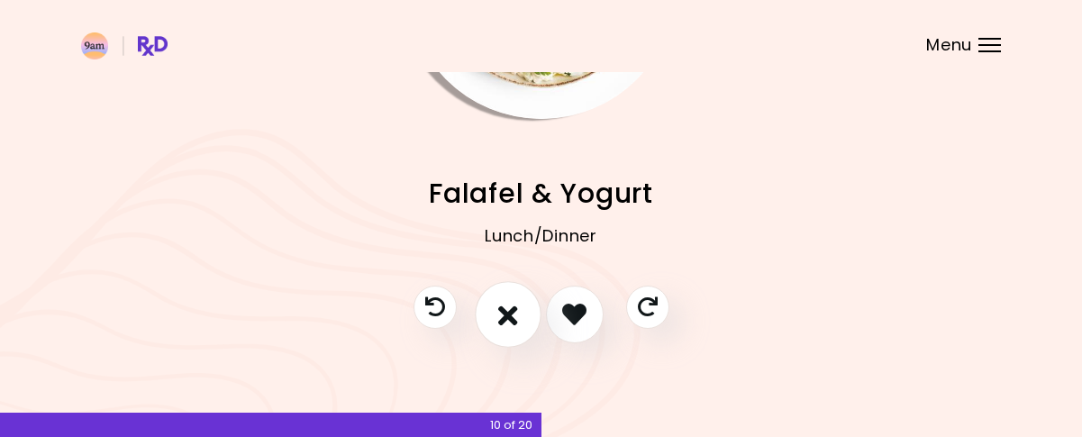
click at [514, 300] on icon "I don't like this recipe" at bounding box center [508, 314] width 20 height 28
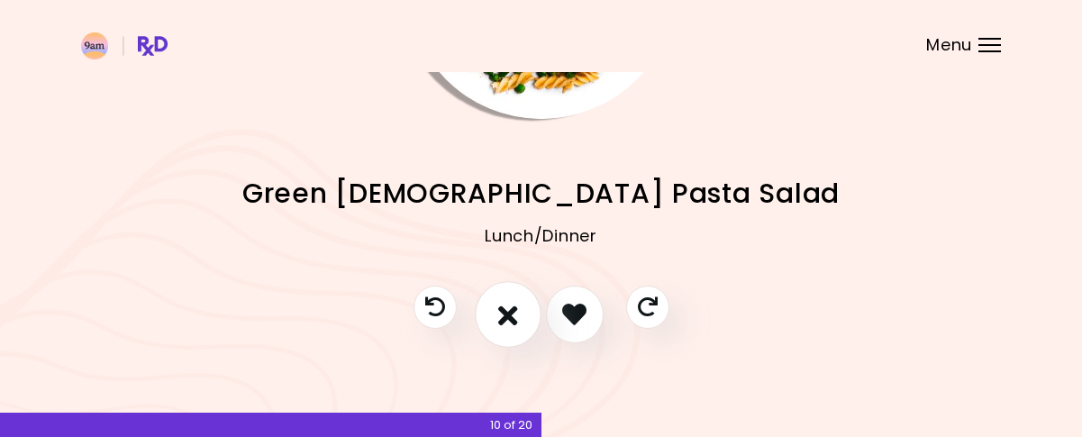
click at [514, 300] on icon "I don't like this recipe" at bounding box center [508, 314] width 20 height 28
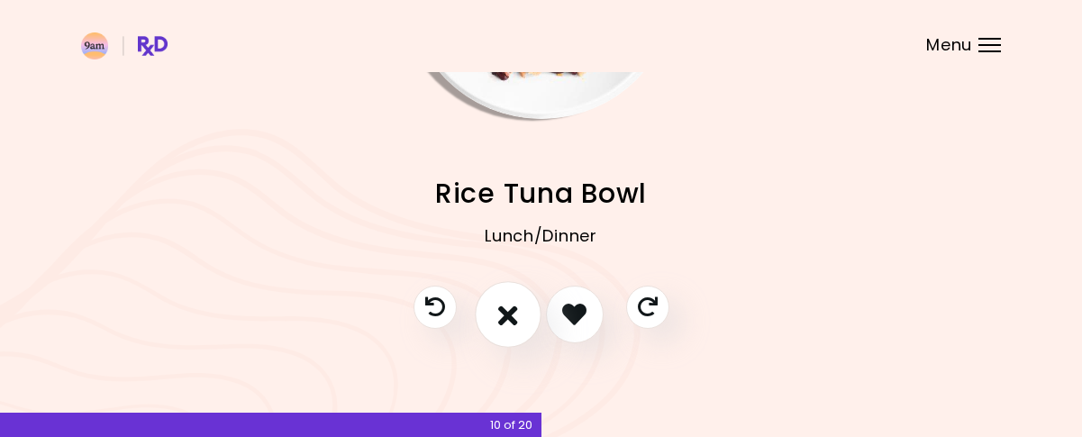
click at [514, 300] on icon "I don't like this recipe" at bounding box center [508, 314] width 20 height 28
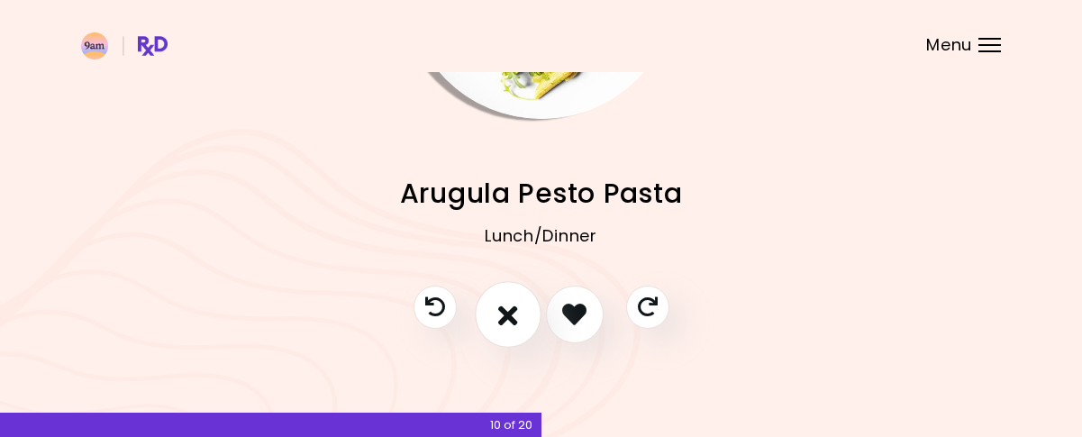
click at [514, 300] on icon "I don't like this recipe" at bounding box center [508, 314] width 20 height 28
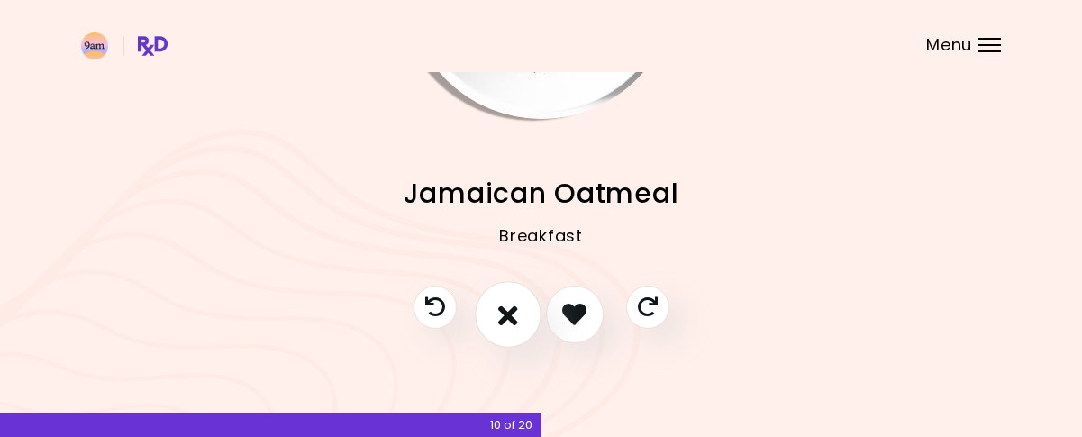
click at [514, 300] on icon "I don't like this recipe" at bounding box center [508, 314] width 20 height 28
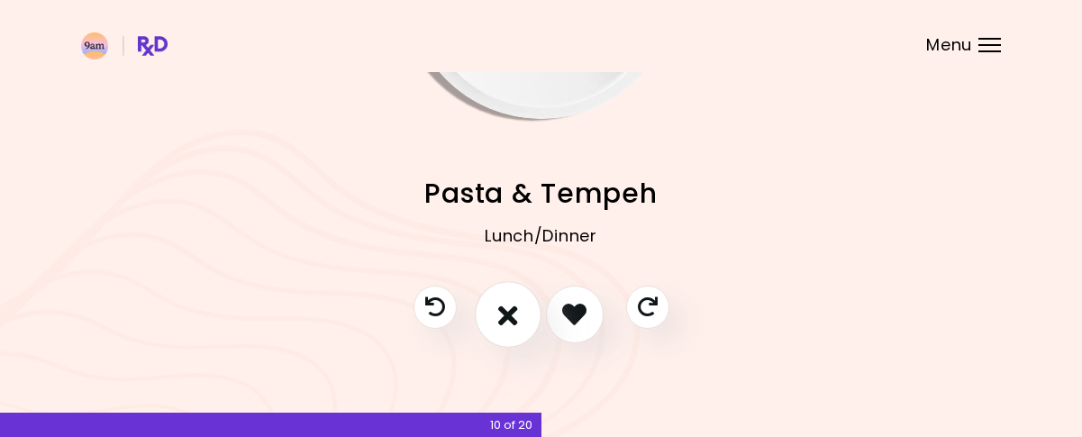
click at [514, 300] on icon "I don't like this recipe" at bounding box center [508, 314] width 20 height 28
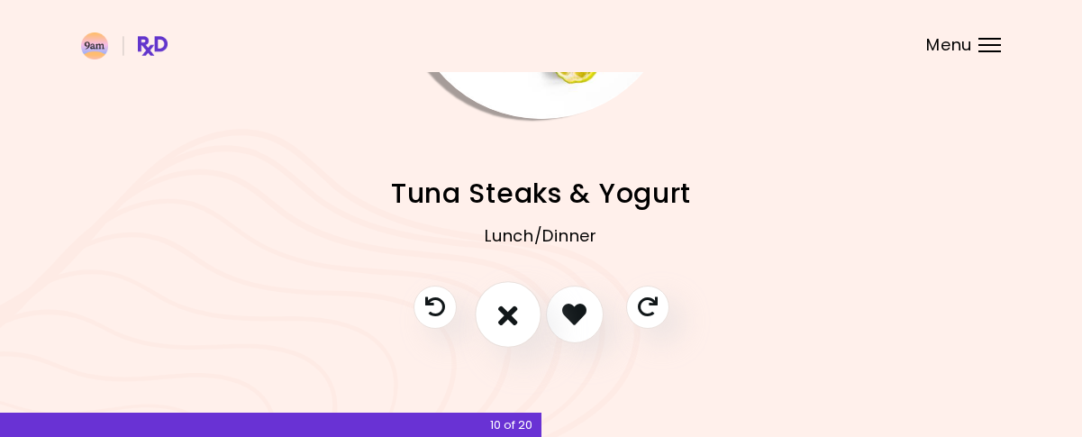
click at [514, 300] on icon "I don't like this recipe" at bounding box center [508, 314] width 20 height 28
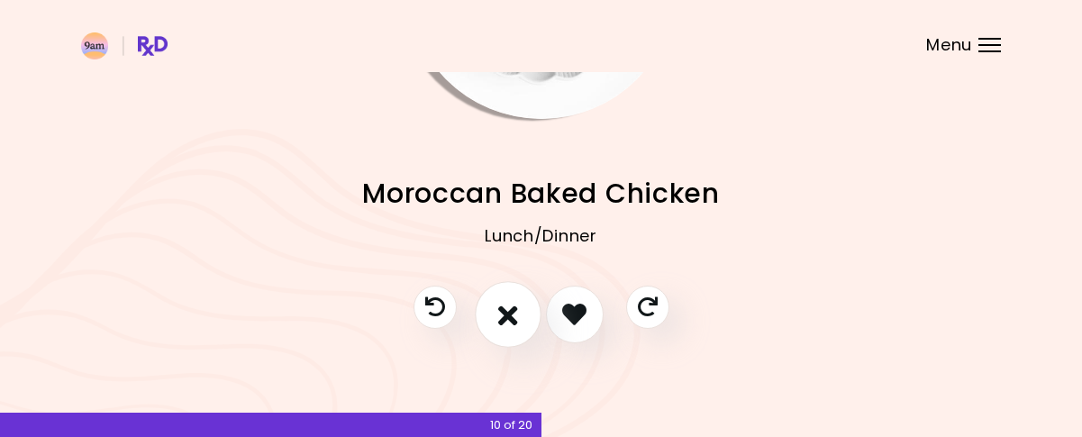
click at [514, 300] on icon "I don't like this recipe" at bounding box center [508, 314] width 20 height 28
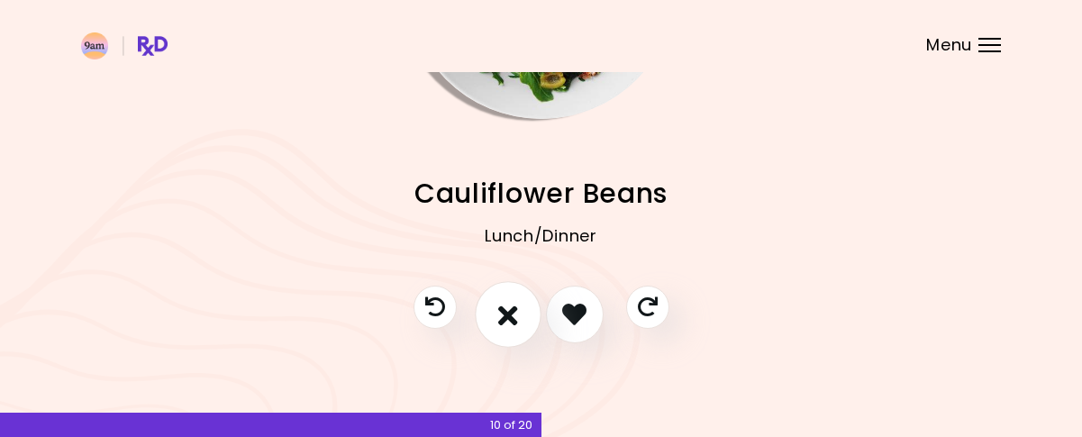
click at [514, 300] on icon "I don't like this recipe" at bounding box center [508, 314] width 20 height 28
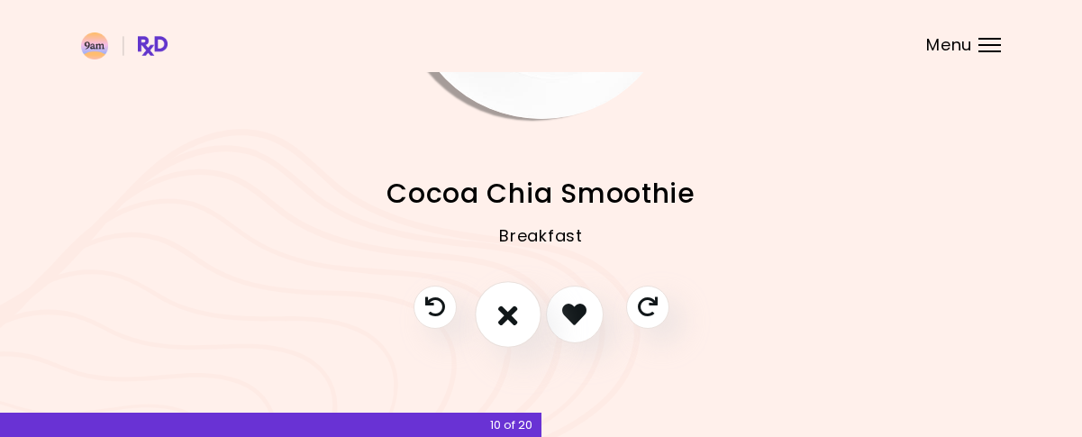
click at [514, 300] on icon "I don't like this recipe" at bounding box center [508, 314] width 20 height 28
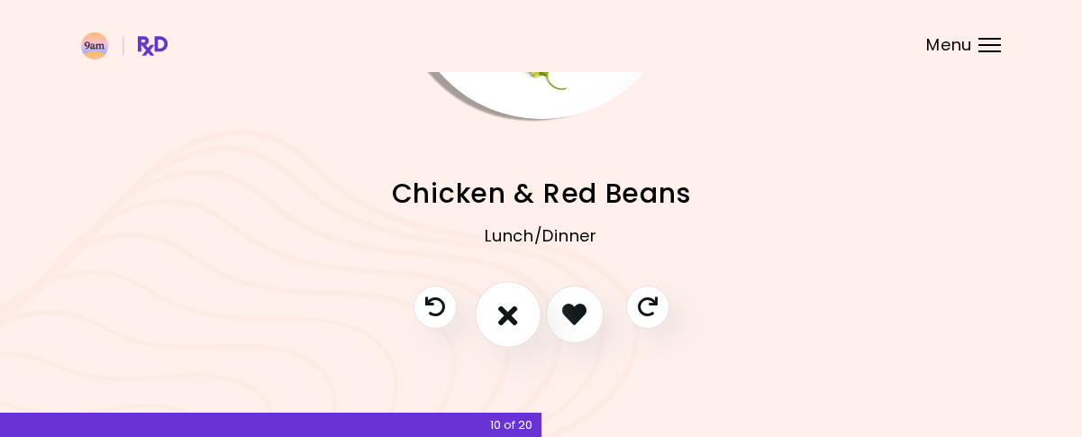
click at [514, 300] on icon "I don't like this recipe" at bounding box center [508, 314] width 20 height 28
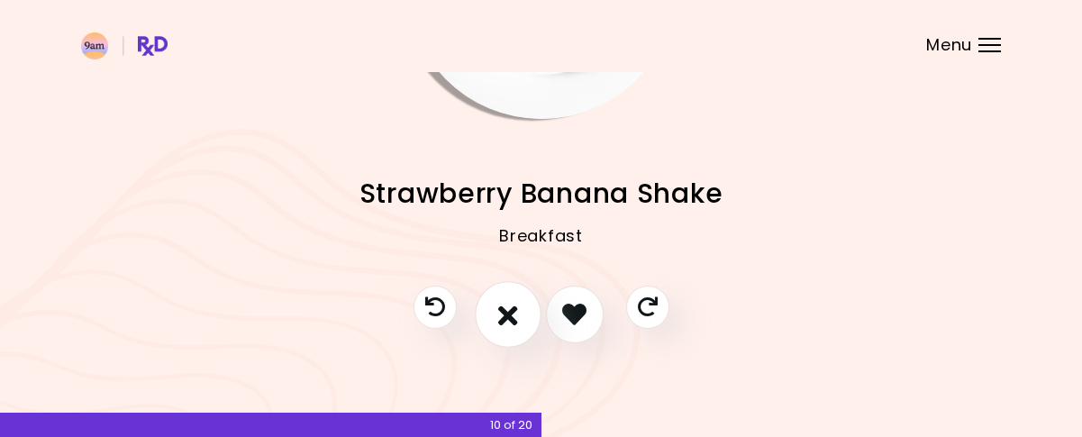
click at [514, 300] on icon "I don't like this recipe" at bounding box center [508, 314] width 20 height 28
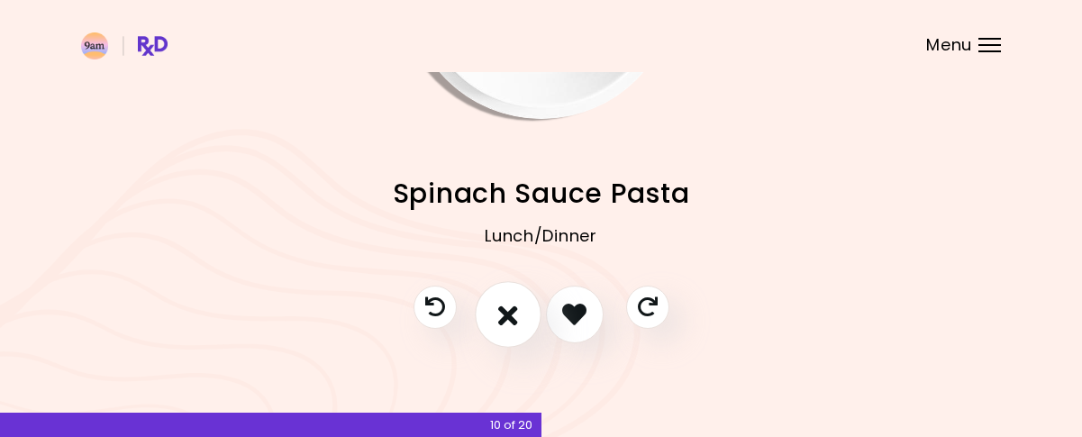
click at [514, 300] on icon "I don't like this recipe" at bounding box center [508, 314] width 20 height 28
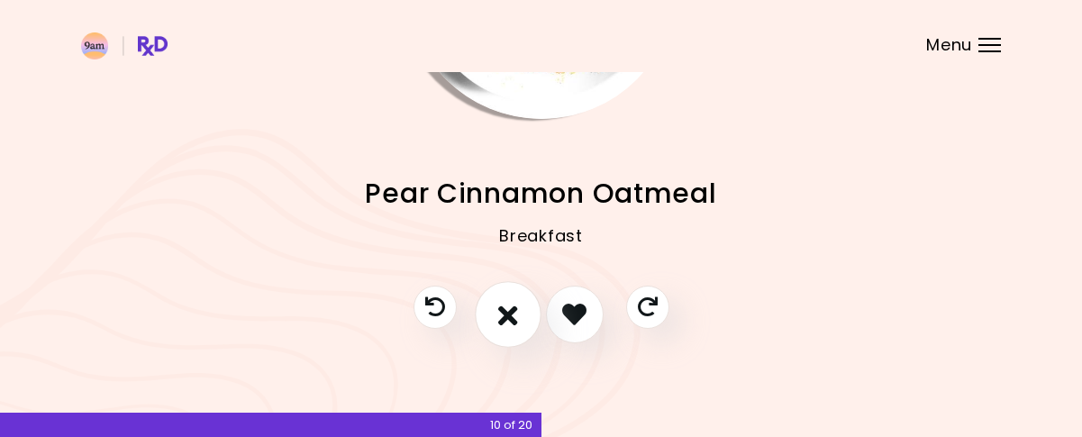
click at [514, 300] on icon "I don't like this recipe" at bounding box center [508, 314] width 20 height 28
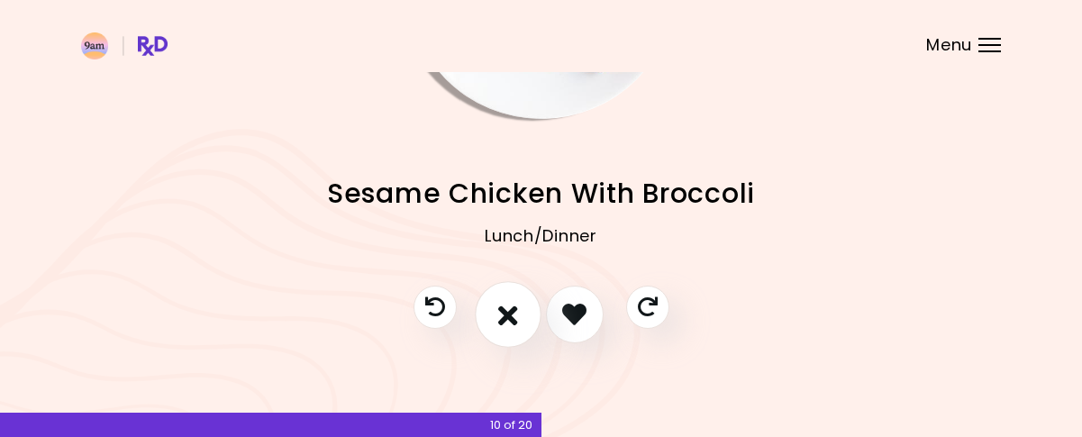
click at [517, 313] on button "I don't like this recipe" at bounding box center [508, 314] width 67 height 67
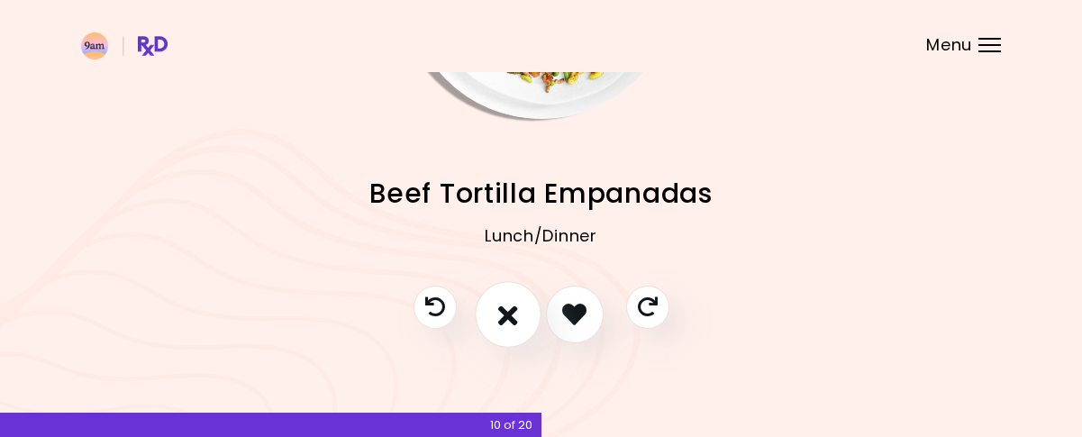
click at [517, 313] on button "I don't like this recipe" at bounding box center [508, 314] width 67 height 67
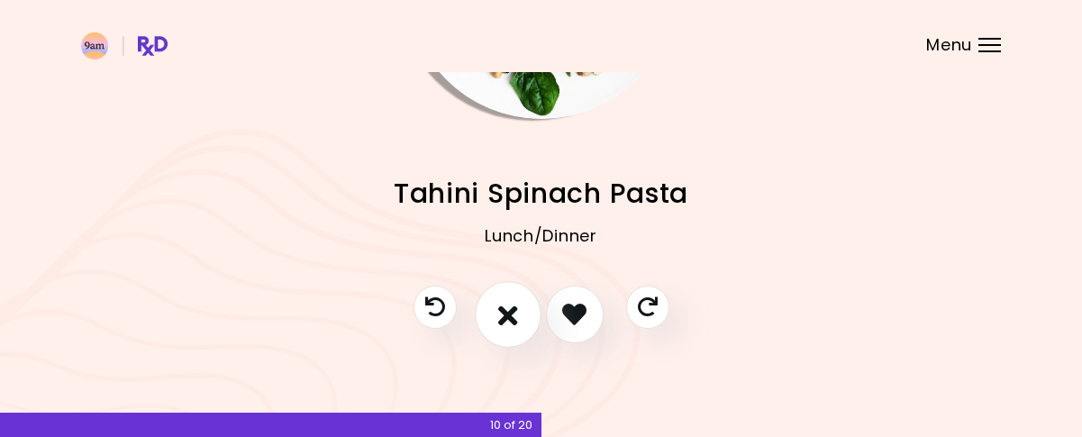
click at [517, 313] on button "I don't like this recipe" at bounding box center [508, 314] width 67 height 67
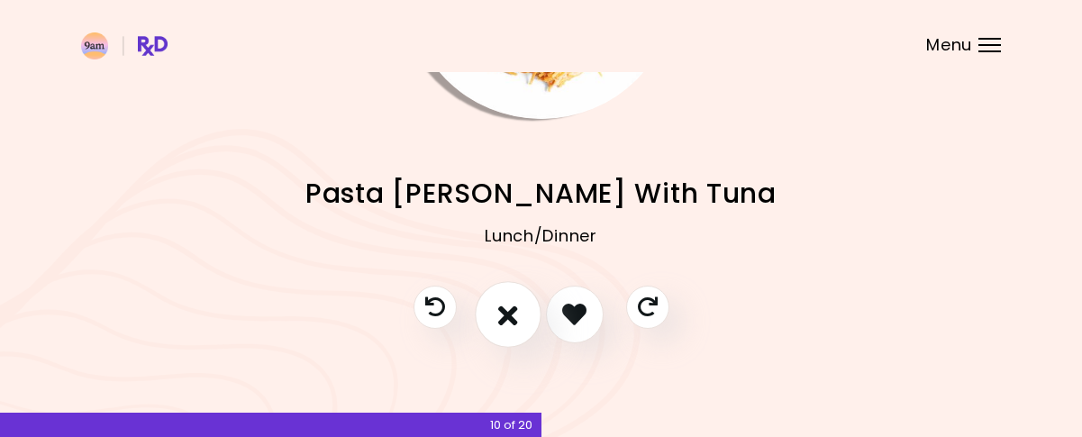
click at [517, 313] on button "I don't like this recipe" at bounding box center [508, 314] width 67 height 67
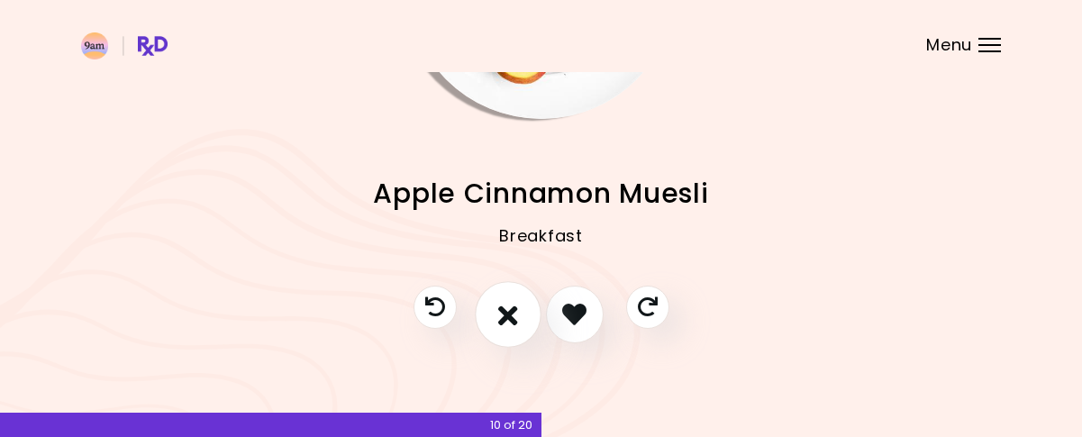
click at [517, 313] on button "I don't like this recipe" at bounding box center [508, 314] width 67 height 67
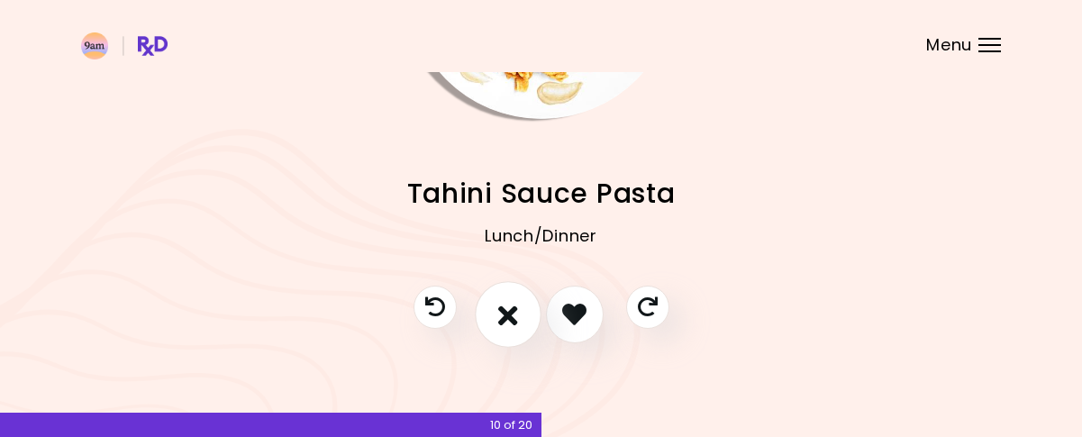
click at [517, 313] on button "I don't like this recipe" at bounding box center [508, 314] width 67 height 67
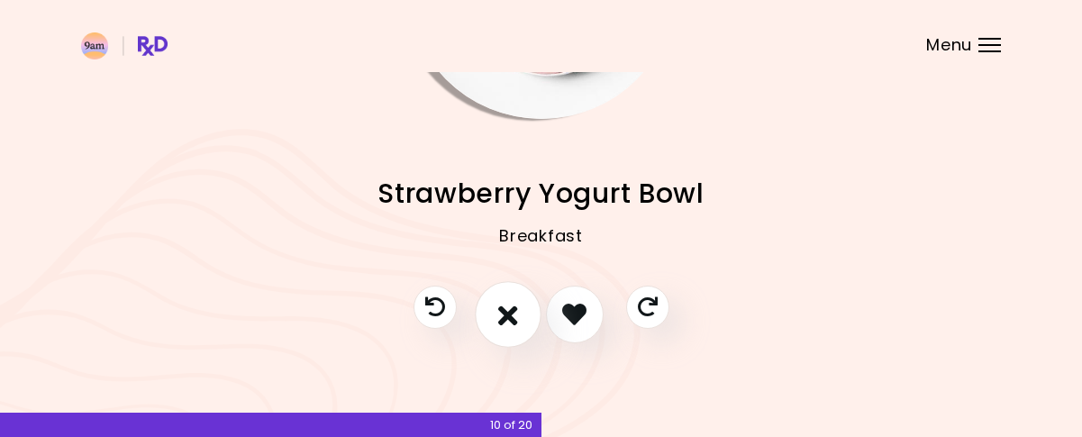
click at [517, 313] on button "I don't like this recipe" at bounding box center [508, 314] width 67 height 67
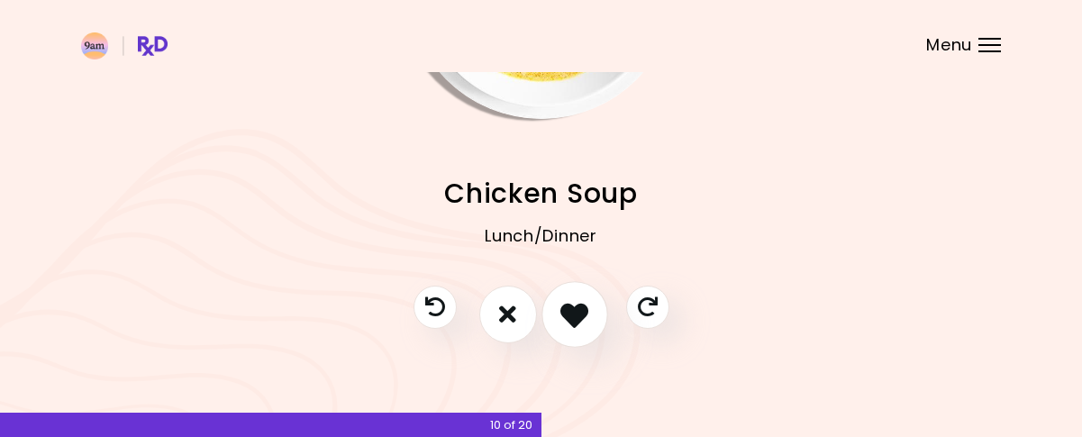
click at [566, 313] on icon "I like this recipe" at bounding box center [574, 314] width 28 height 28
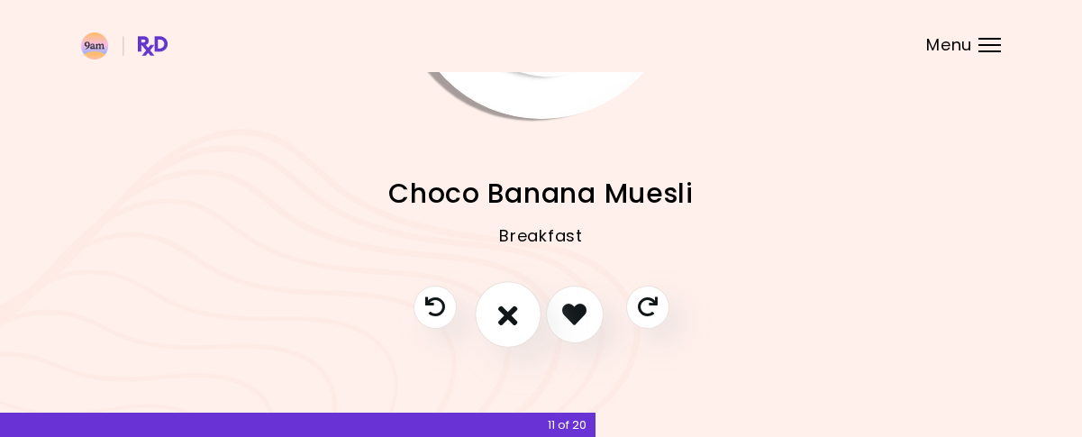
click at [524, 319] on button "I don't like this recipe" at bounding box center [508, 314] width 67 height 67
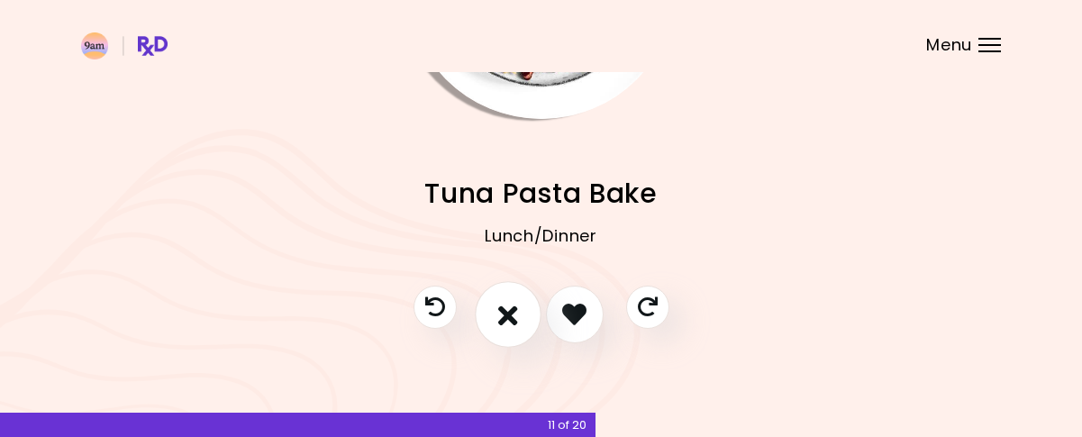
click at [524, 319] on button "I don't like this recipe" at bounding box center [508, 314] width 67 height 67
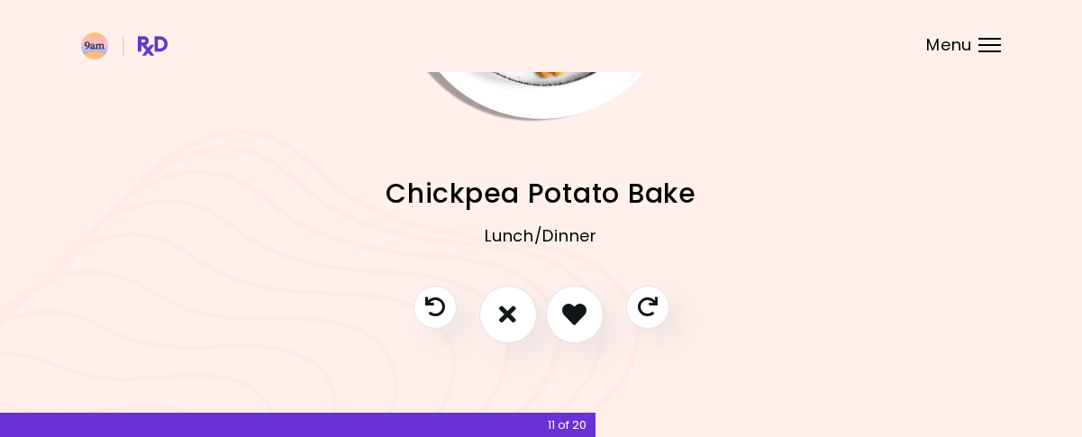
click at [522, 321] on button "I don't like this recipe" at bounding box center [508, 315] width 58 height 58
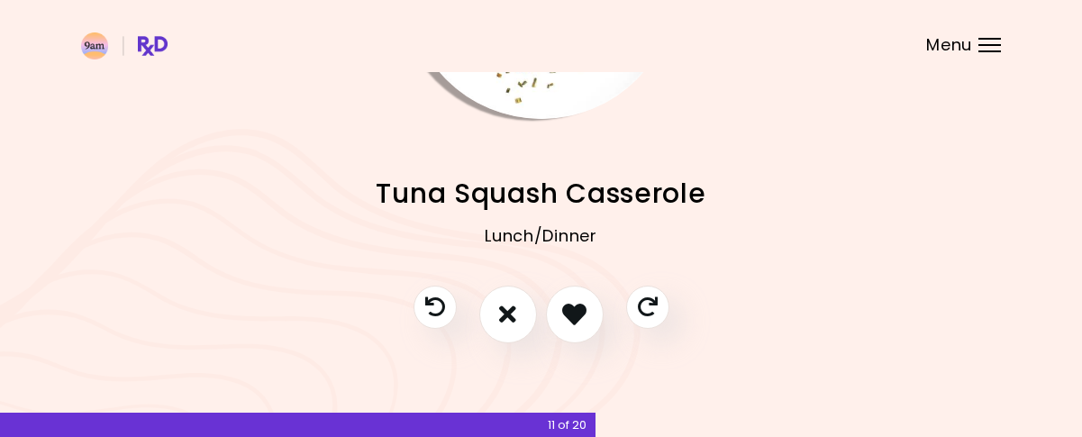
click at [522, 321] on button "I don't like this recipe" at bounding box center [508, 315] width 58 height 58
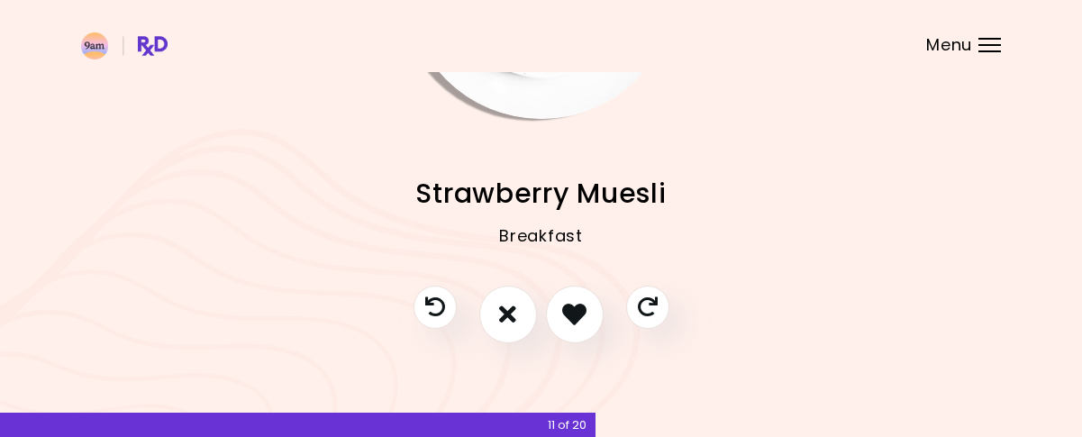
click at [522, 321] on button "I don't like this recipe" at bounding box center [508, 315] width 58 height 58
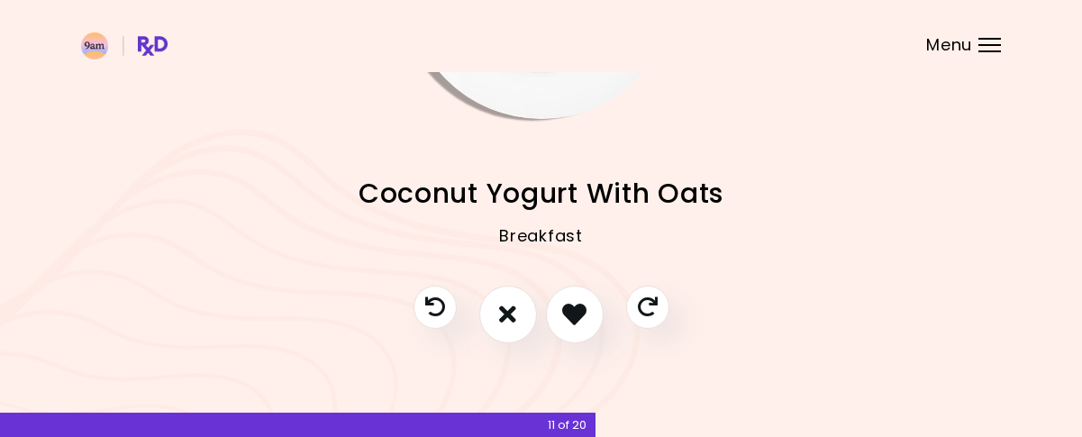
click at [522, 321] on button "I don't like this recipe" at bounding box center [508, 315] width 58 height 58
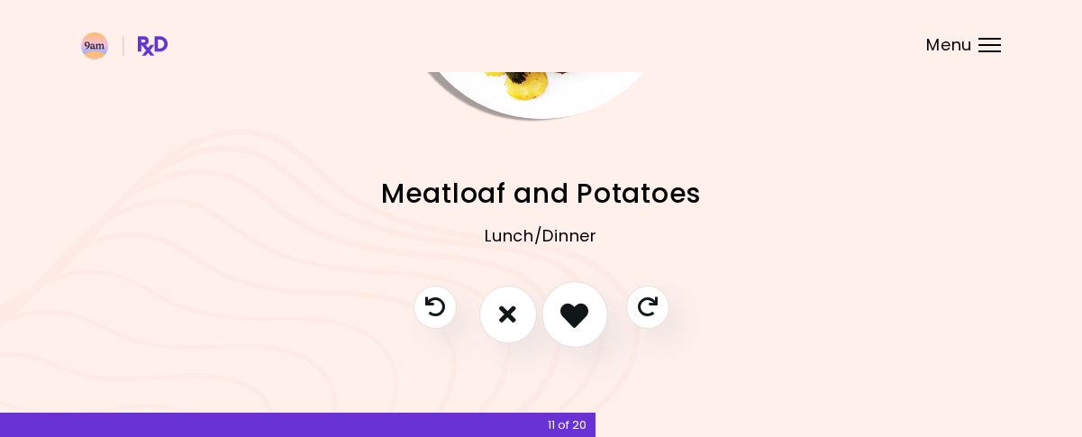
click at [570, 319] on icon "I like this recipe" at bounding box center [574, 314] width 28 height 28
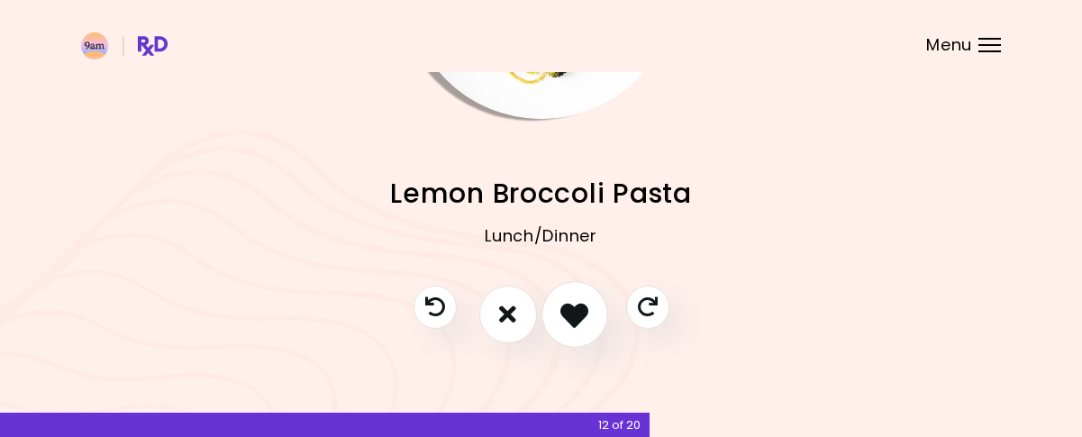
click at [570, 319] on icon "I like this recipe" at bounding box center [574, 314] width 28 height 28
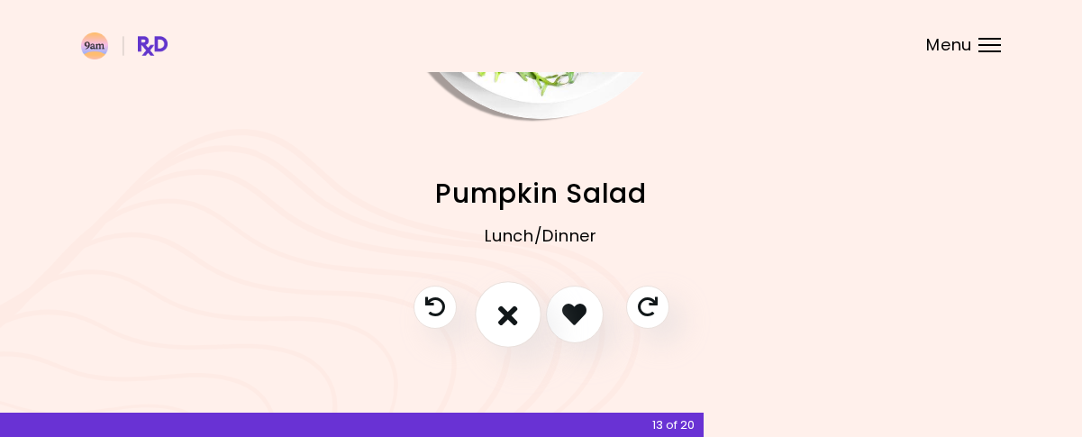
click at [528, 322] on button "I don't like this recipe" at bounding box center [508, 314] width 67 height 67
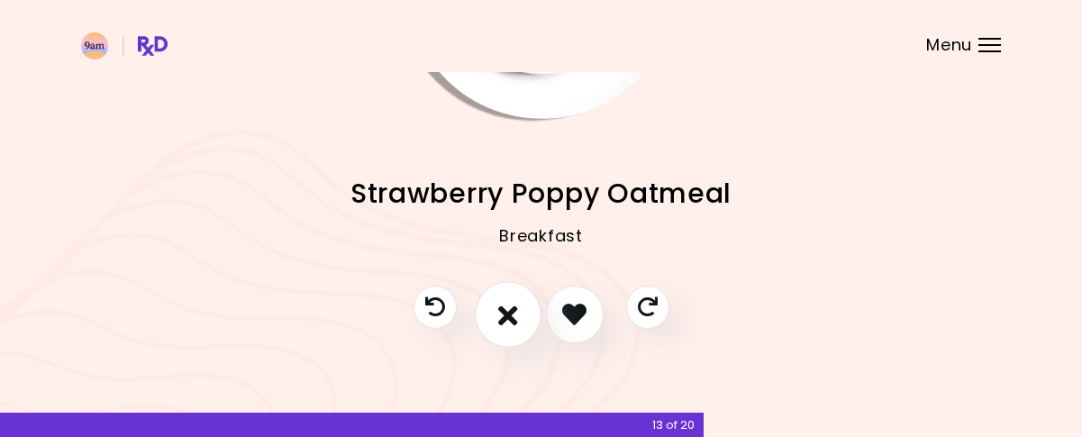
click at [528, 322] on button "I don't like this recipe" at bounding box center [508, 314] width 67 height 67
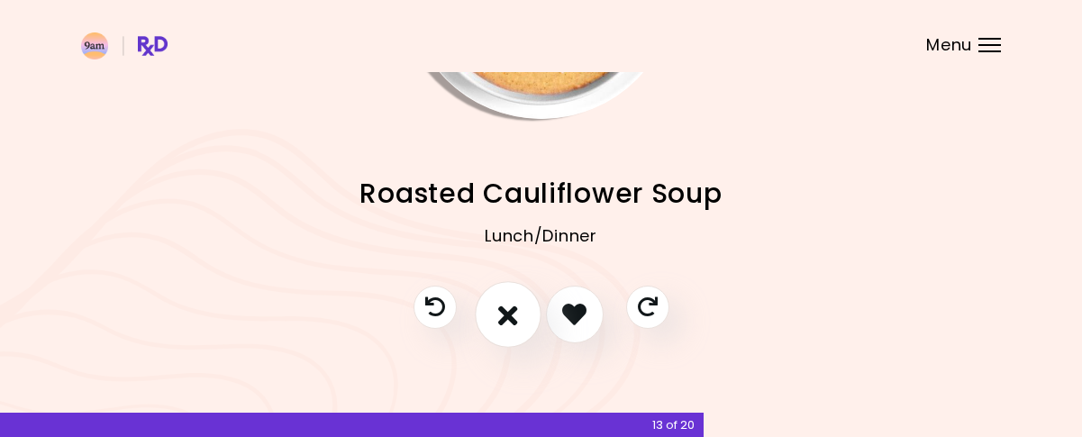
click at [528, 322] on button "I don't like this recipe" at bounding box center [508, 314] width 67 height 67
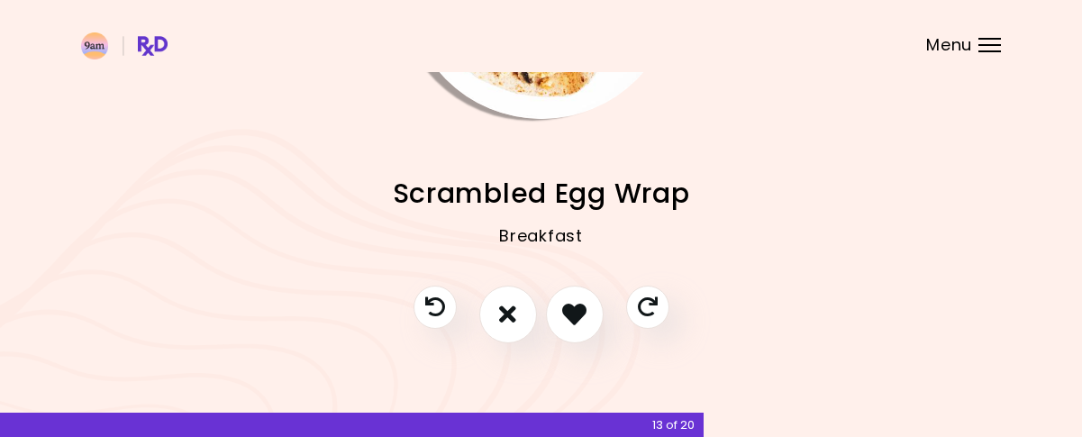
click at [525, 322] on button "I don't like this recipe" at bounding box center [508, 315] width 58 height 58
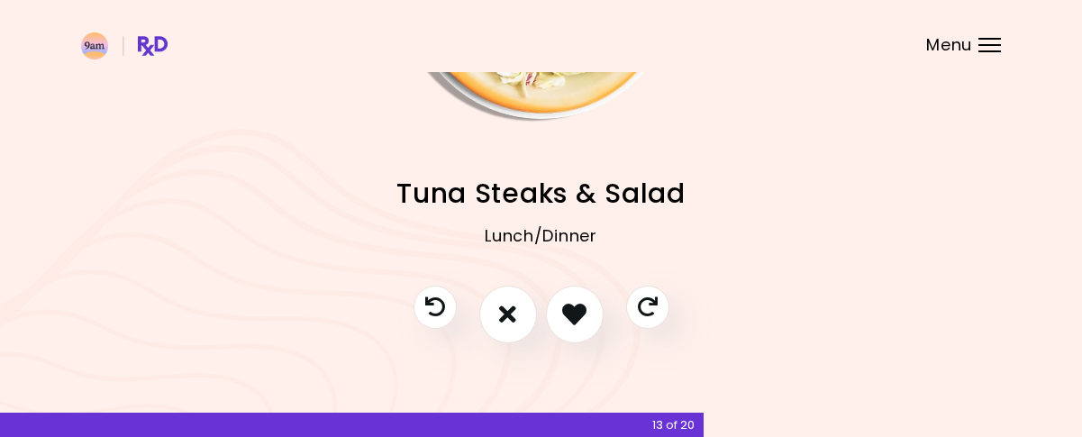
click at [525, 322] on button "I don't like this recipe" at bounding box center [508, 315] width 58 height 58
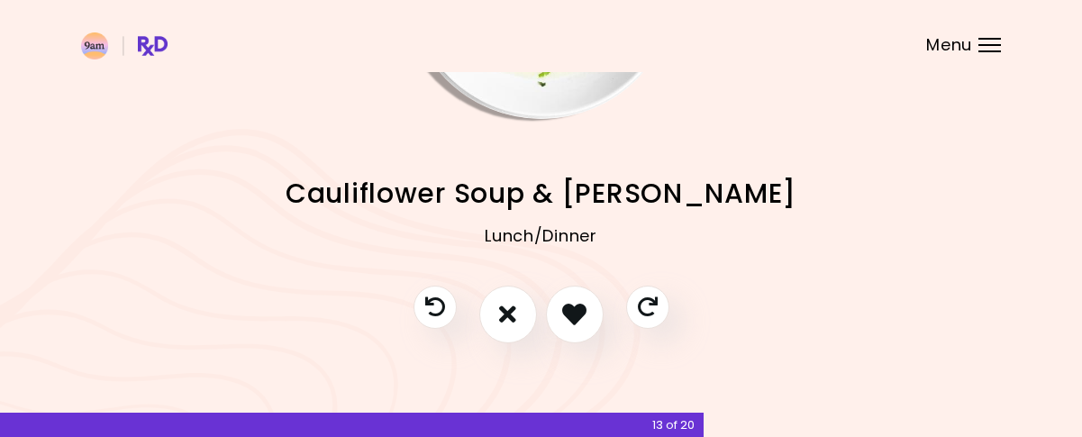
click at [525, 322] on button "I don't like this recipe" at bounding box center [508, 315] width 58 height 58
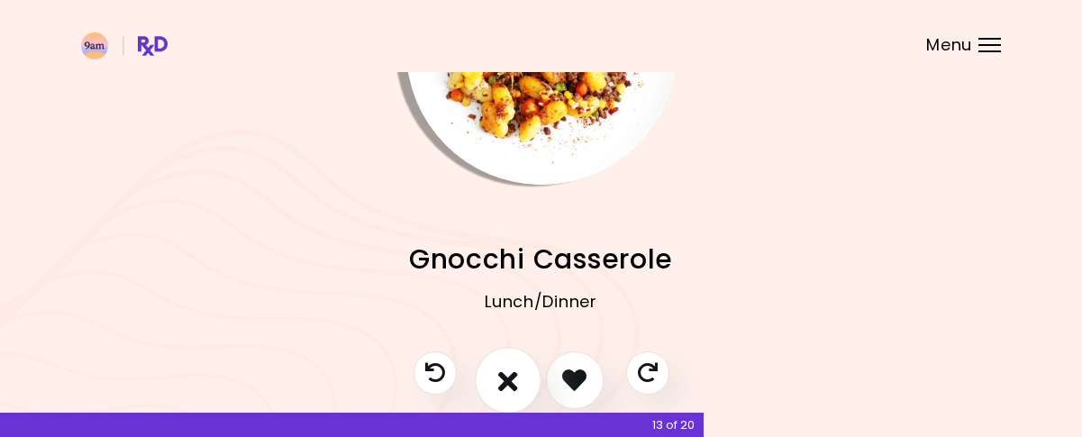
scroll to position [138, 0]
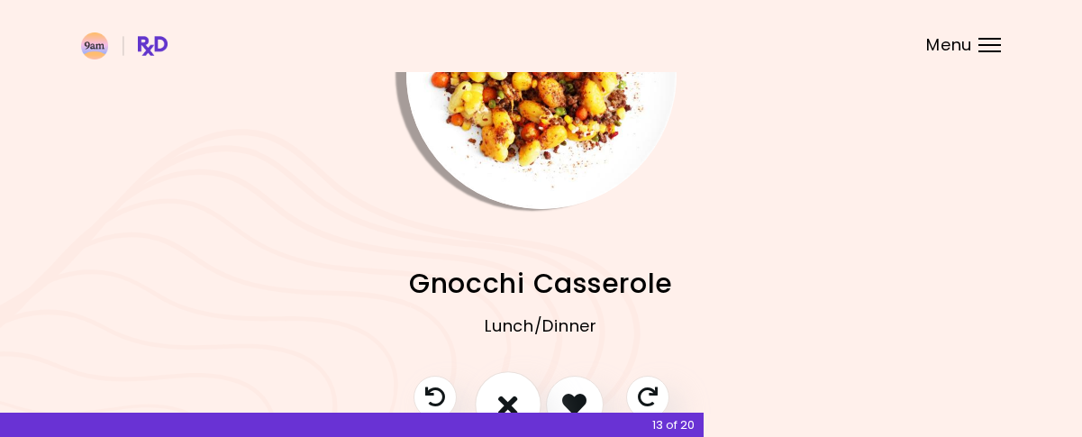
click at [515, 380] on button "I don't like this recipe" at bounding box center [508, 404] width 67 height 67
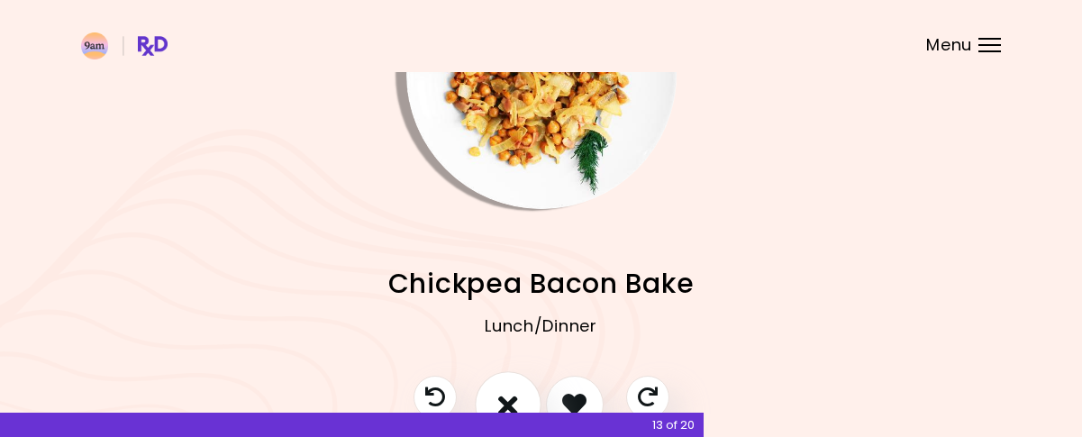
click at [514, 380] on button "I don't like this recipe" at bounding box center [508, 404] width 67 height 67
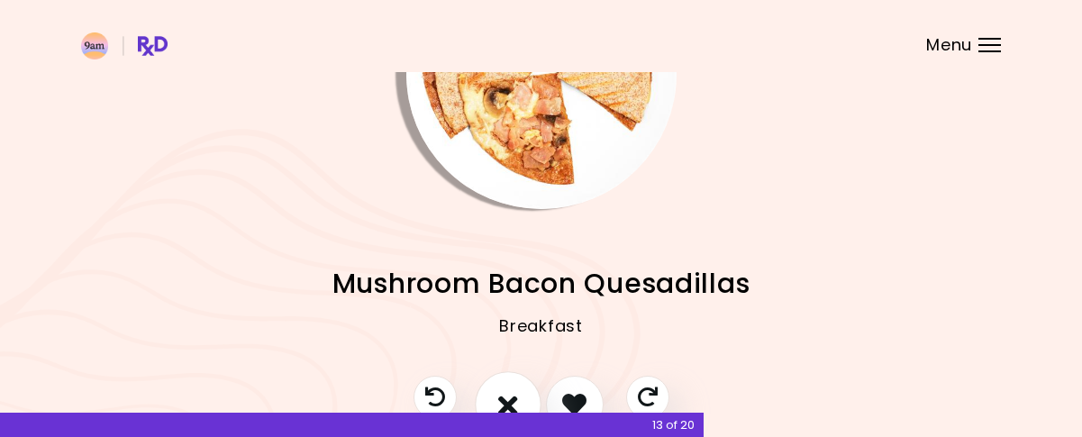
click at [517, 381] on button "I don't like this recipe" at bounding box center [508, 404] width 67 height 67
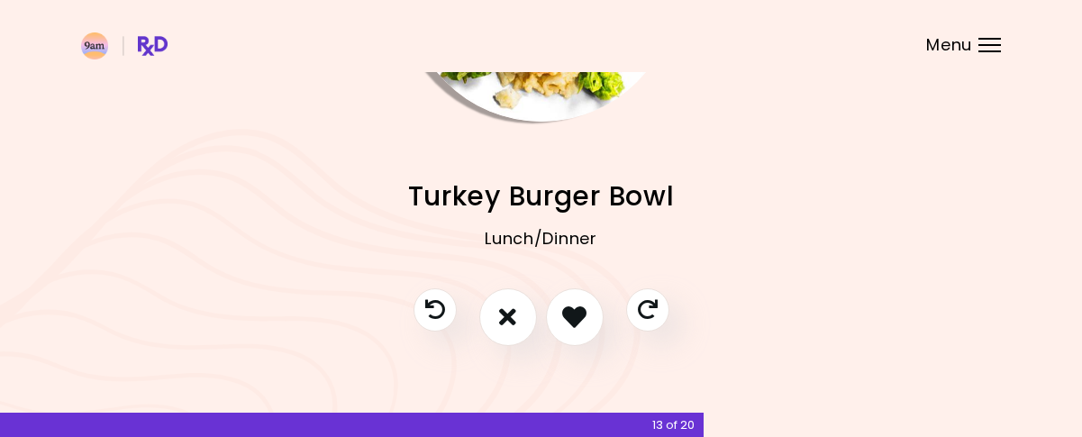
scroll to position [228, 0]
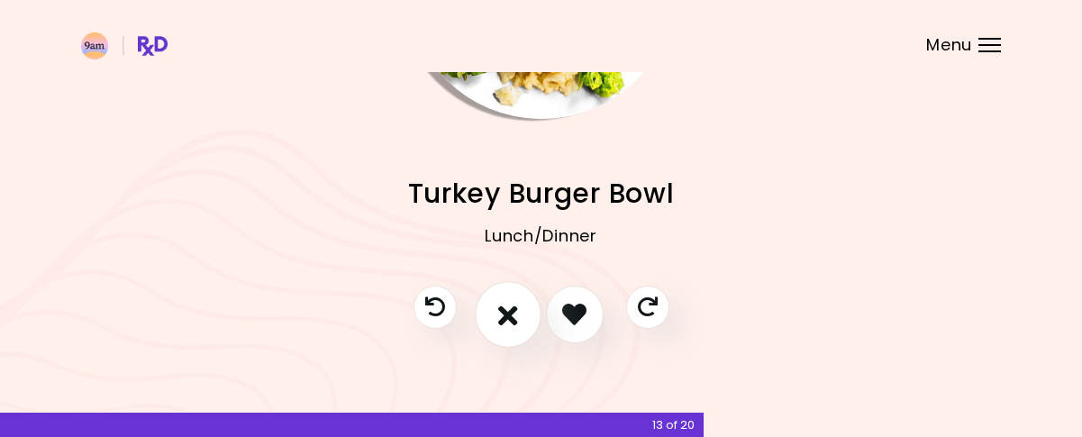
click at [503, 303] on icon "I don't like this recipe" at bounding box center [508, 314] width 20 height 28
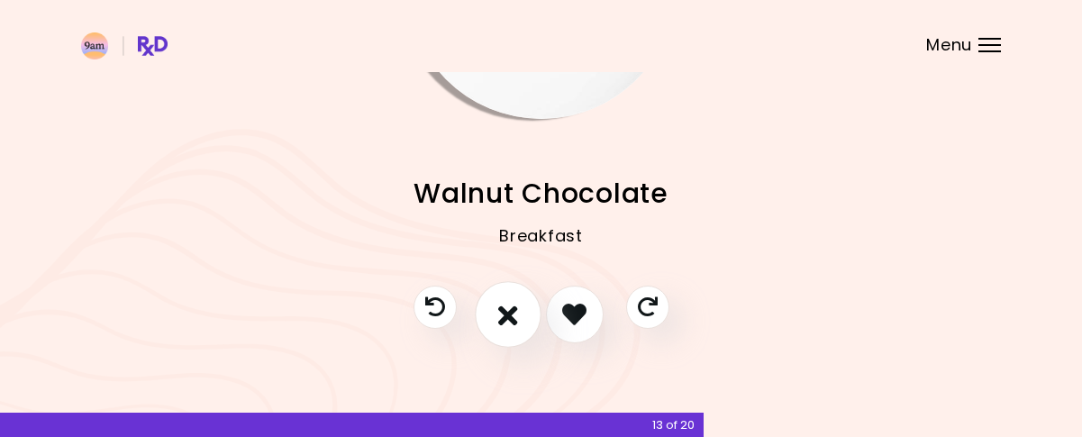
click at [503, 315] on icon "I don't like this recipe" at bounding box center [508, 314] width 20 height 28
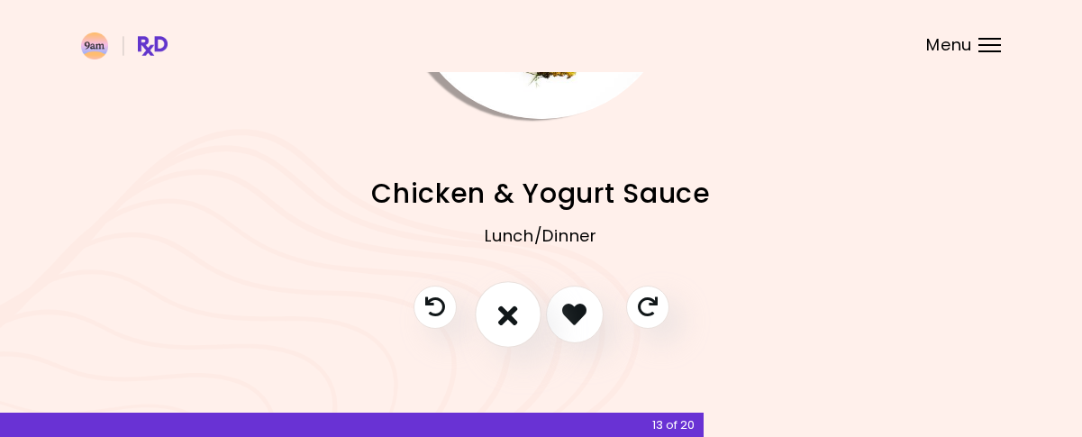
click at [503, 316] on icon "I don't like this recipe" at bounding box center [508, 314] width 20 height 28
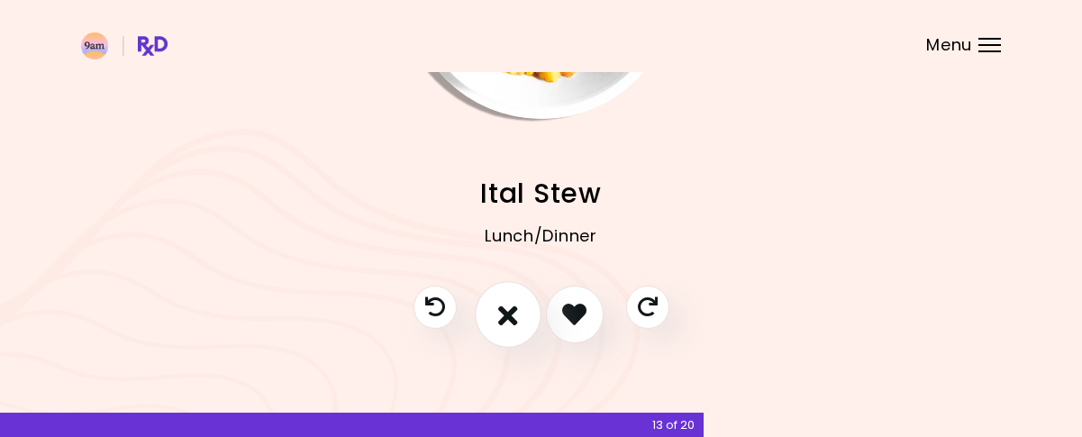
click at [503, 316] on icon "I don't like this recipe" at bounding box center [508, 314] width 20 height 28
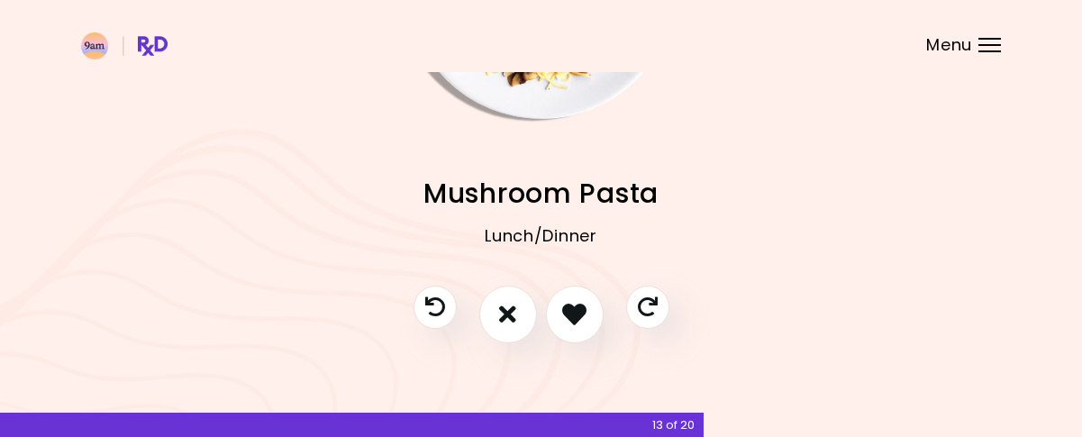
click at [503, 318] on icon "I don't like this recipe" at bounding box center [507, 314] width 17 height 24
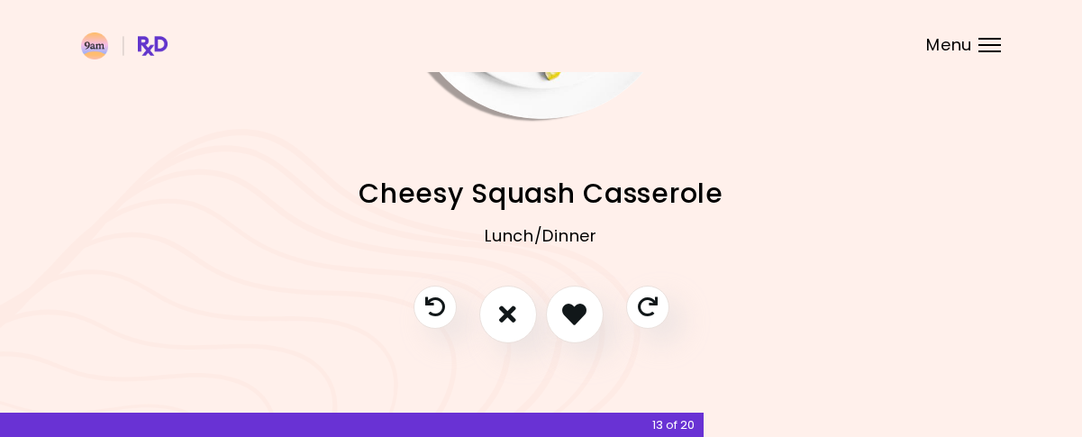
click at [503, 318] on icon "I don't like this recipe" at bounding box center [507, 314] width 17 height 24
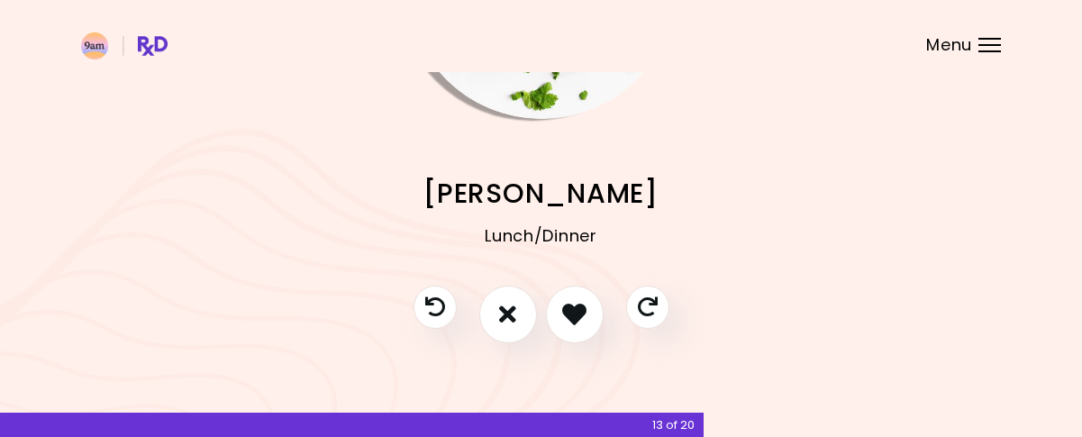
click at [503, 318] on icon "I don't like this recipe" at bounding box center [507, 314] width 17 height 24
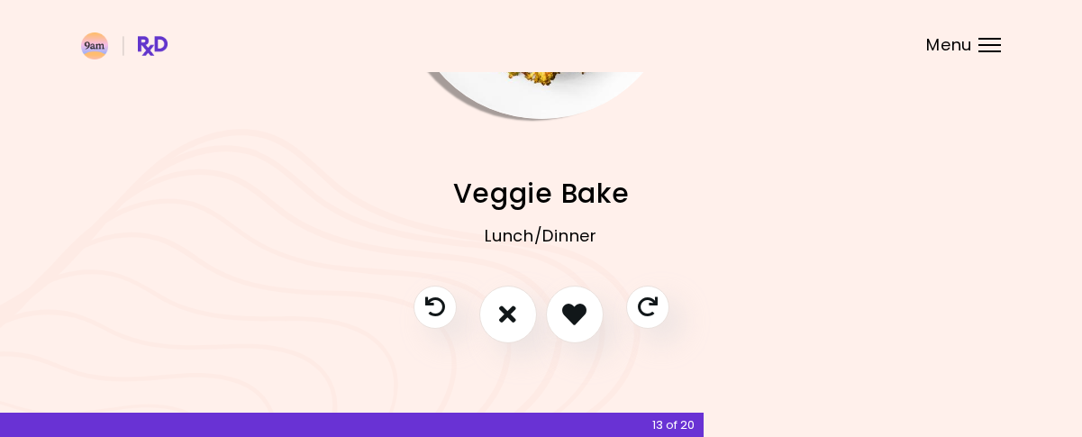
click at [503, 318] on icon "I don't like this recipe" at bounding box center [507, 314] width 17 height 24
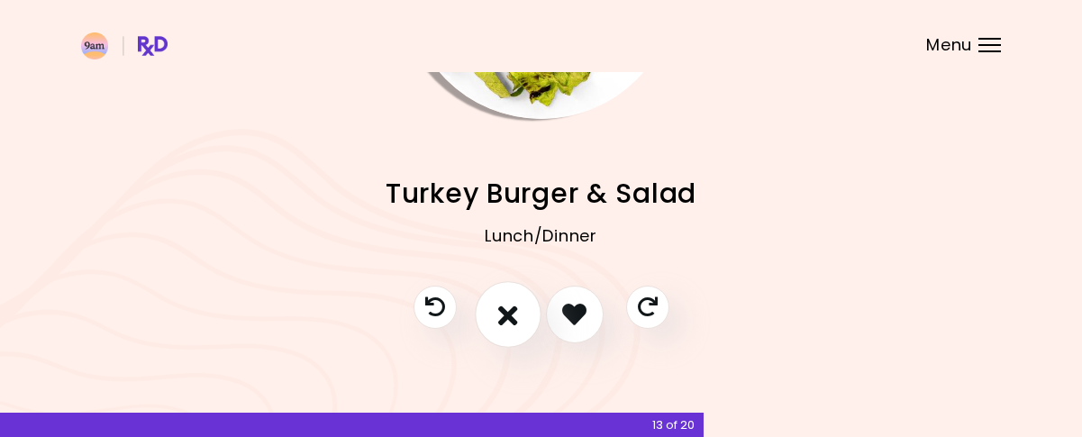
click at [503, 320] on icon "I don't like this recipe" at bounding box center [508, 314] width 20 height 28
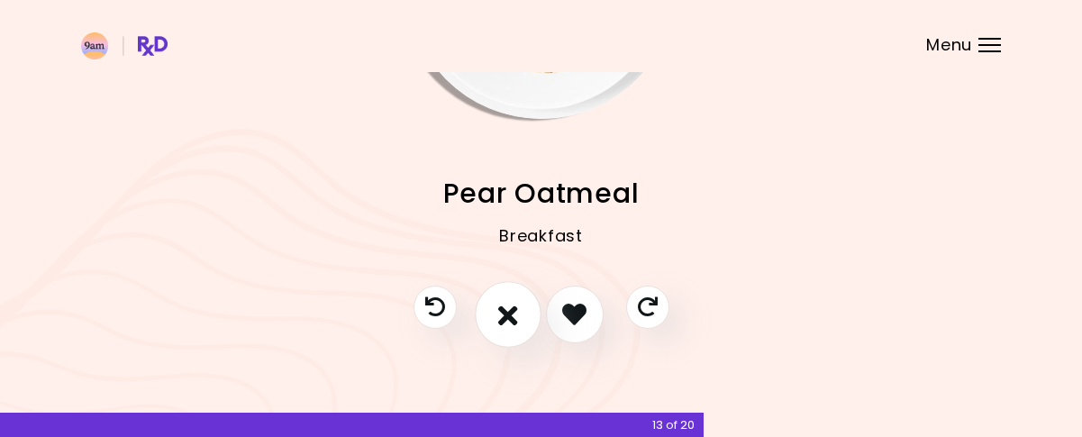
click at [503, 321] on icon "I don't like this recipe" at bounding box center [508, 314] width 20 height 28
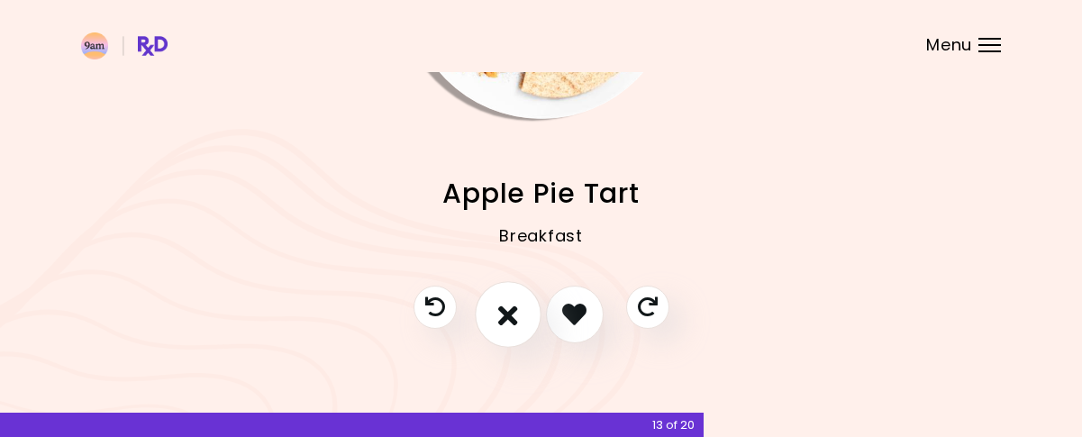
click at [503, 321] on icon "I don't like this recipe" at bounding box center [508, 314] width 20 height 28
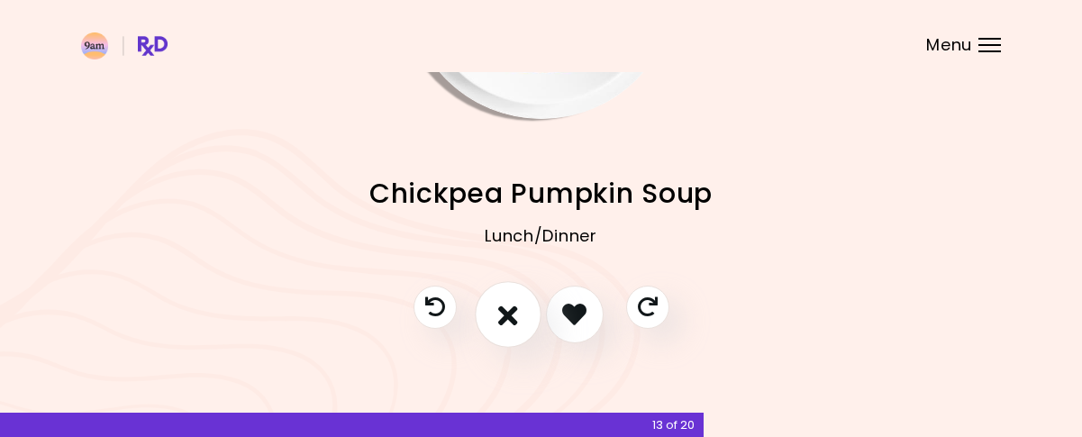
click at [503, 321] on icon "I don't like this recipe" at bounding box center [508, 314] width 20 height 28
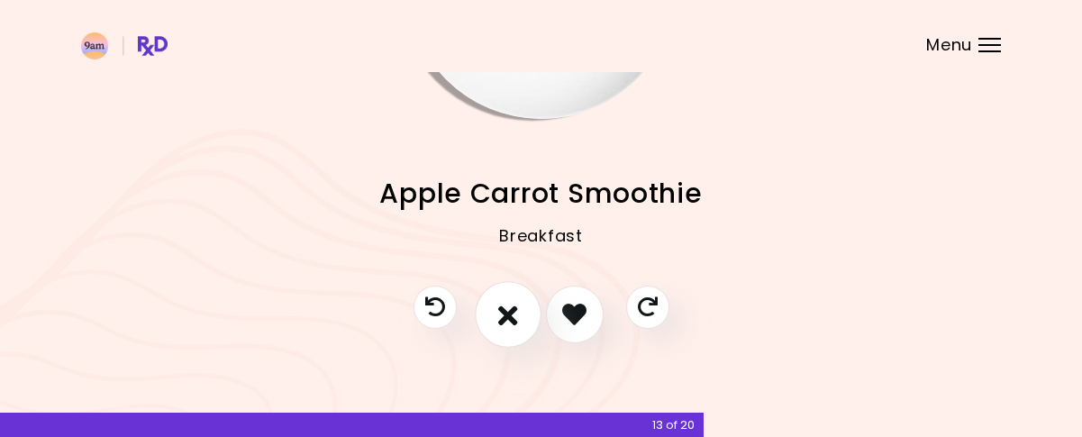
click at [503, 322] on icon "I don't like this recipe" at bounding box center [508, 314] width 20 height 28
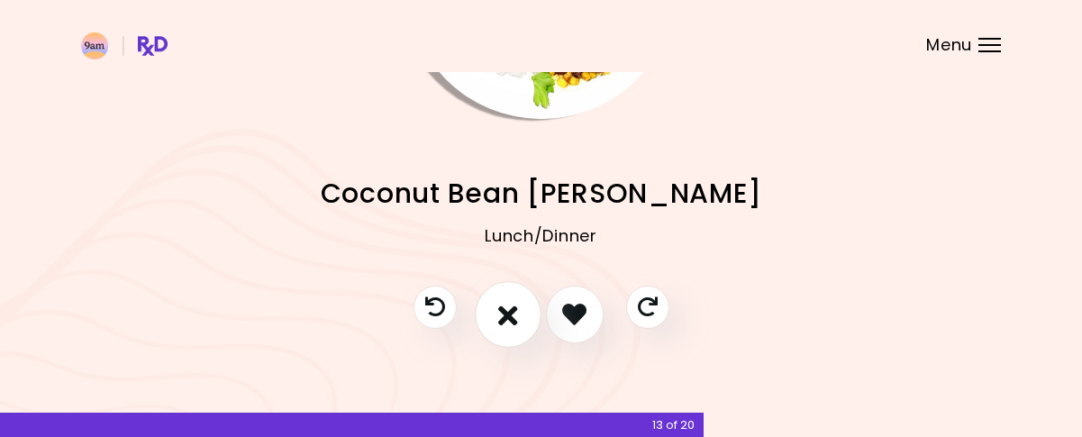
click at [503, 322] on icon "I don't like this recipe" at bounding box center [508, 314] width 20 height 28
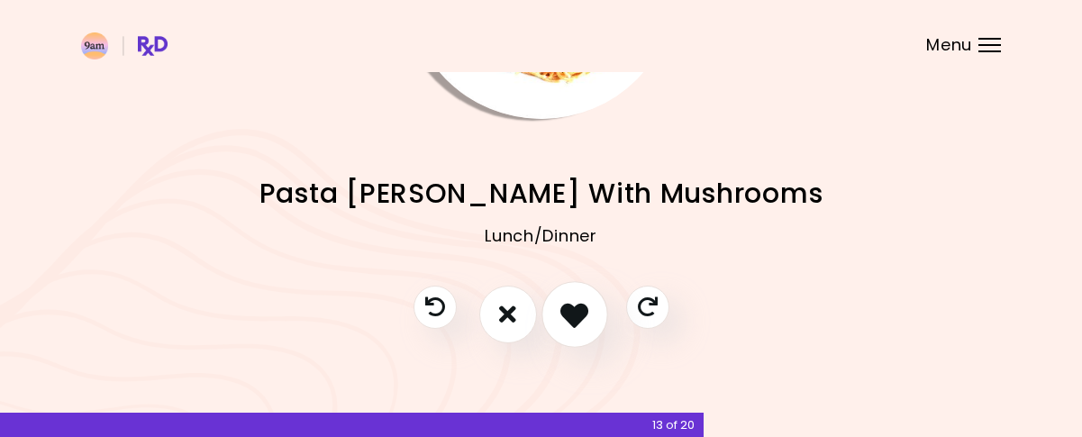
click at [568, 321] on icon "I like this recipe" at bounding box center [574, 314] width 28 height 28
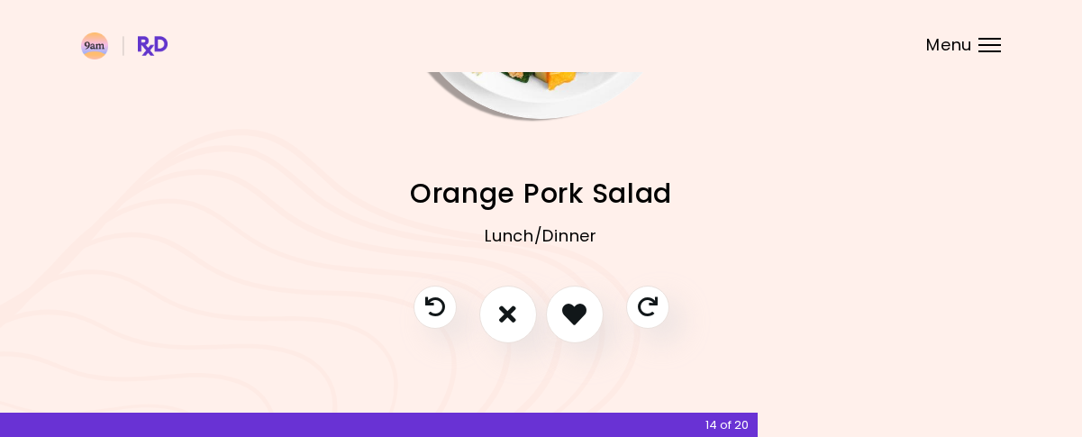
click at [549, 309] on button "I like this recipe" at bounding box center [575, 315] width 58 height 58
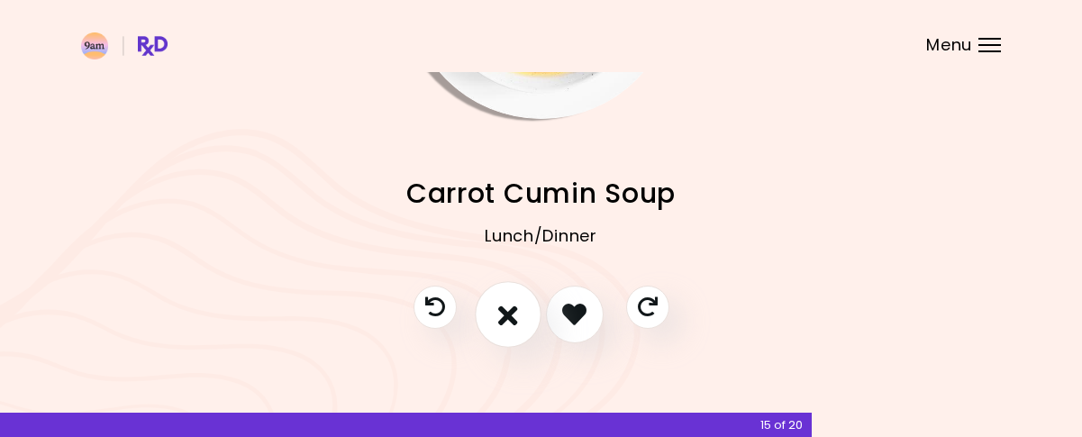
click at [500, 310] on icon "I don't like this recipe" at bounding box center [508, 314] width 20 height 28
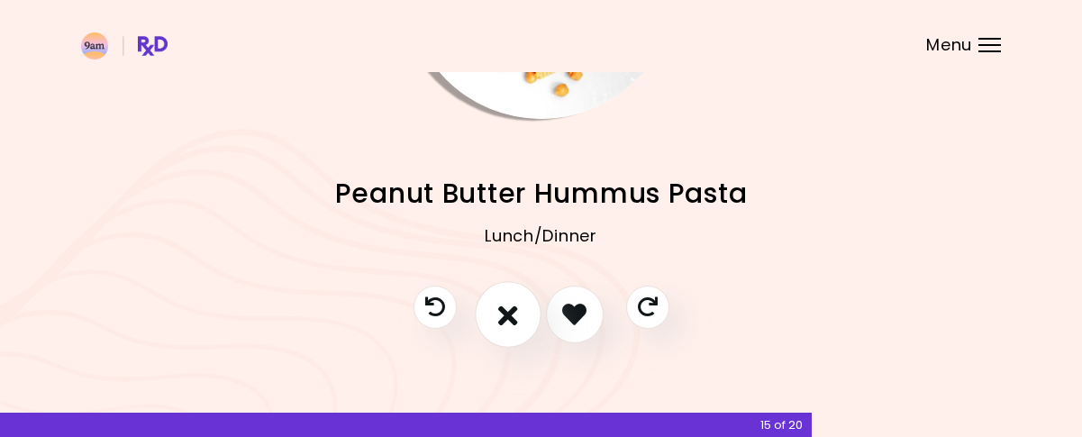
click at [524, 310] on button "I don't like this recipe" at bounding box center [508, 314] width 67 height 67
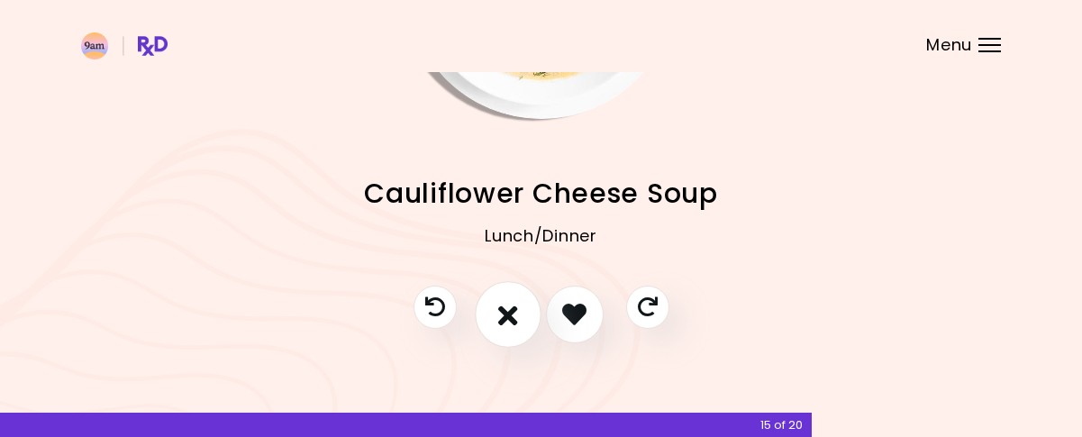
click at [524, 310] on button "I don't like this recipe" at bounding box center [508, 314] width 67 height 67
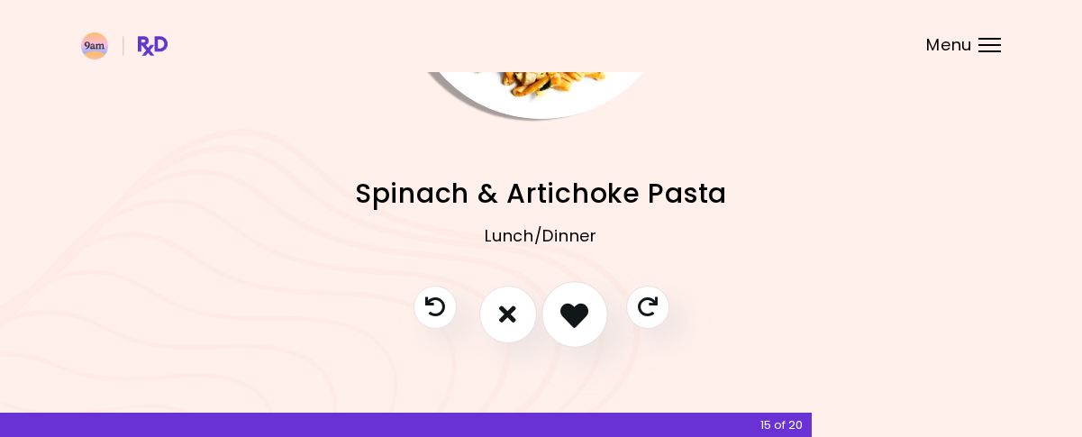
click at [565, 312] on icon "I like this recipe" at bounding box center [574, 314] width 28 height 28
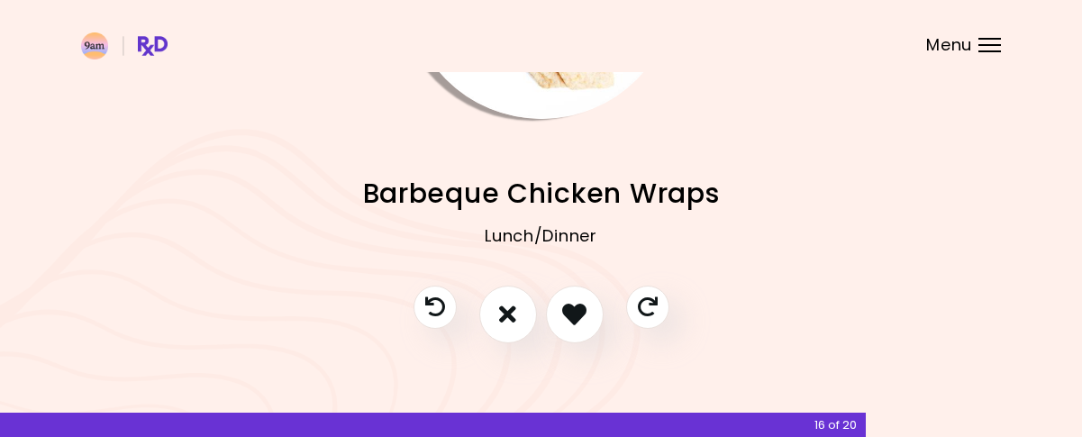
click at [562, 313] on icon "I like this recipe" at bounding box center [574, 314] width 24 height 24
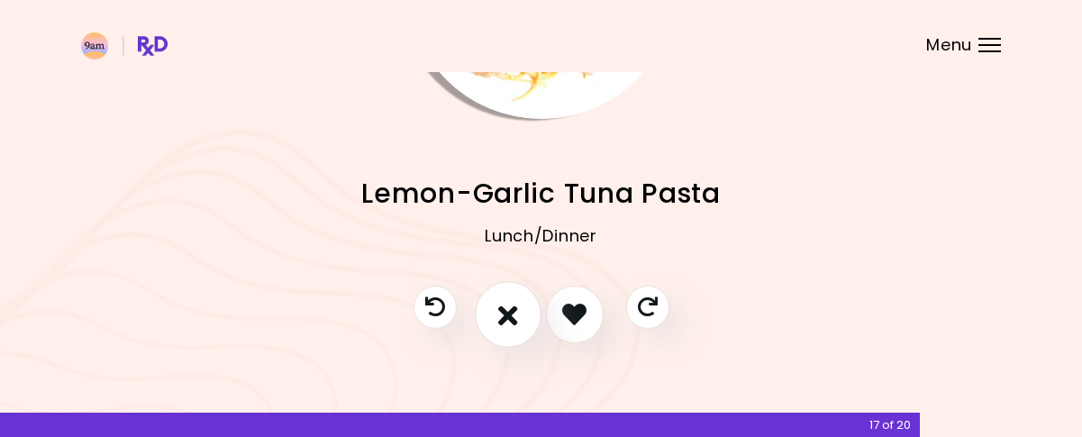
click at [504, 315] on icon "I don't like this recipe" at bounding box center [508, 314] width 20 height 28
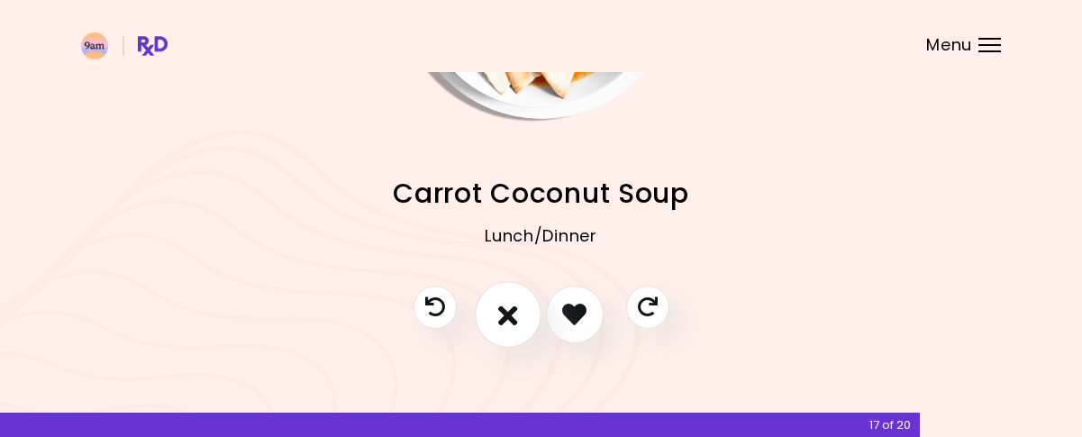
click at [505, 315] on icon "I don't like this recipe" at bounding box center [508, 314] width 20 height 28
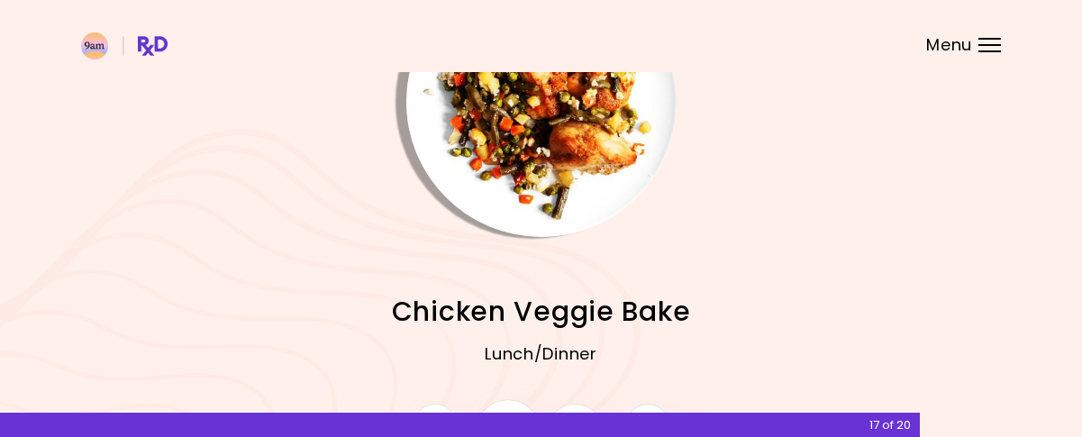
scroll to position [138, 0]
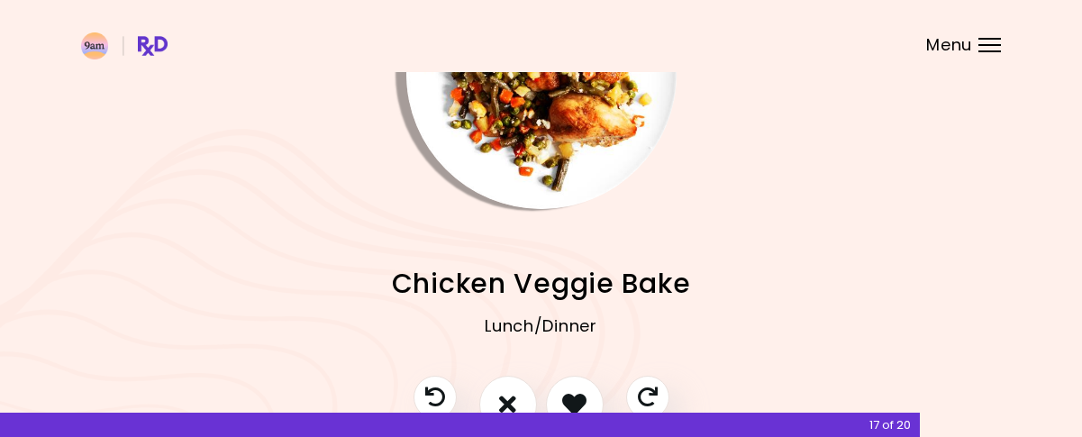
click at [565, 376] on button "I like this recipe" at bounding box center [575, 405] width 58 height 58
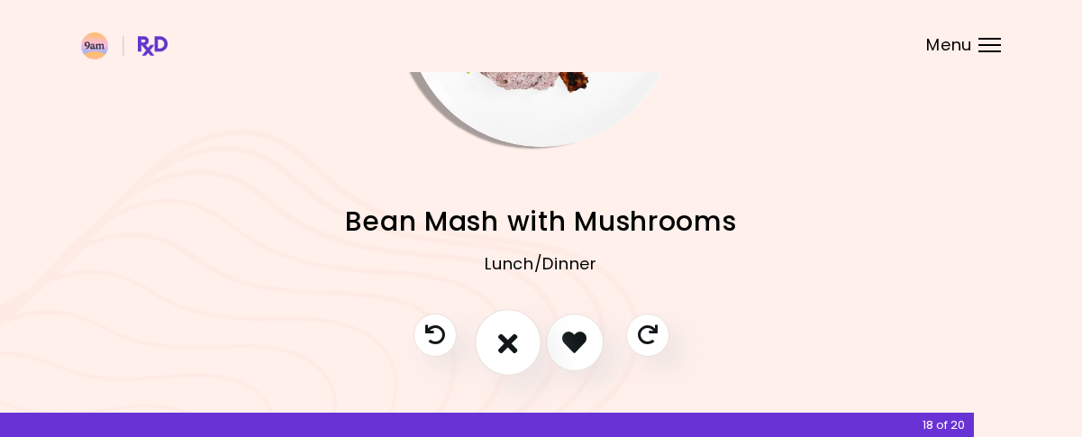
scroll to position [228, 0]
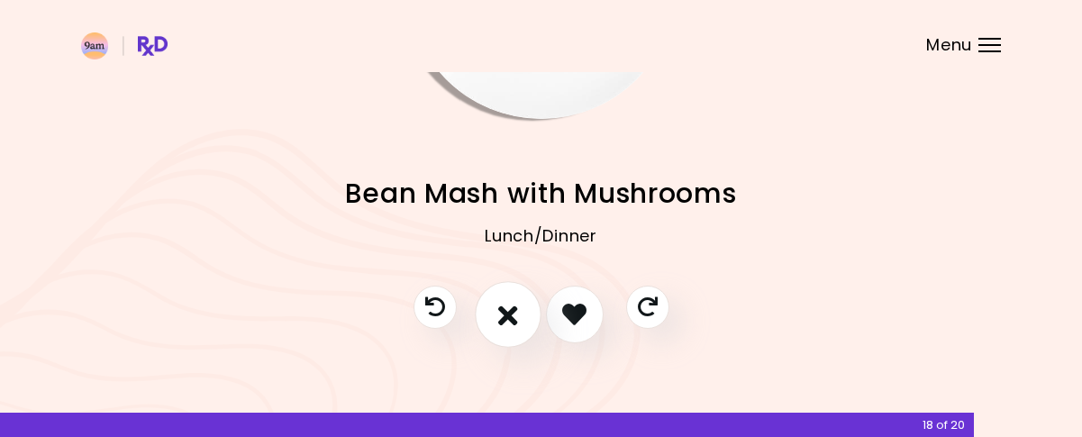
click at [515, 329] on button "I don't like this recipe" at bounding box center [508, 314] width 67 height 67
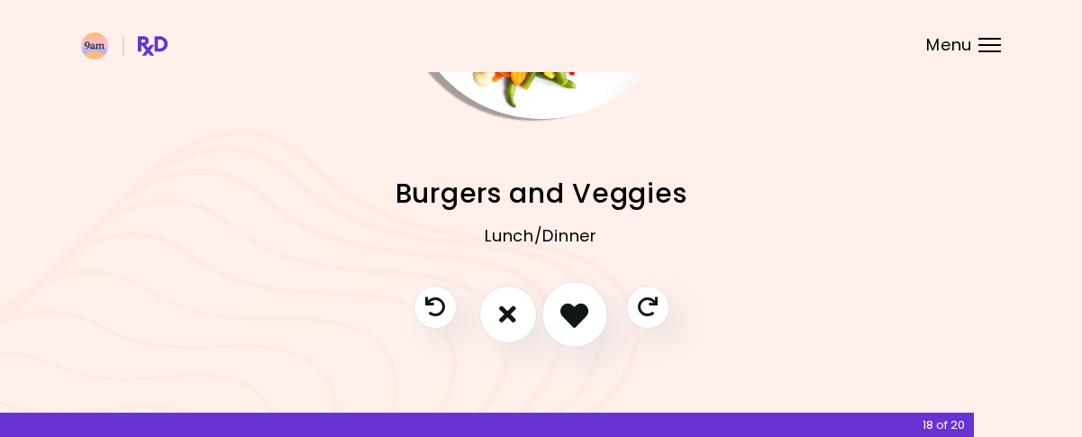
click at [568, 316] on icon "I like this recipe" at bounding box center [574, 314] width 28 height 28
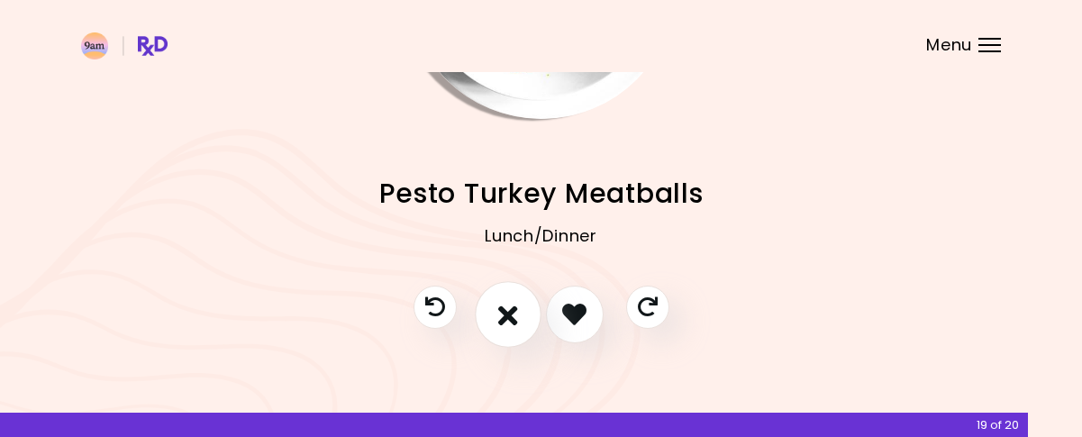
click at [523, 315] on button "I don't like this recipe" at bounding box center [508, 314] width 67 height 67
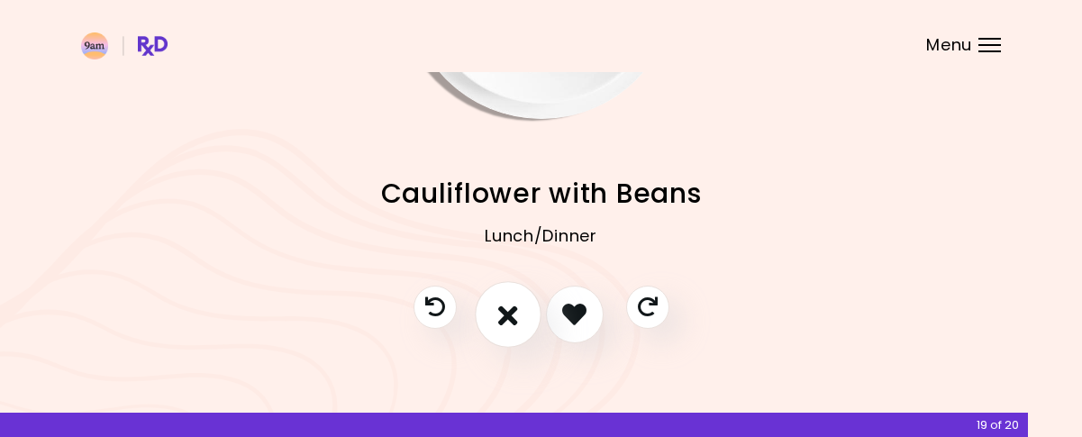
click at [521, 316] on button "I don't like this recipe" at bounding box center [508, 314] width 67 height 67
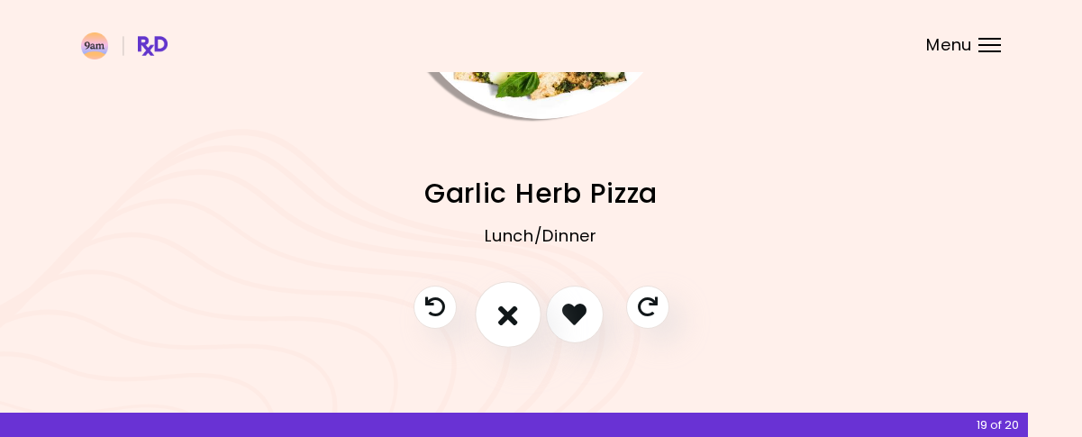
click at [521, 316] on button "I don't like this recipe" at bounding box center [508, 314] width 67 height 67
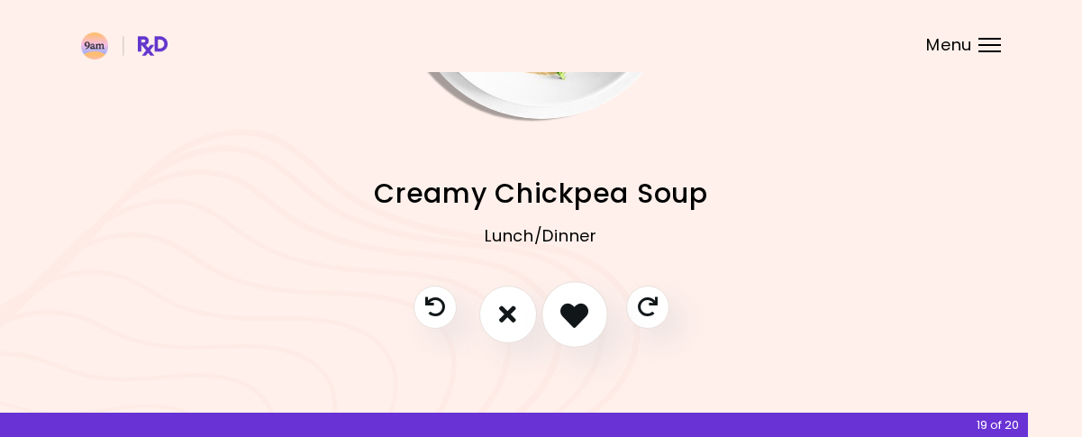
click at [591, 317] on button "I like this recipe" at bounding box center [574, 314] width 67 height 67
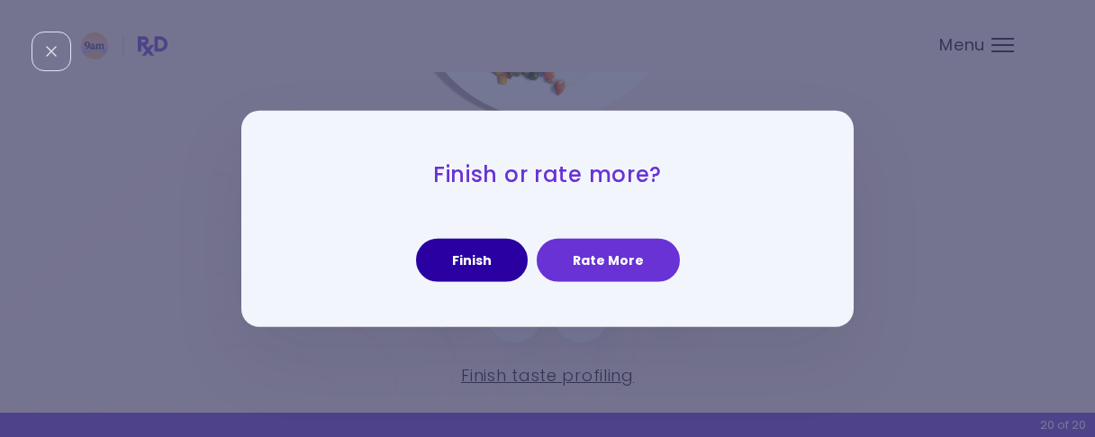
click at [495, 271] on button "Finish" at bounding box center [472, 260] width 112 height 43
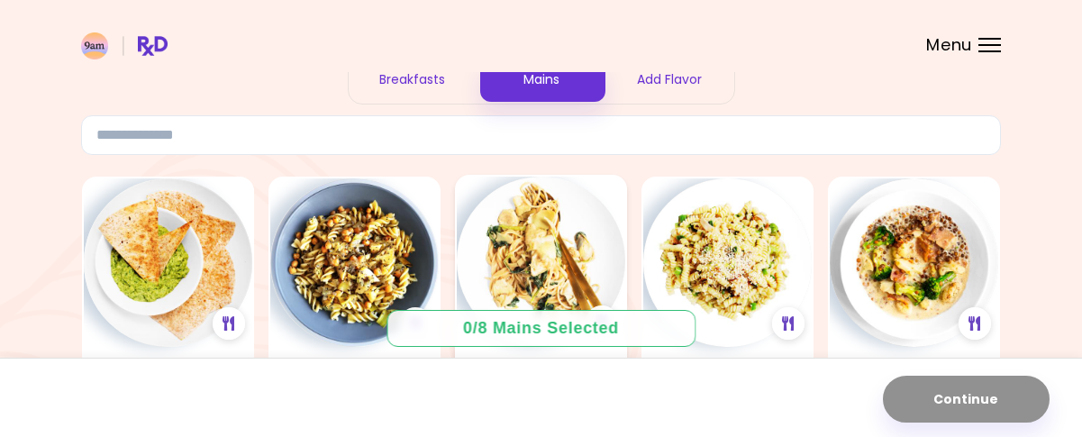
scroll to position [180, 0]
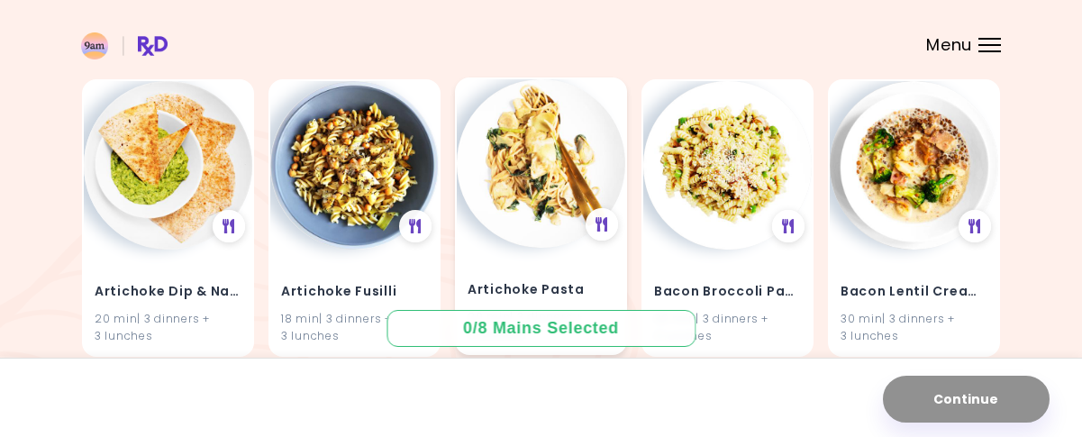
click at [596, 264] on div "Artichoke Pasta 20 min | 3 dinners + 3 lunches" at bounding box center [541, 300] width 168 height 105
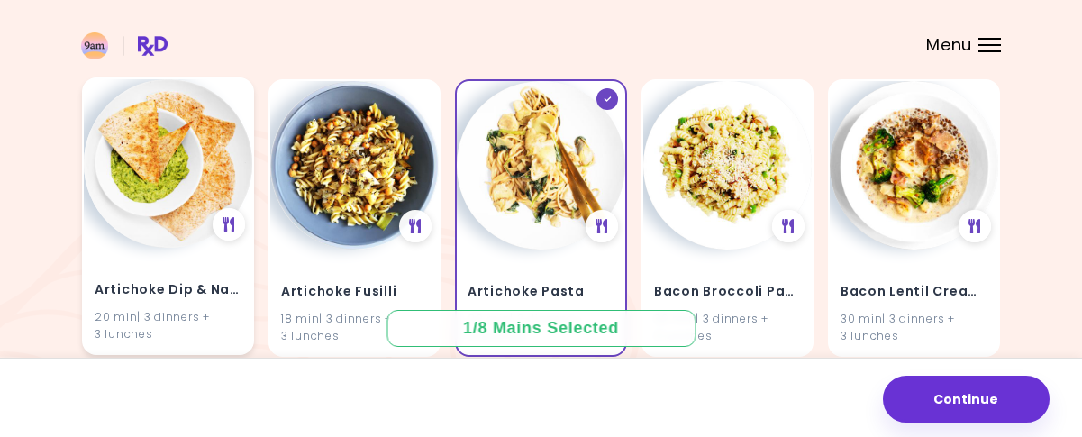
click at [213, 186] on img at bounding box center [168, 163] width 168 height 168
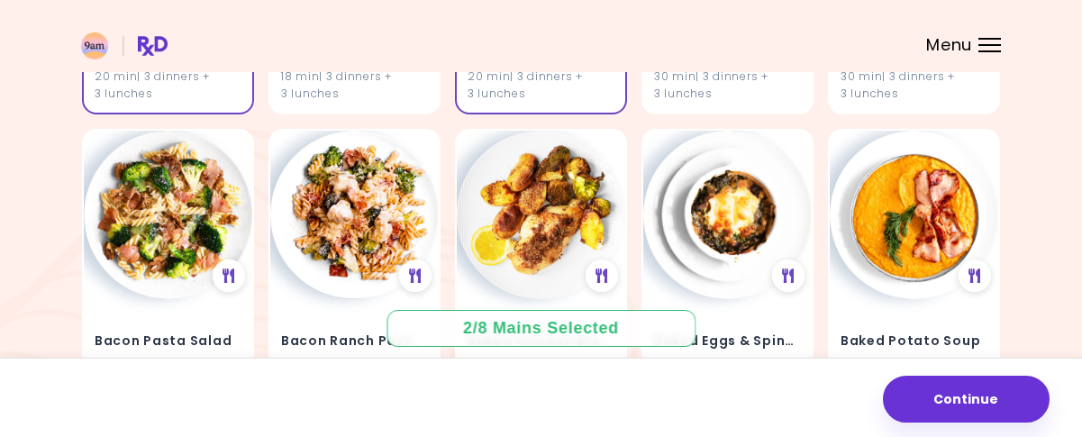
scroll to position [450, 0]
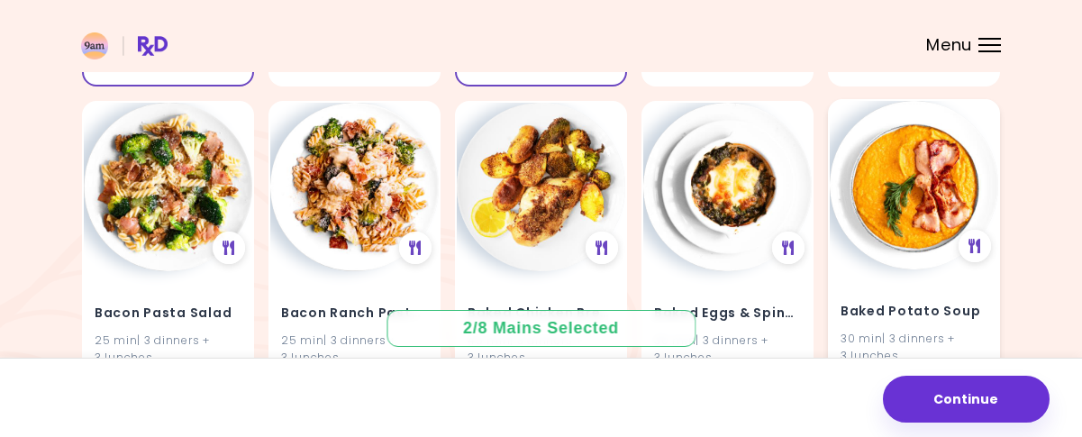
click at [888, 185] on img at bounding box center [914, 185] width 168 height 168
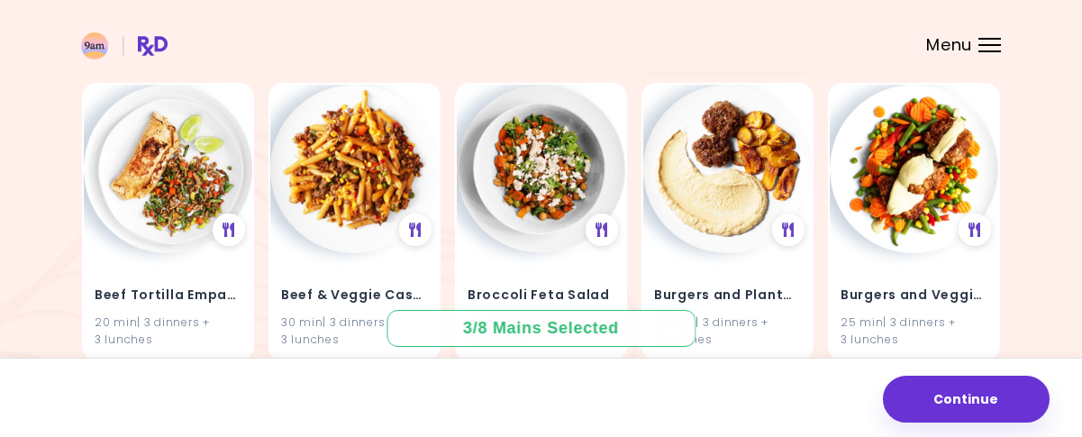
scroll to position [1351, 0]
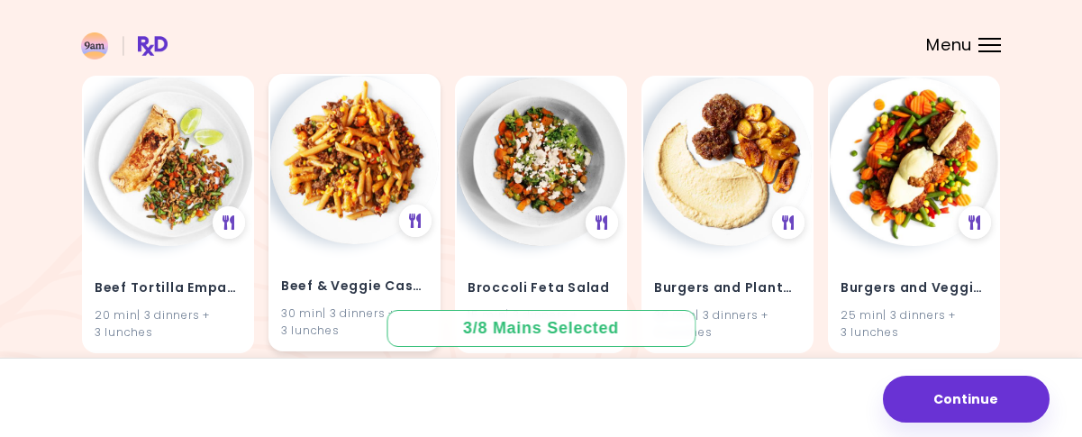
click at [369, 158] on img at bounding box center [354, 160] width 168 height 168
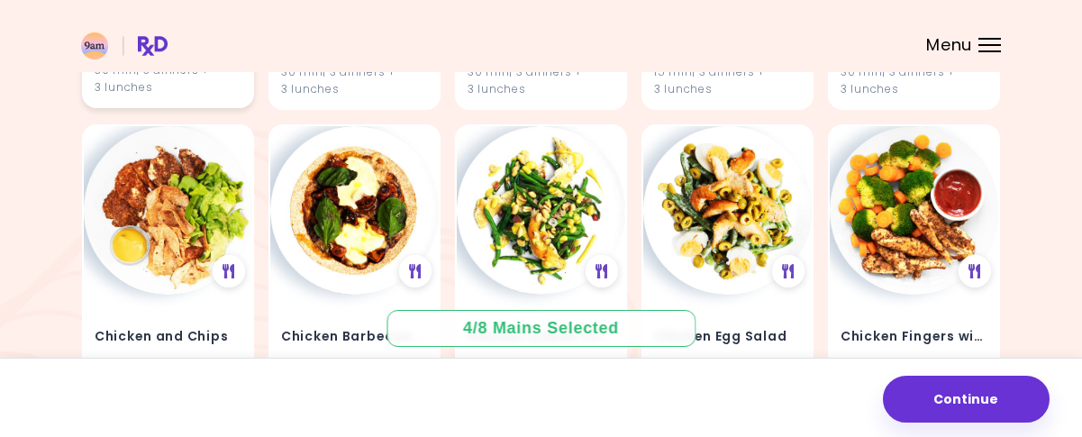
scroll to position [2522, 0]
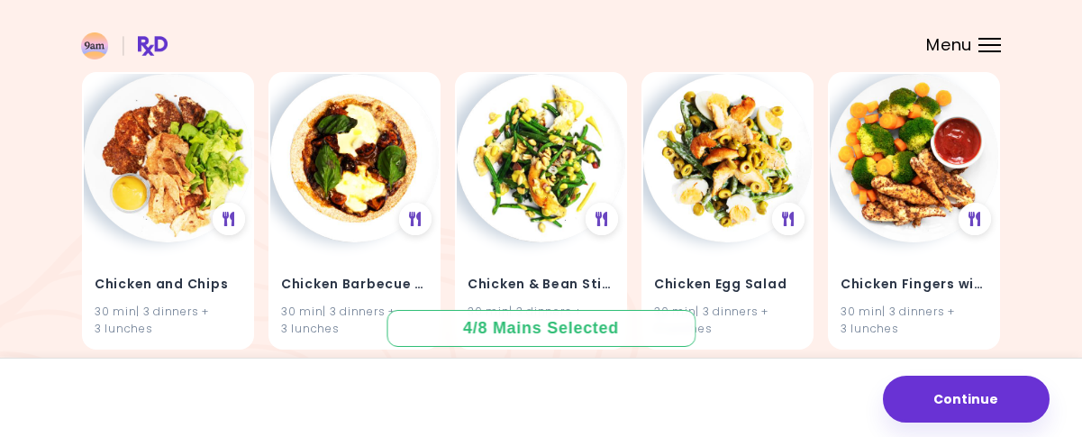
click at [203, 154] on img at bounding box center [168, 158] width 168 height 168
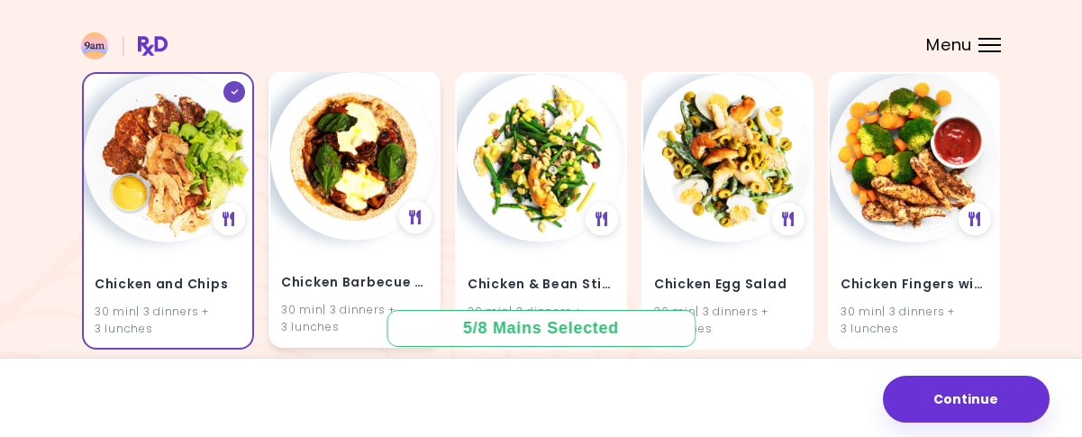
click at [331, 150] on img at bounding box center [354, 156] width 168 height 168
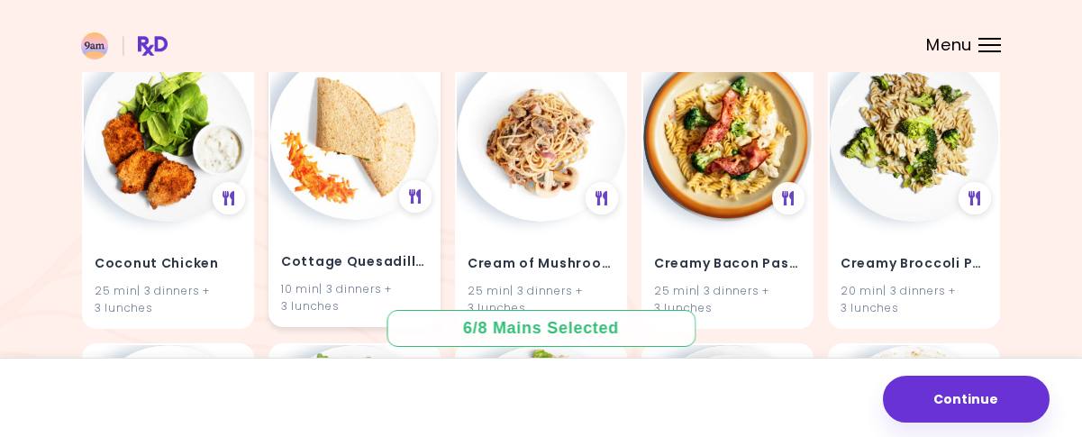
scroll to position [4323, 0]
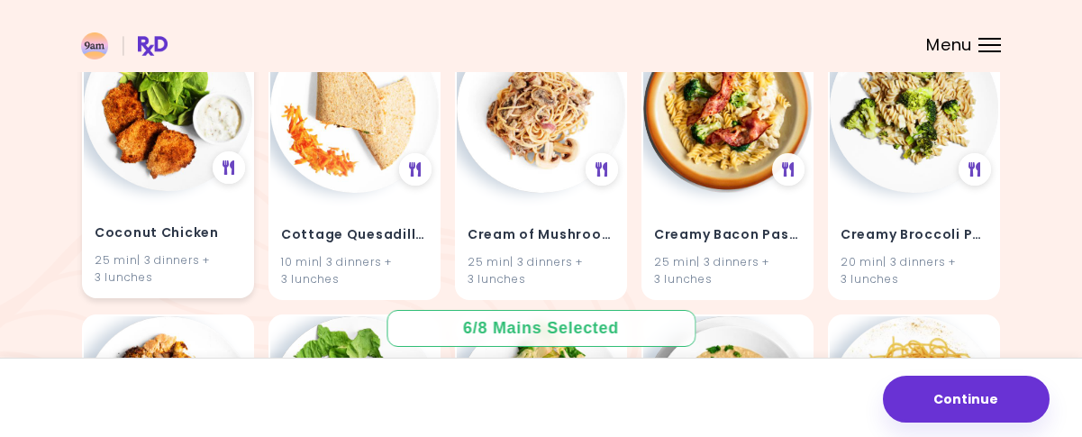
click at [195, 122] on img at bounding box center [168, 107] width 168 height 168
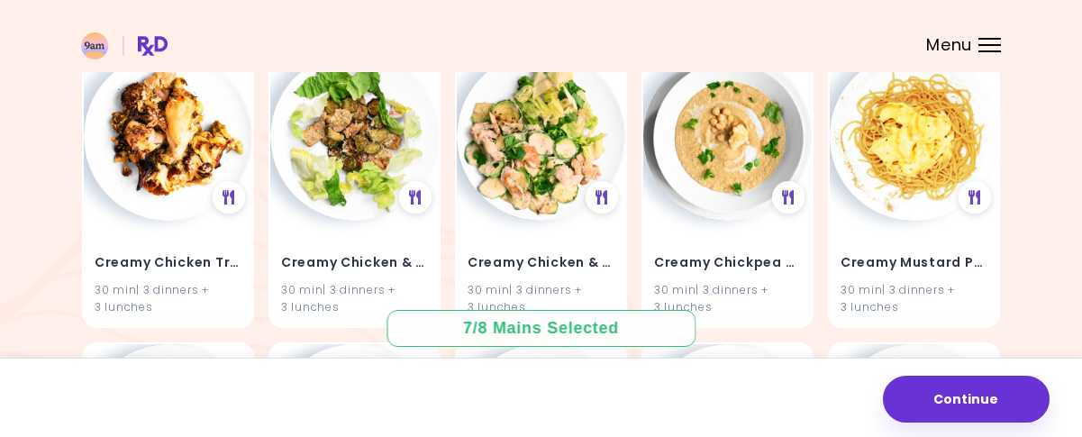
scroll to position [4593, 0]
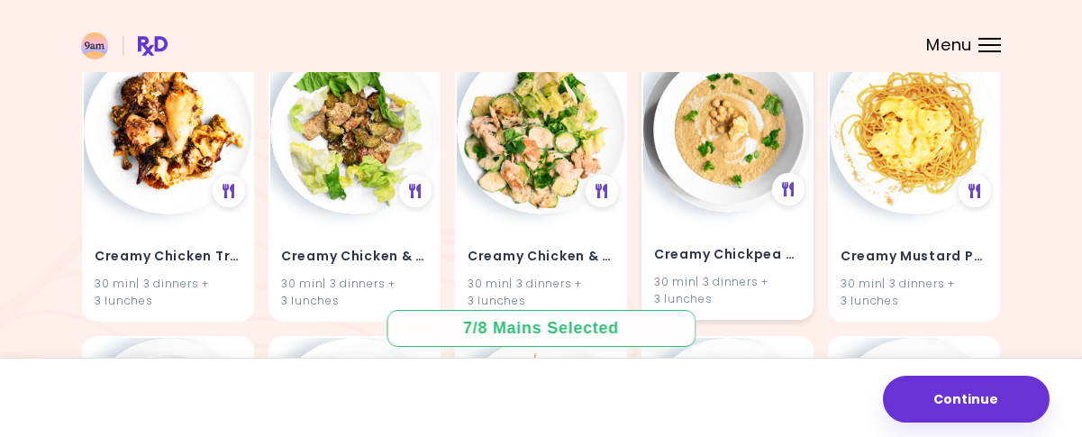
click at [730, 141] on img at bounding box center [727, 128] width 168 height 168
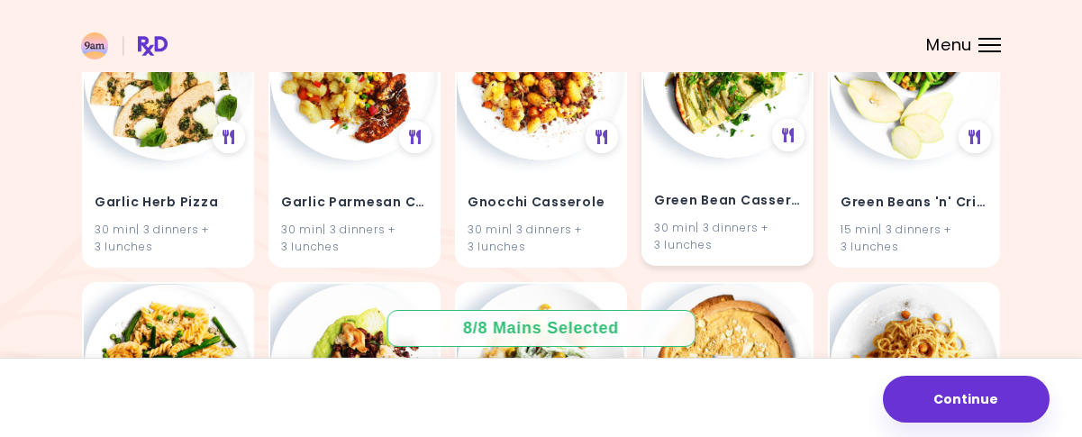
scroll to position [5224, 0]
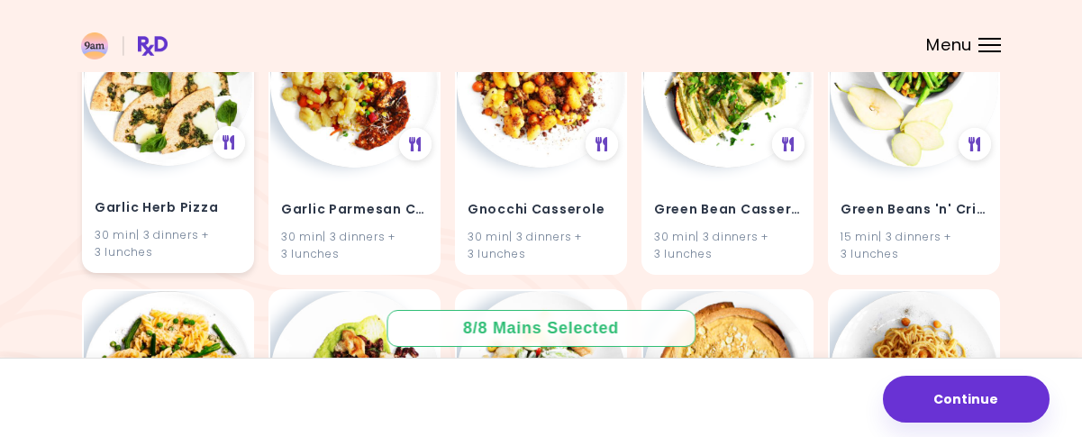
click at [163, 107] on img at bounding box center [168, 81] width 168 height 168
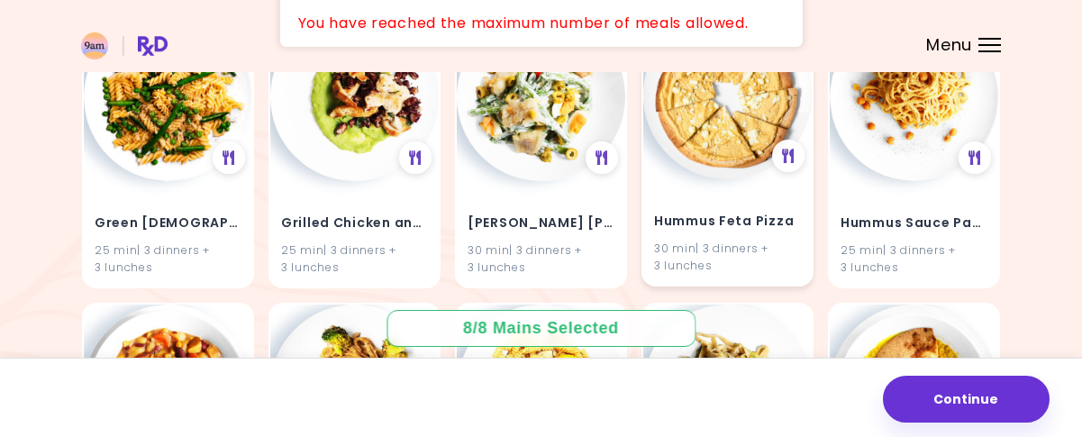
scroll to position [5494, 0]
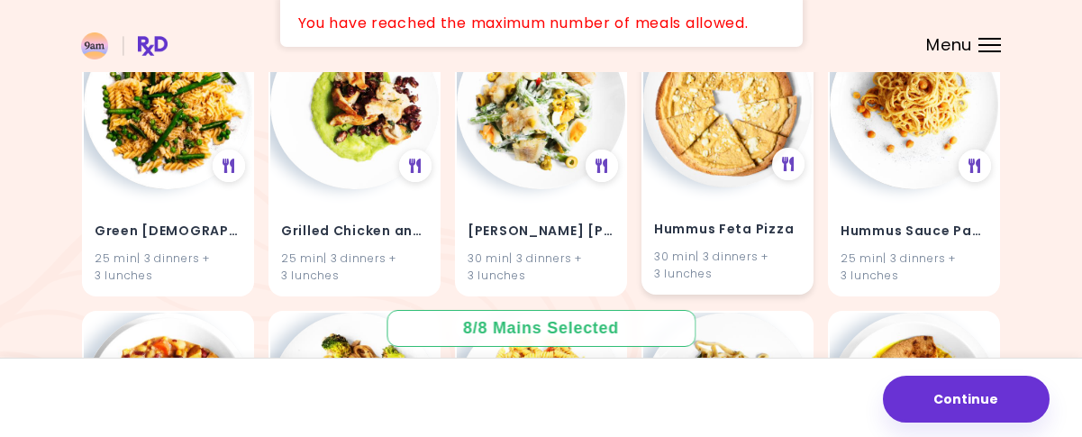
click at [723, 148] on img at bounding box center [727, 103] width 168 height 168
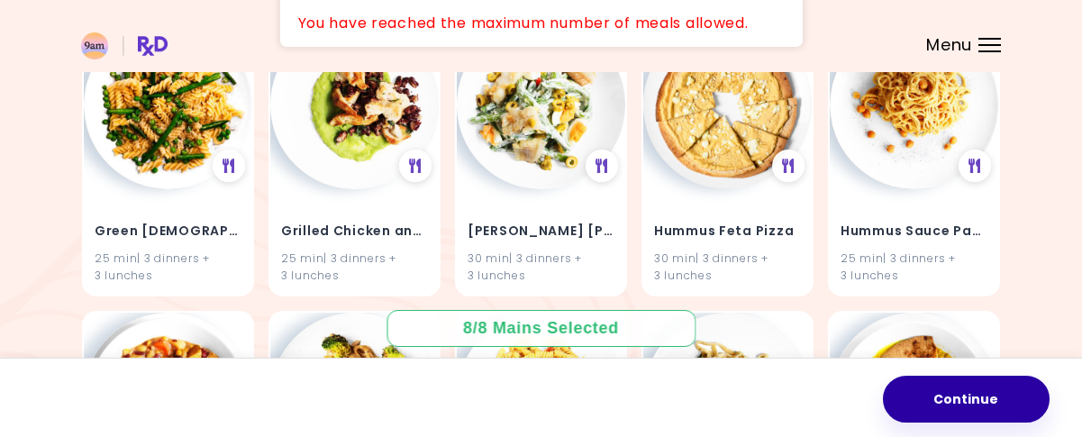
click at [955, 398] on button "Continue" at bounding box center [966, 399] width 167 height 47
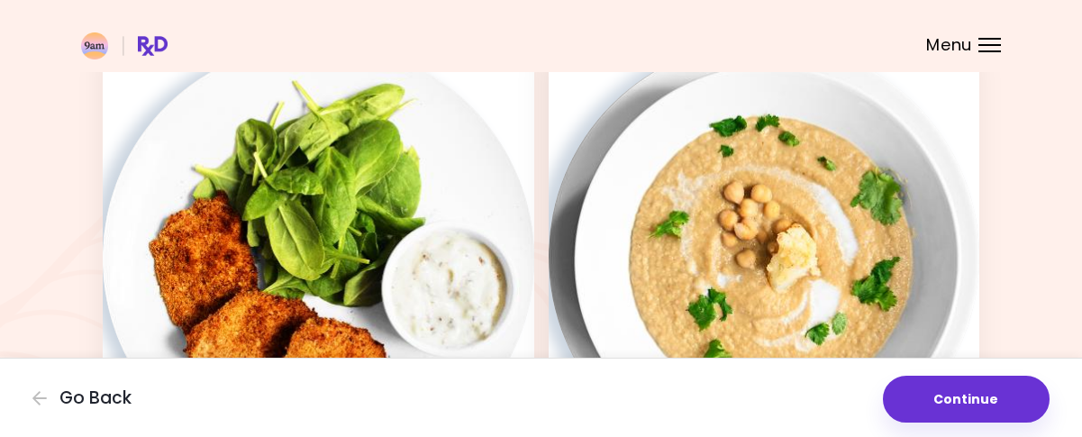
scroll to position [1992, 0]
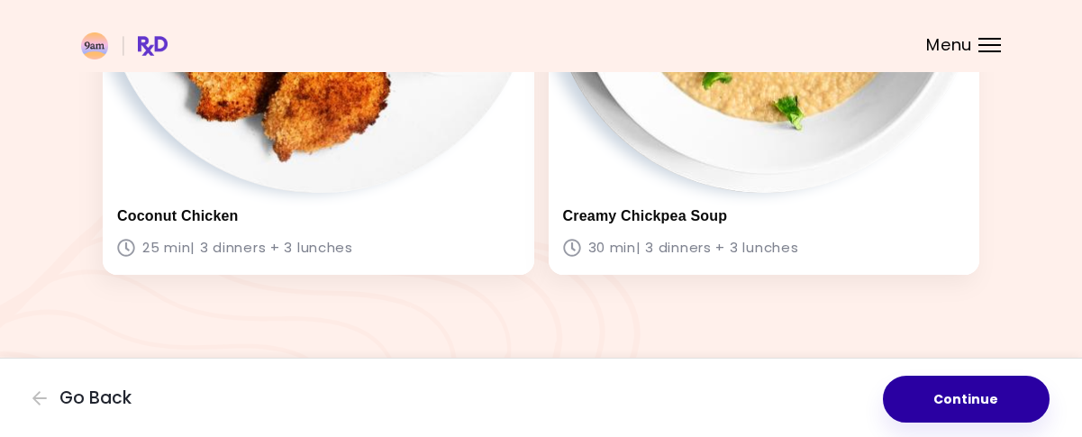
click at [964, 391] on button "Continue" at bounding box center [966, 399] width 167 height 47
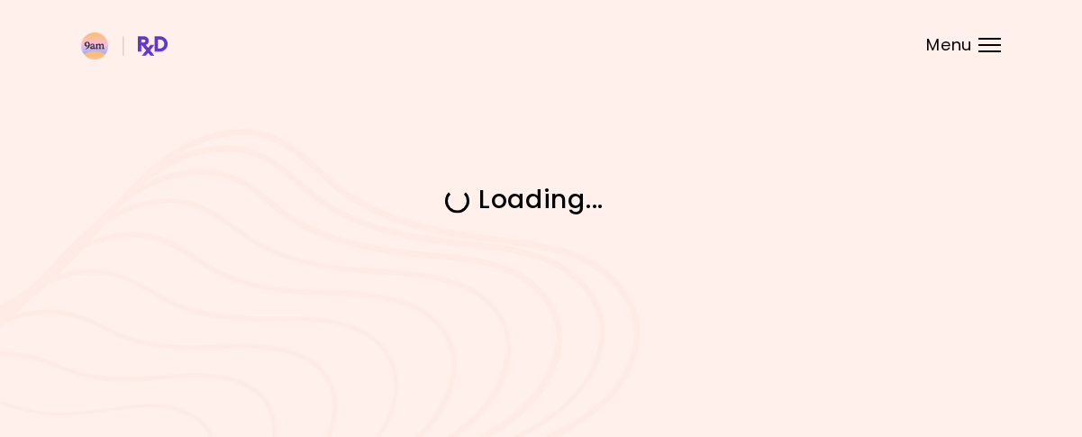
scroll to position [0, 0]
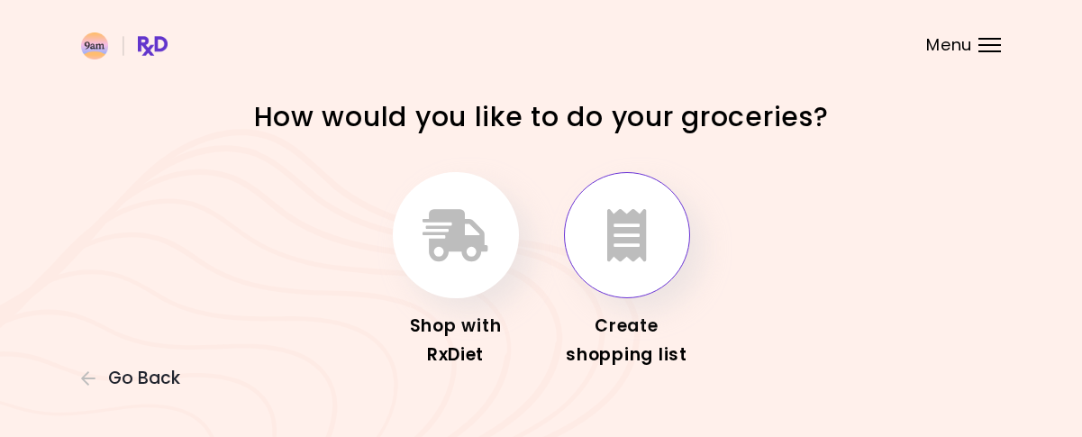
click at [643, 272] on button "button" at bounding box center [627, 235] width 126 height 126
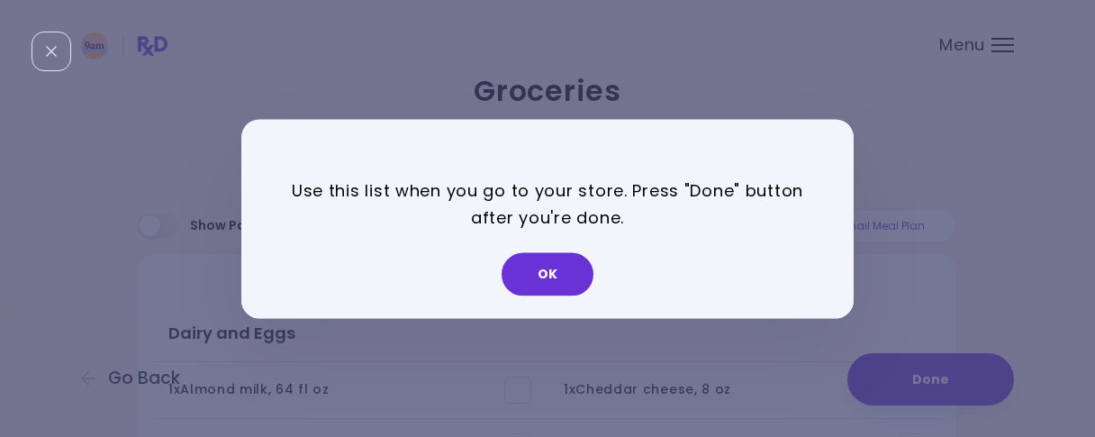
click at [533, 272] on button "OK" at bounding box center [548, 273] width 92 height 43
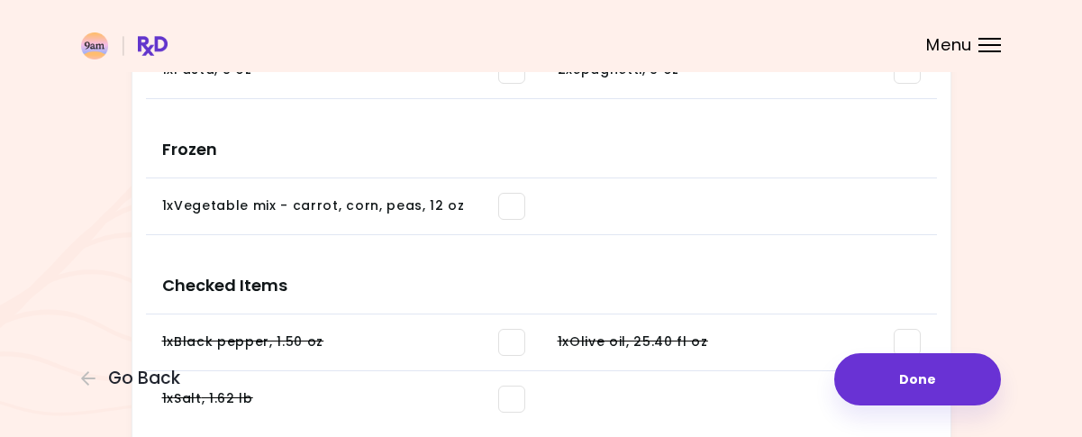
scroll to position [2267, 0]
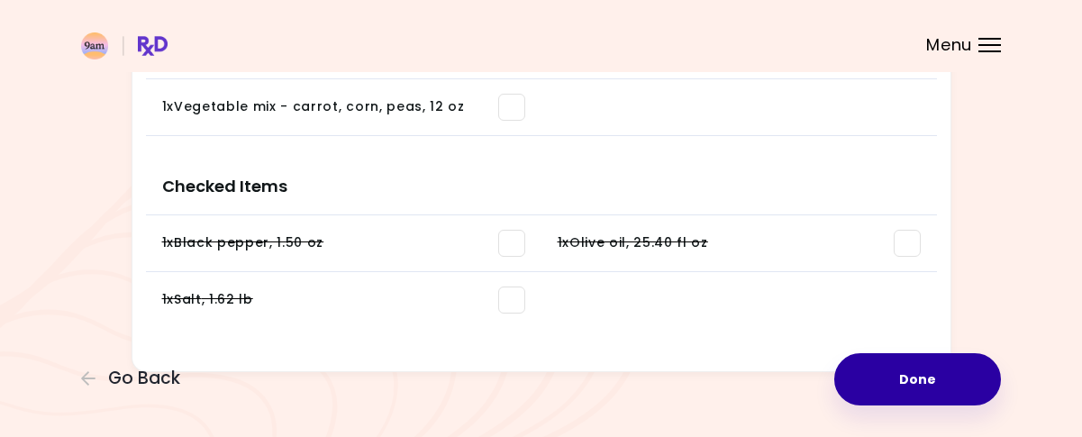
click at [916, 377] on button "Done" at bounding box center [917, 379] width 167 height 52
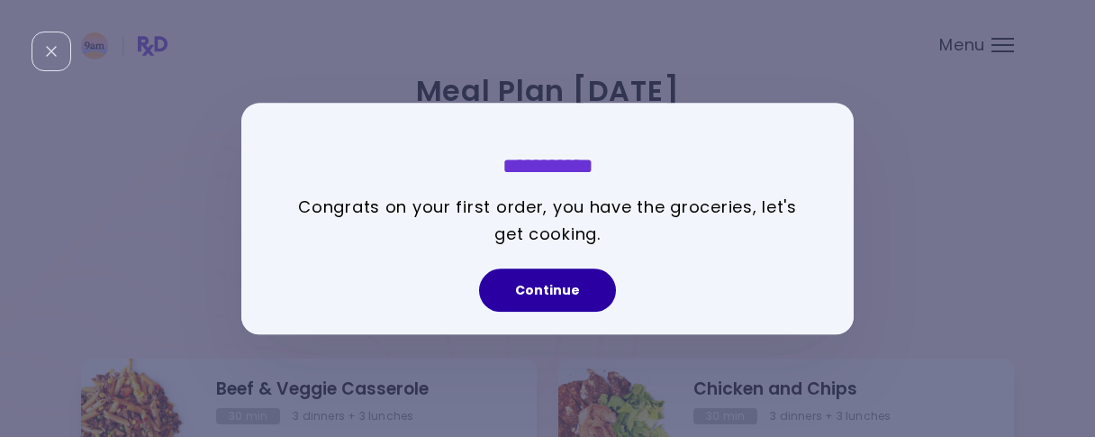
click at [528, 304] on button "Continue" at bounding box center [547, 289] width 137 height 43
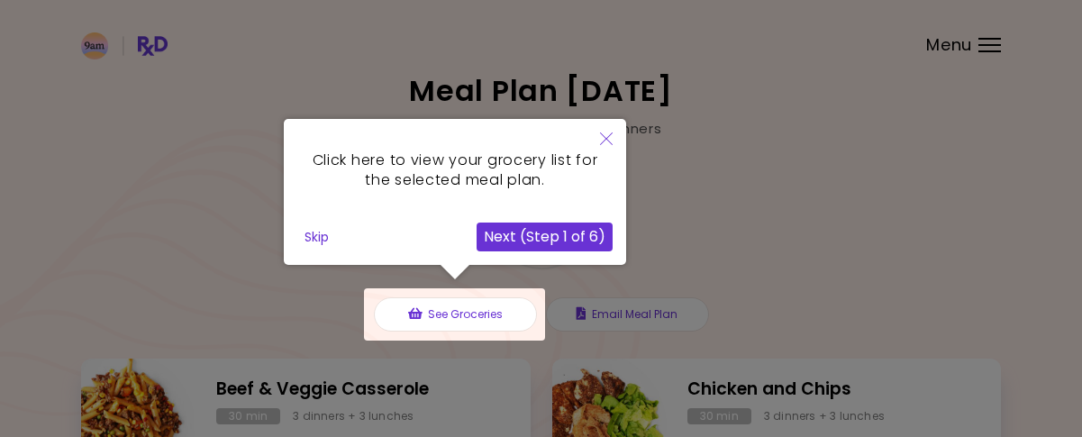
click at [569, 240] on button "Next (Step 1 of 6)" at bounding box center [544, 236] width 136 height 29
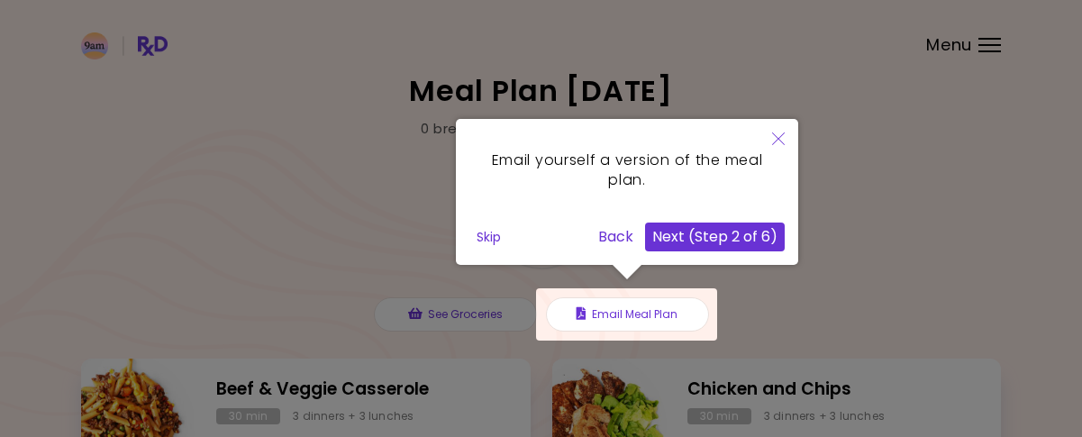
click at [675, 242] on button "Next (Step 2 of 6)" at bounding box center [715, 236] width 140 height 29
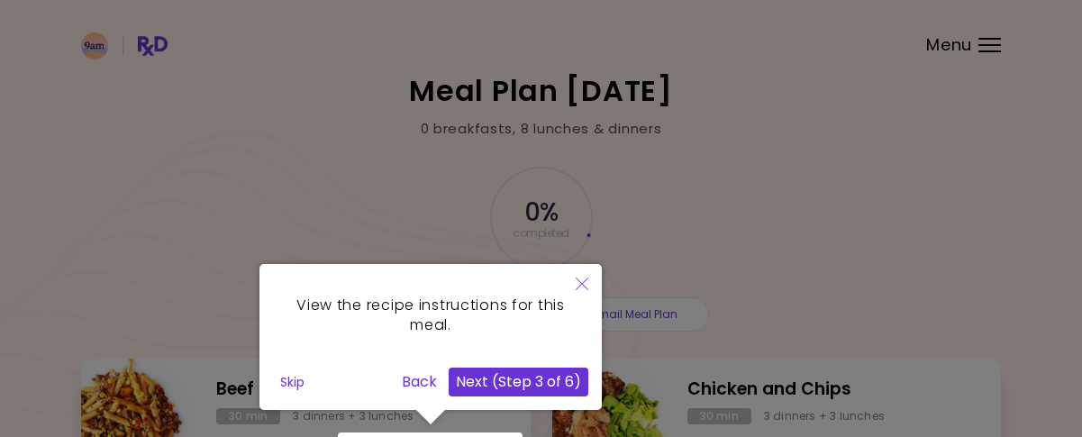
scroll to position [90, 0]
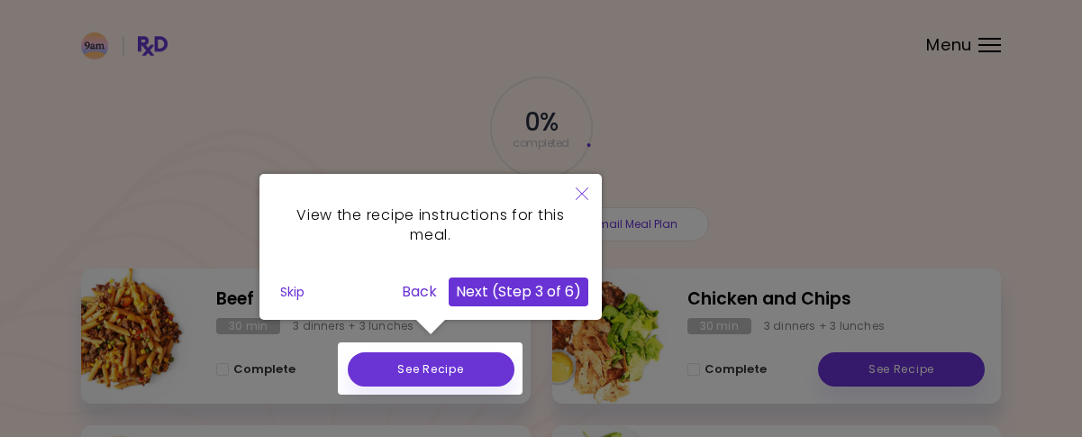
click at [551, 288] on button "Next (Step 3 of 6)" at bounding box center [519, 291] width 140 height 29
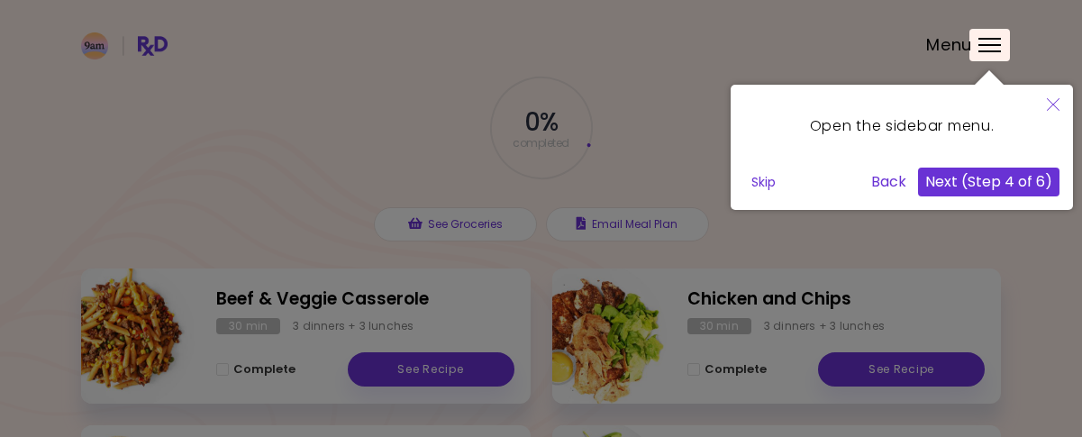
click at [987, 177] on button "Next (Step 4 of 6)" at bounding box center [988, 182] width 141 height 29
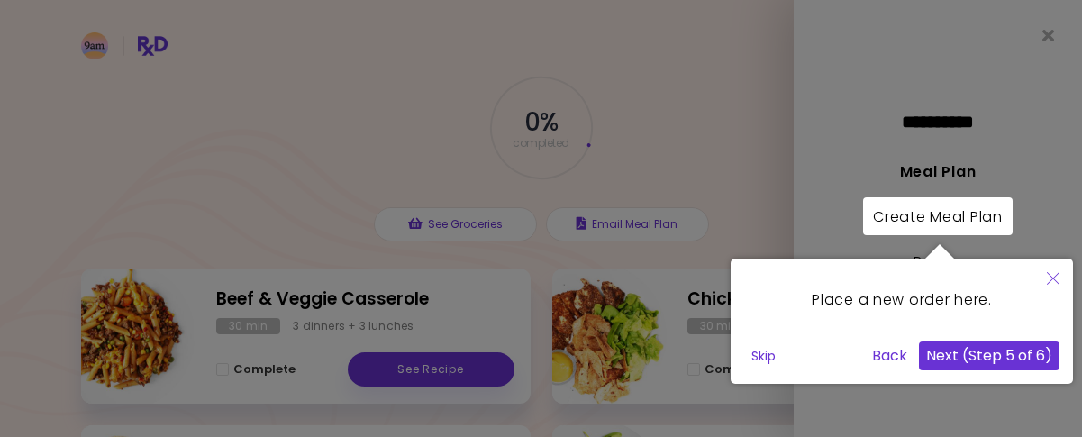
click at [973, 365] on button "Next (Step 5 of 6)" at bounding box center [989, 355] width 141 height 29
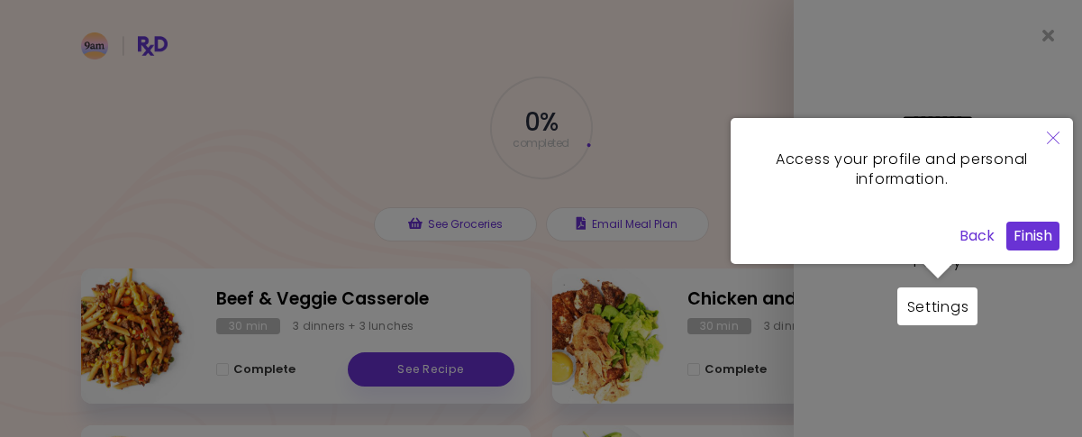
click at [1032, 231] on button "Finish" at bounding box center [1032, 236] width 53 height 29
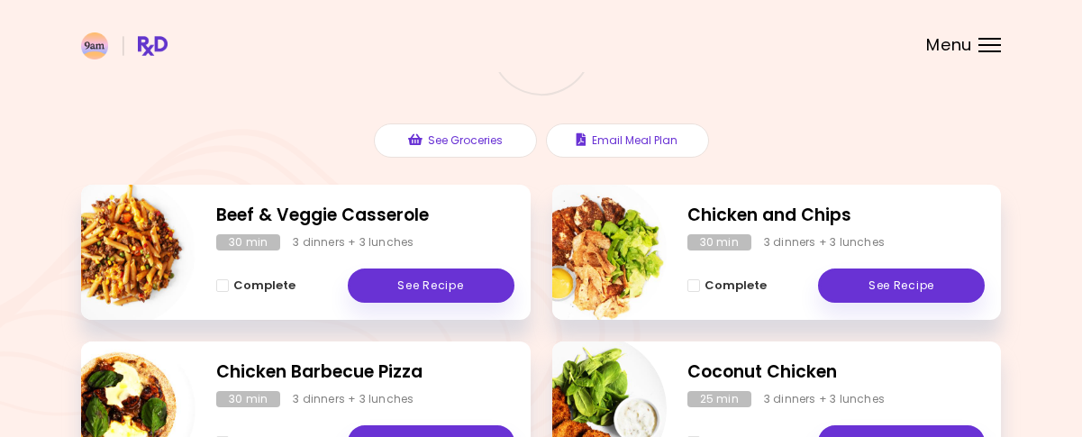
scroll to position [180, 0]
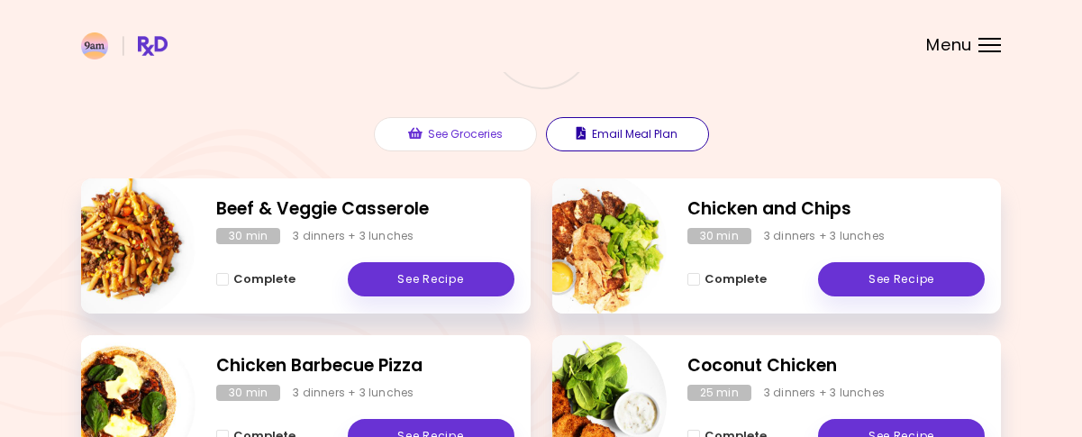
click at [612, 136] on button "Email Meal Plan" at bounding box center [627, 134] width 163 height 34
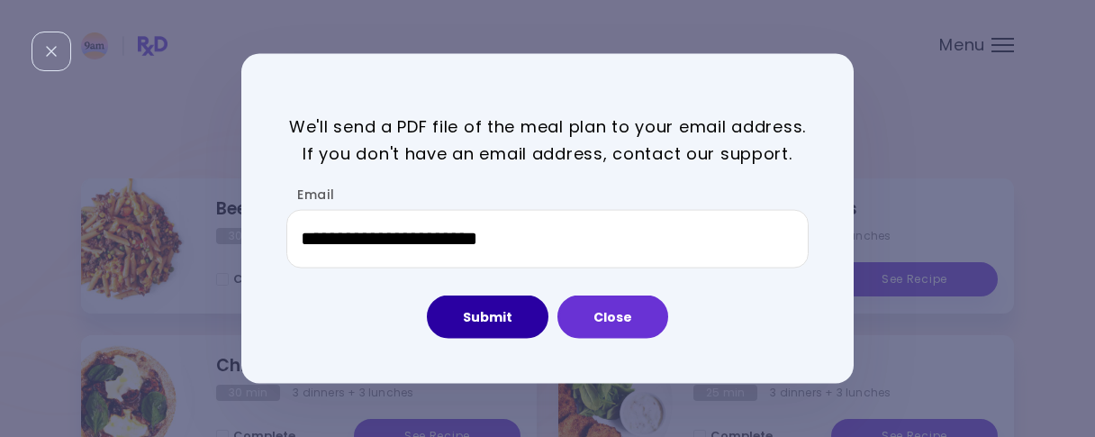
click at [525, 314] on button "Submit" at bounding box center [488, 316] width 122 height 43
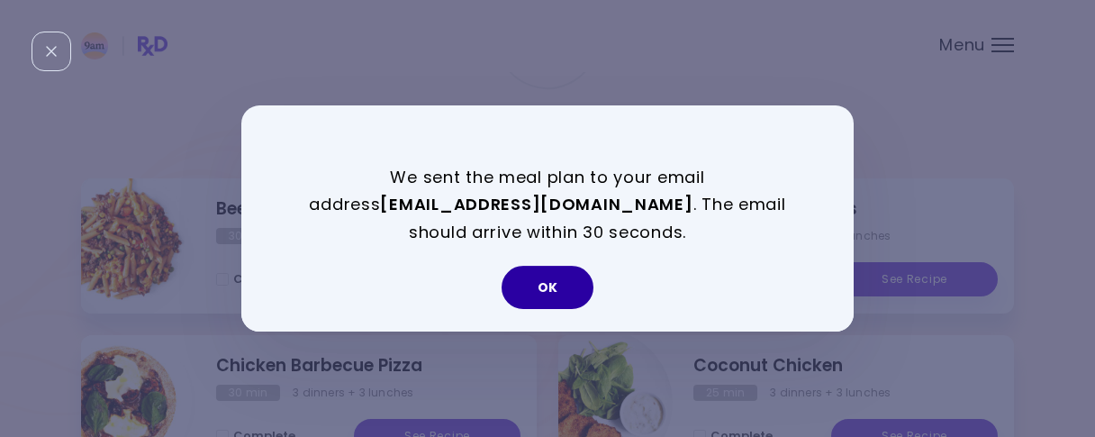
click at [533, 296] on button "OK" at bounding box center [548, 287] width 92 height 43
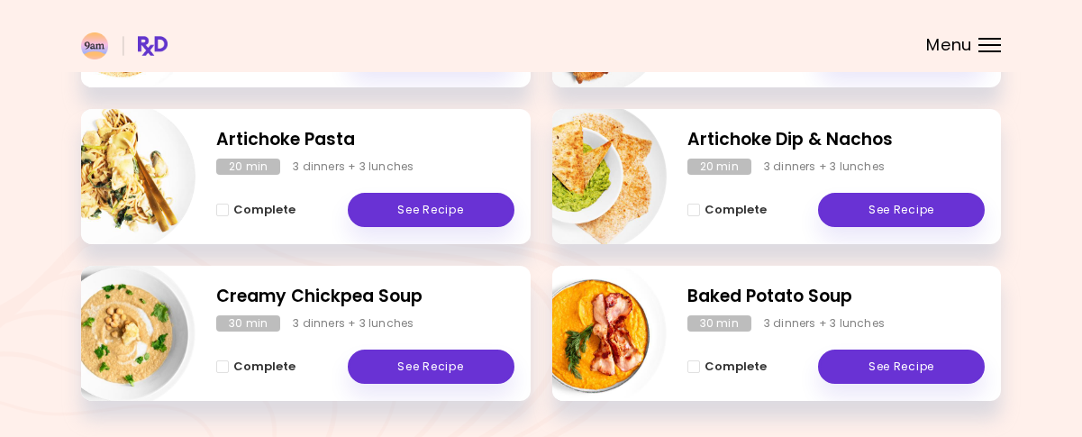
scroll to position [535, 0]
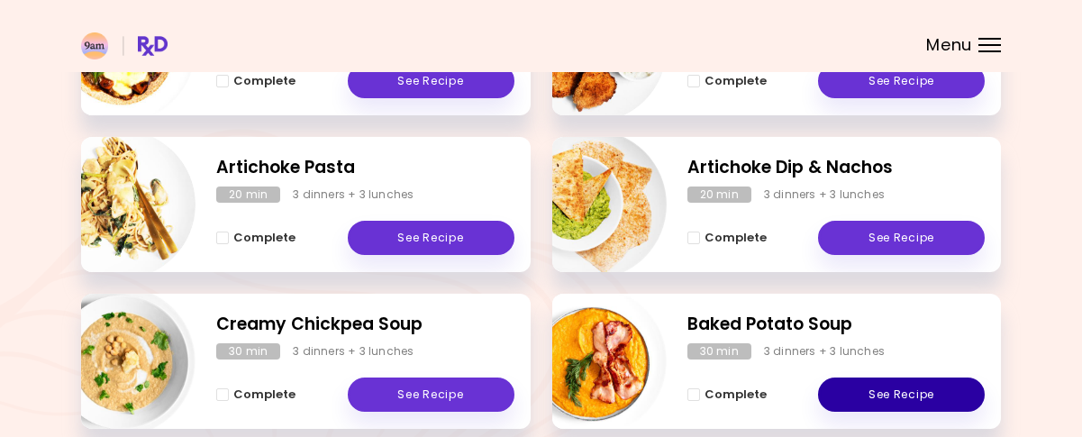
click at [922, 394] on link "See Recipe" at bounding box center [901, 394] width 167 height 34
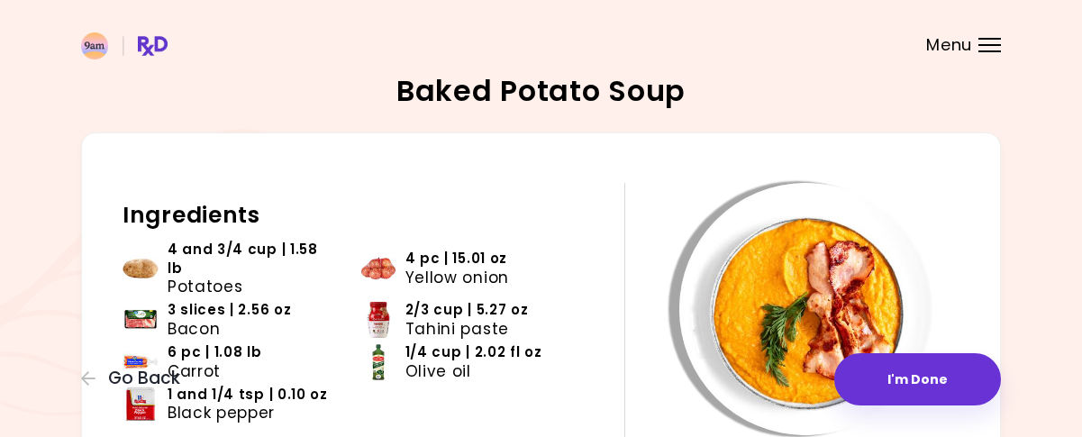
click at [987, 46] on div "Menu" at bounding box center [989, 45] width 23 height 14
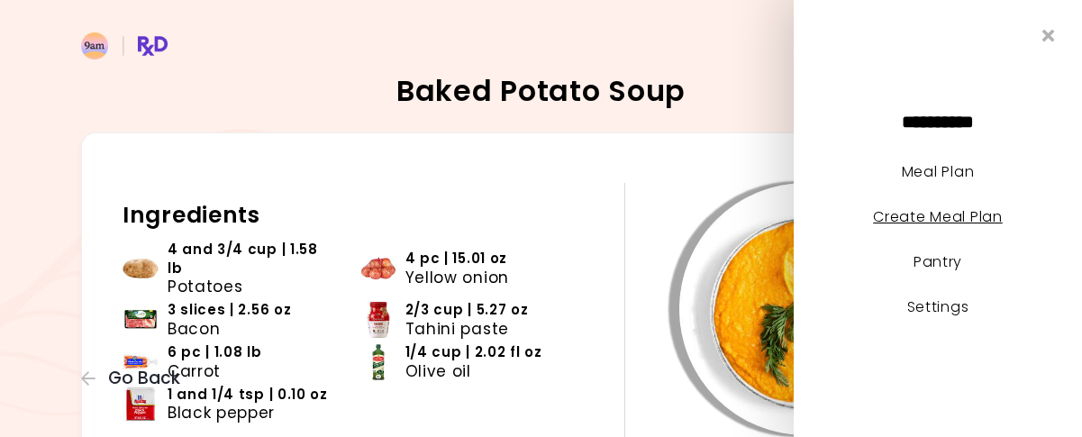
click at [932, 220] on link "Create Meal Plan" at bounding box center [938, 216] width 130 height 21
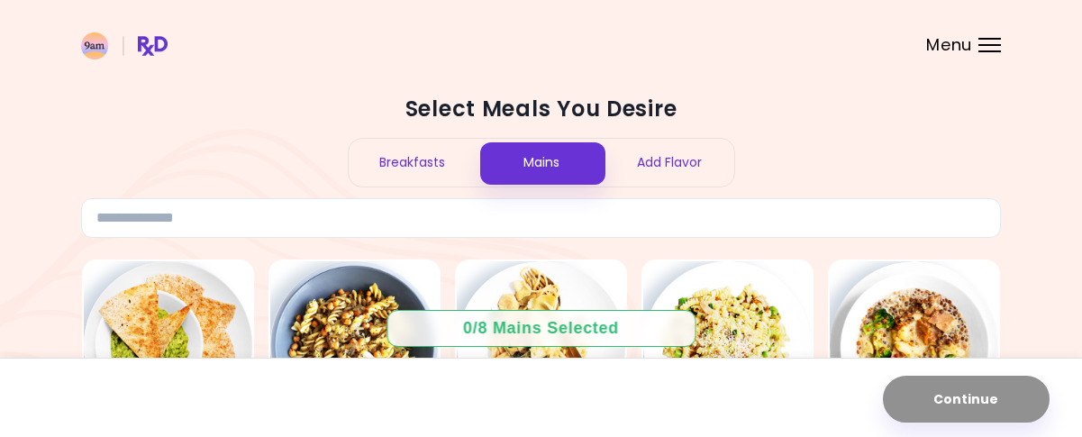
click at [972, 51] on header at bounding box center [541, 36] width 1082 height 72
